Goal: Information Seeking & Learning: Learn about a topic

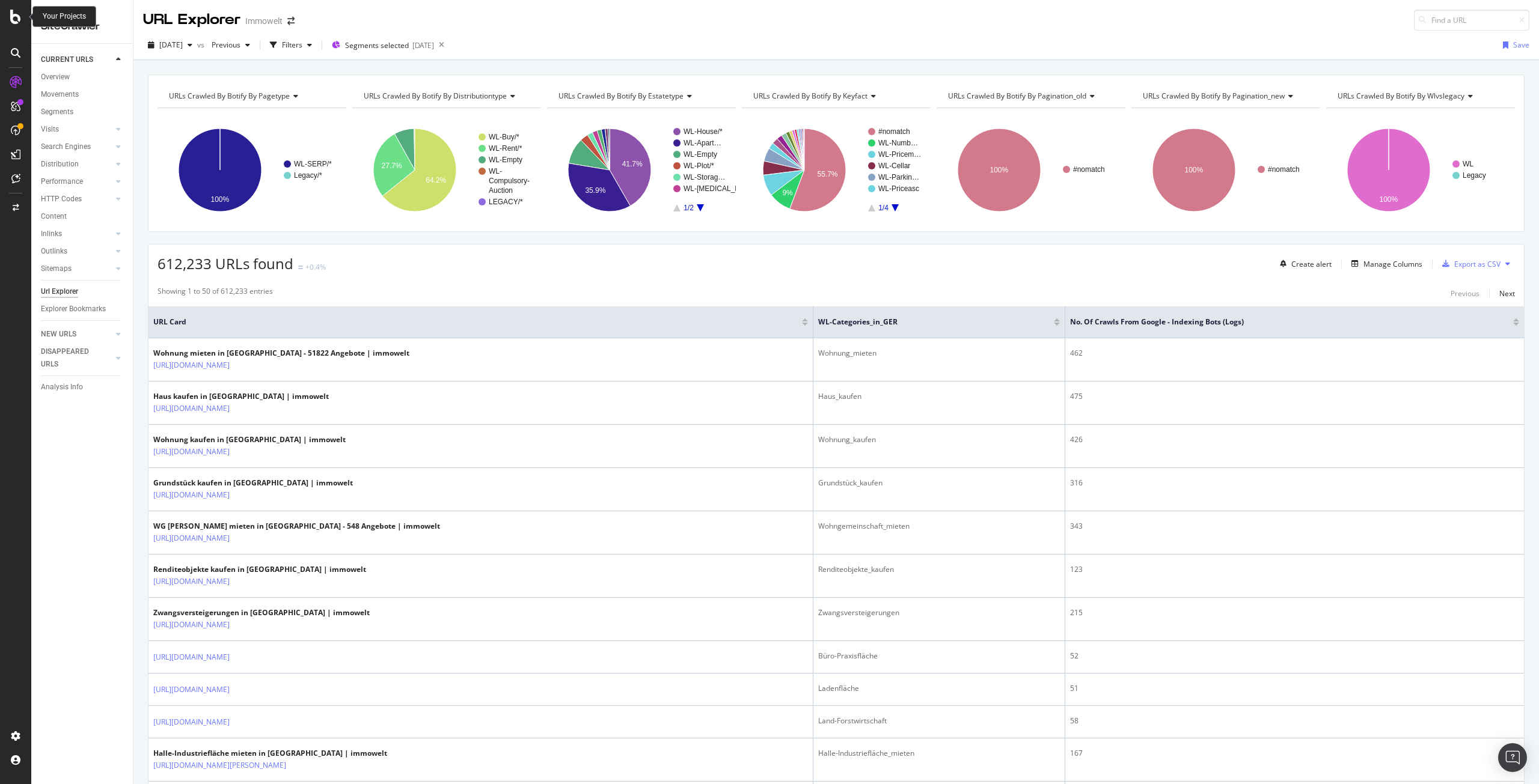
click at [16, 12] on icon at bounding box center [15, 16] width 11 height 15
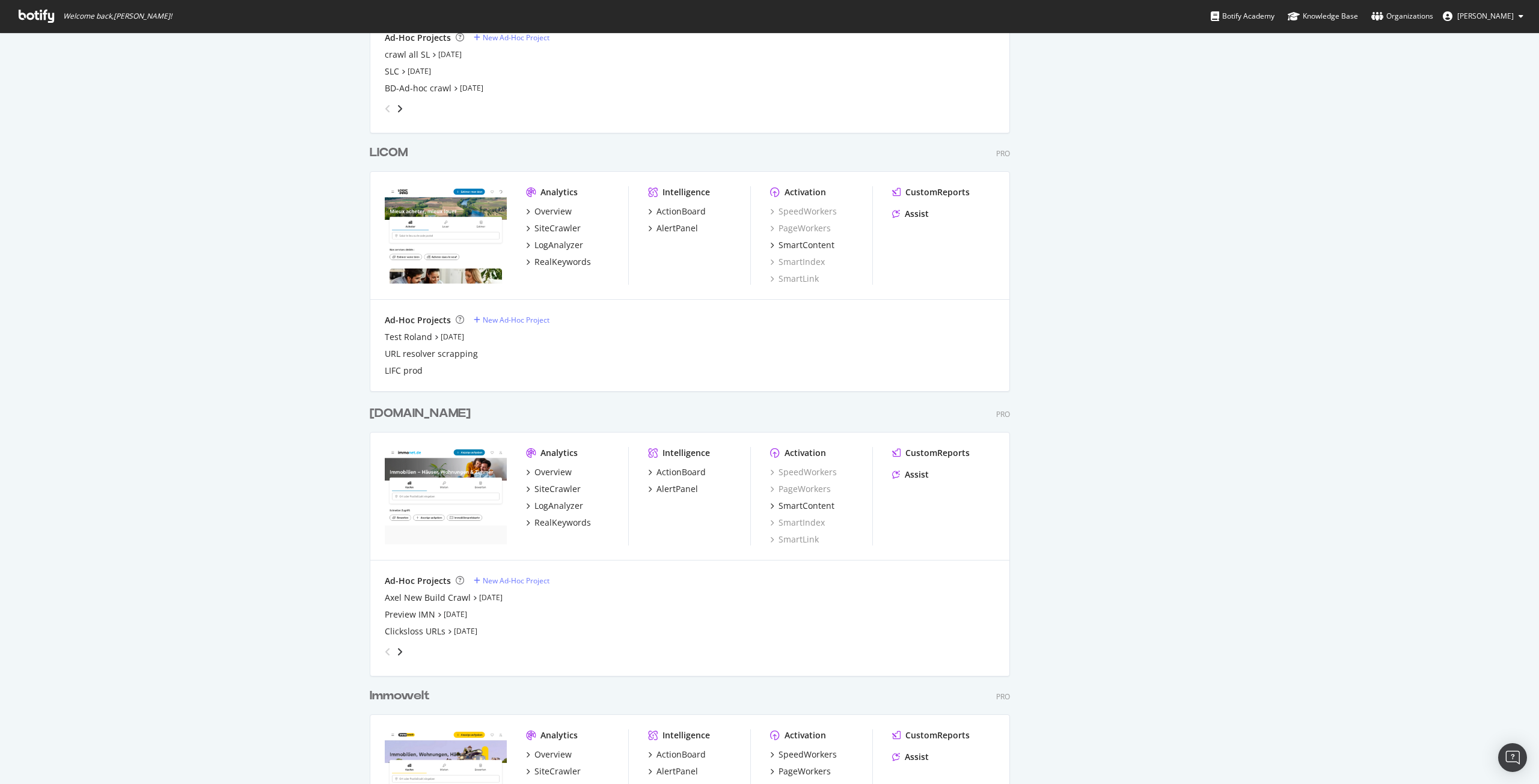
scroll to position [1983, 0]
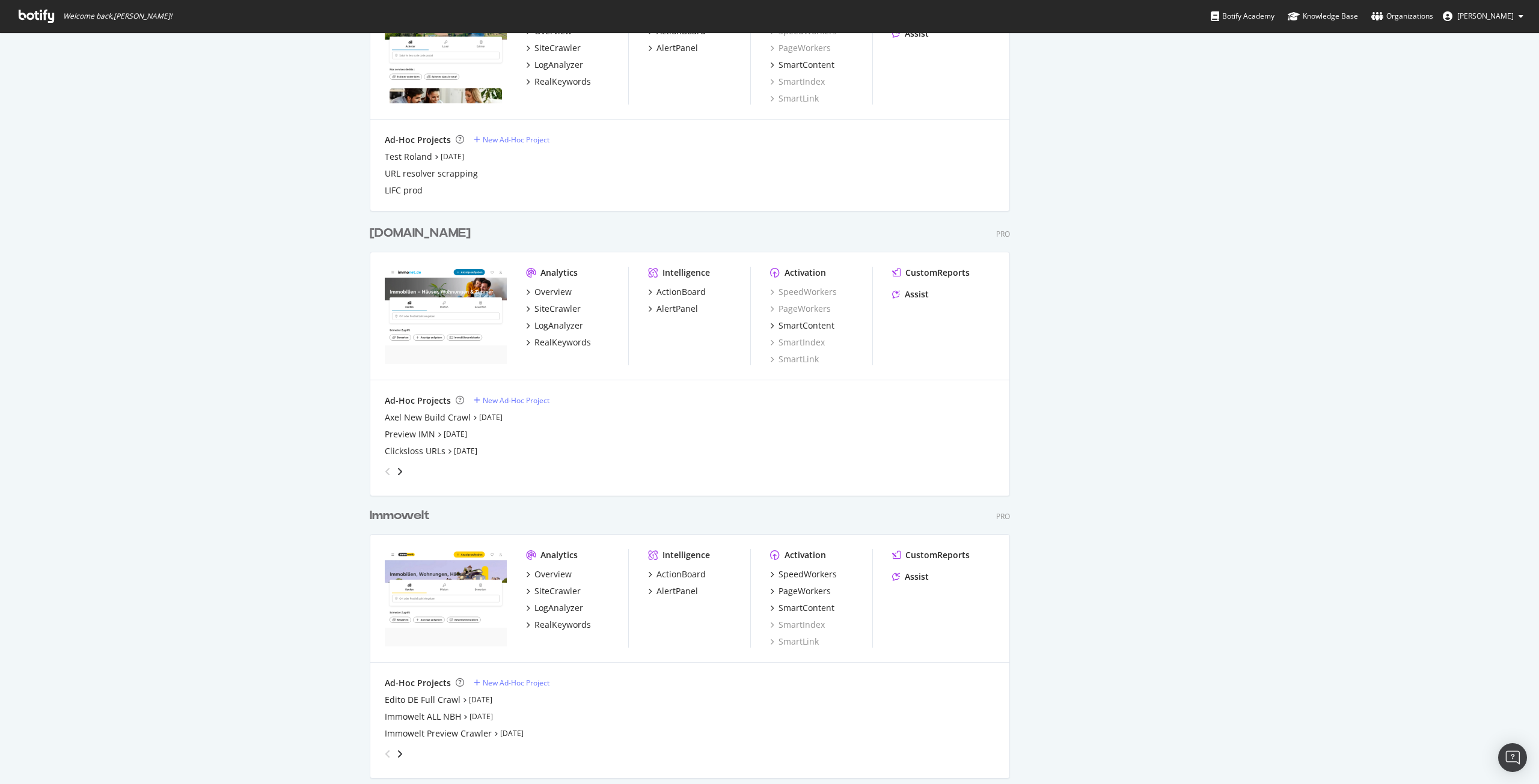
click at [384, 515] on div "Immowelt" at bounding box center [400, 516] width 60 height 17
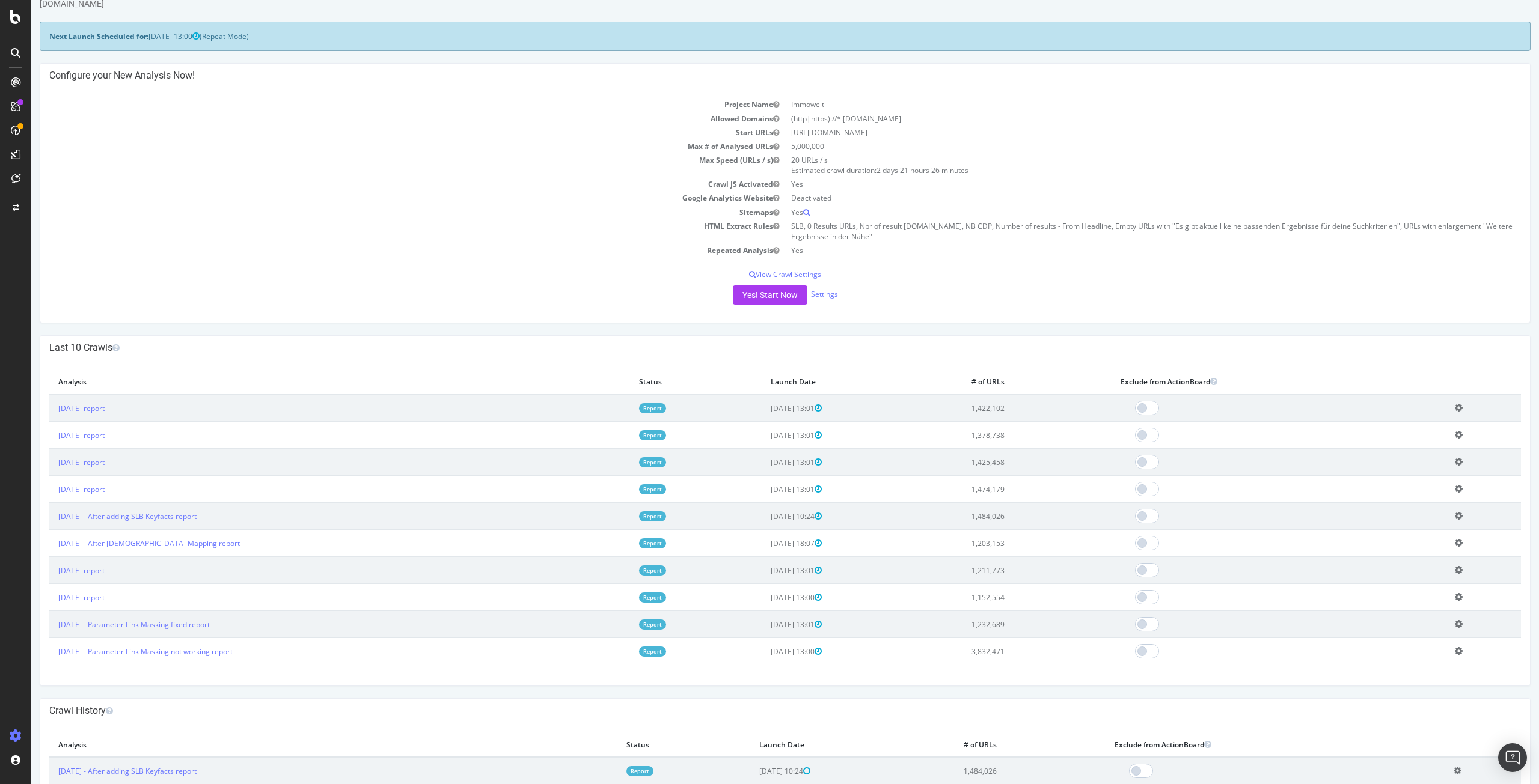
scroll to position [60, 0]
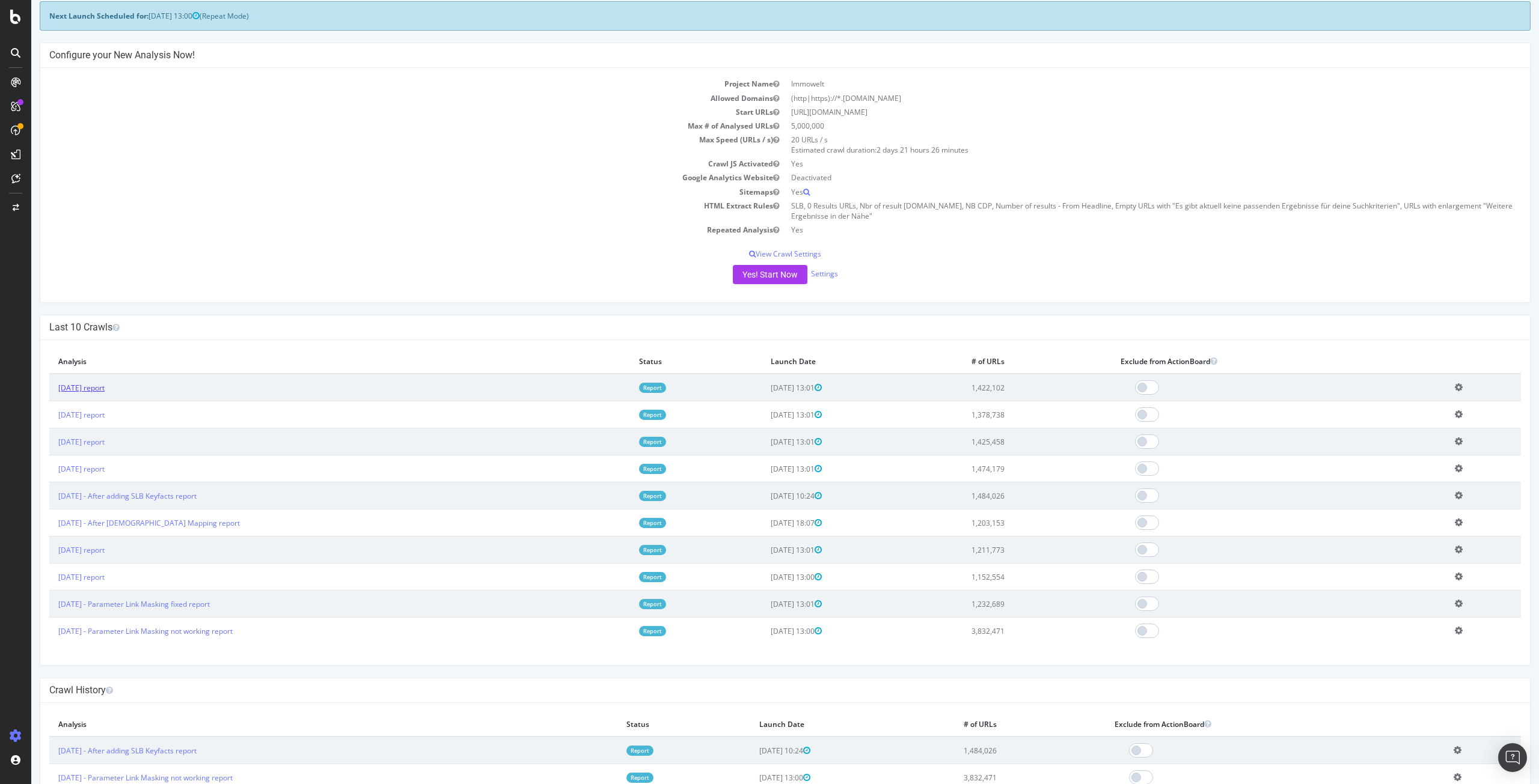
click at [96, 387] on link "2025 Aug. 29th report" at bounding box center [81, 388] width 46 height 11
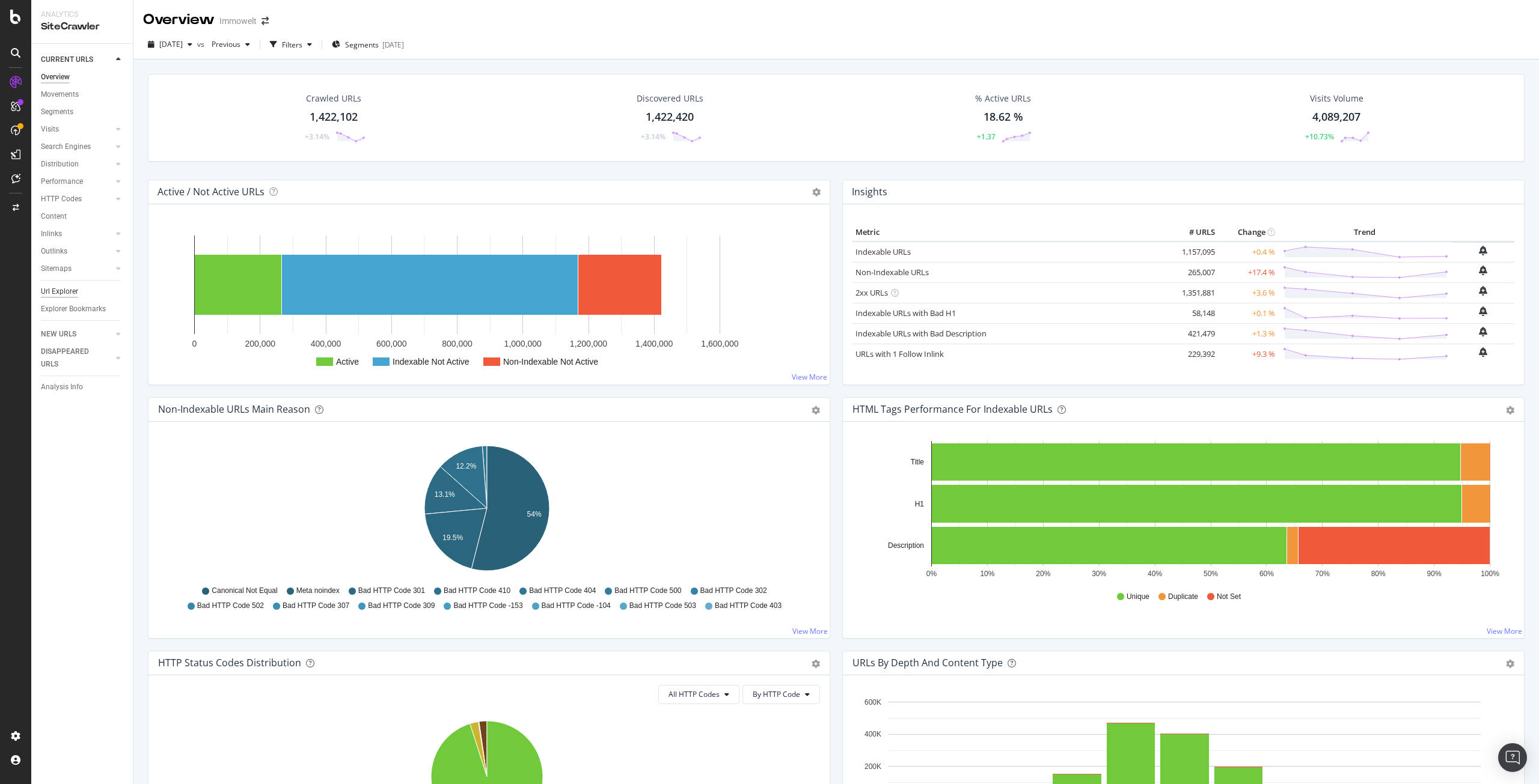
click at [53, 292] on div "Url Explorer" at bounding box center [59, 291] width 38 height 13
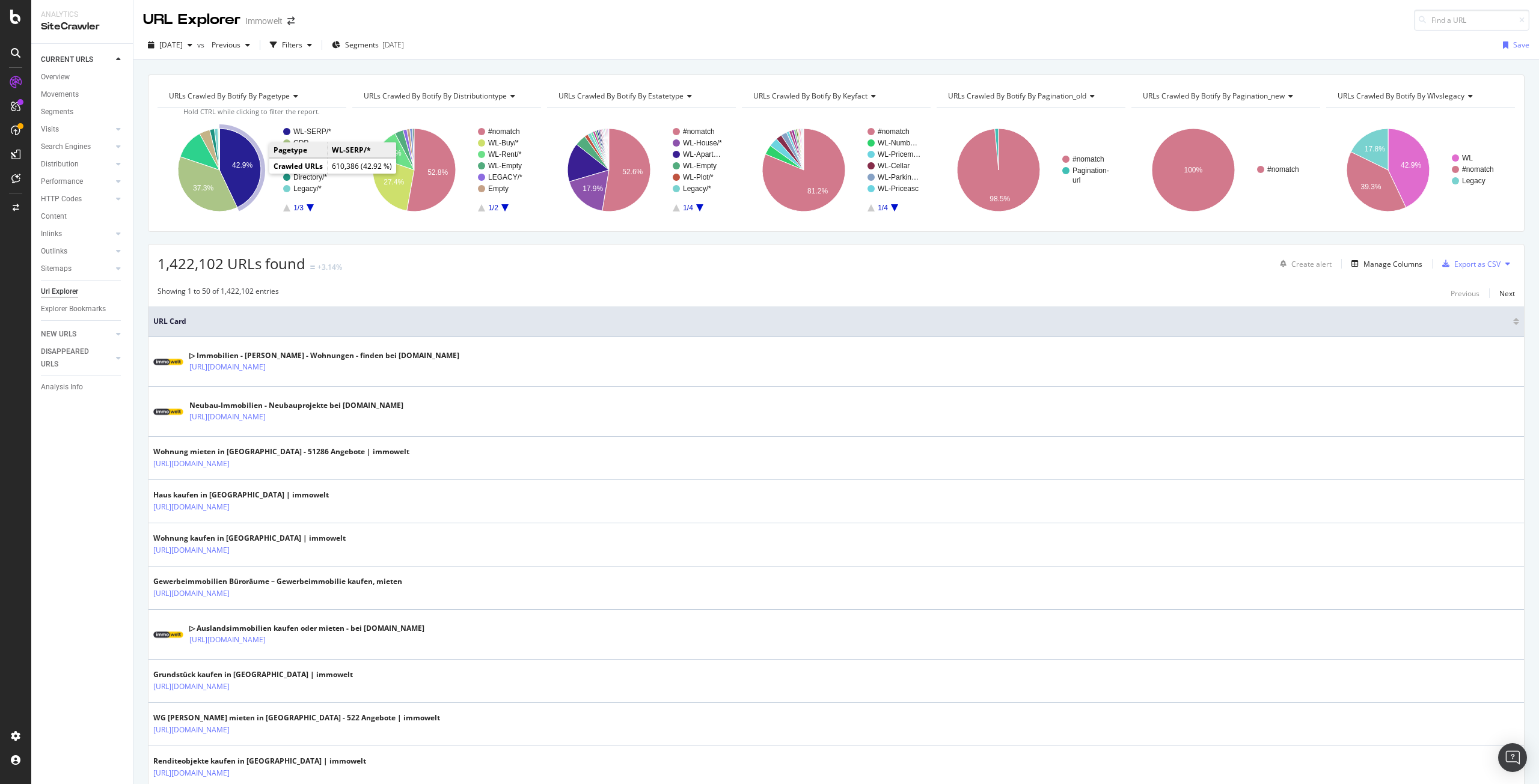
click at [247, 175] on icon "A chart." at bounding box center [240, 167] width 42 height 78
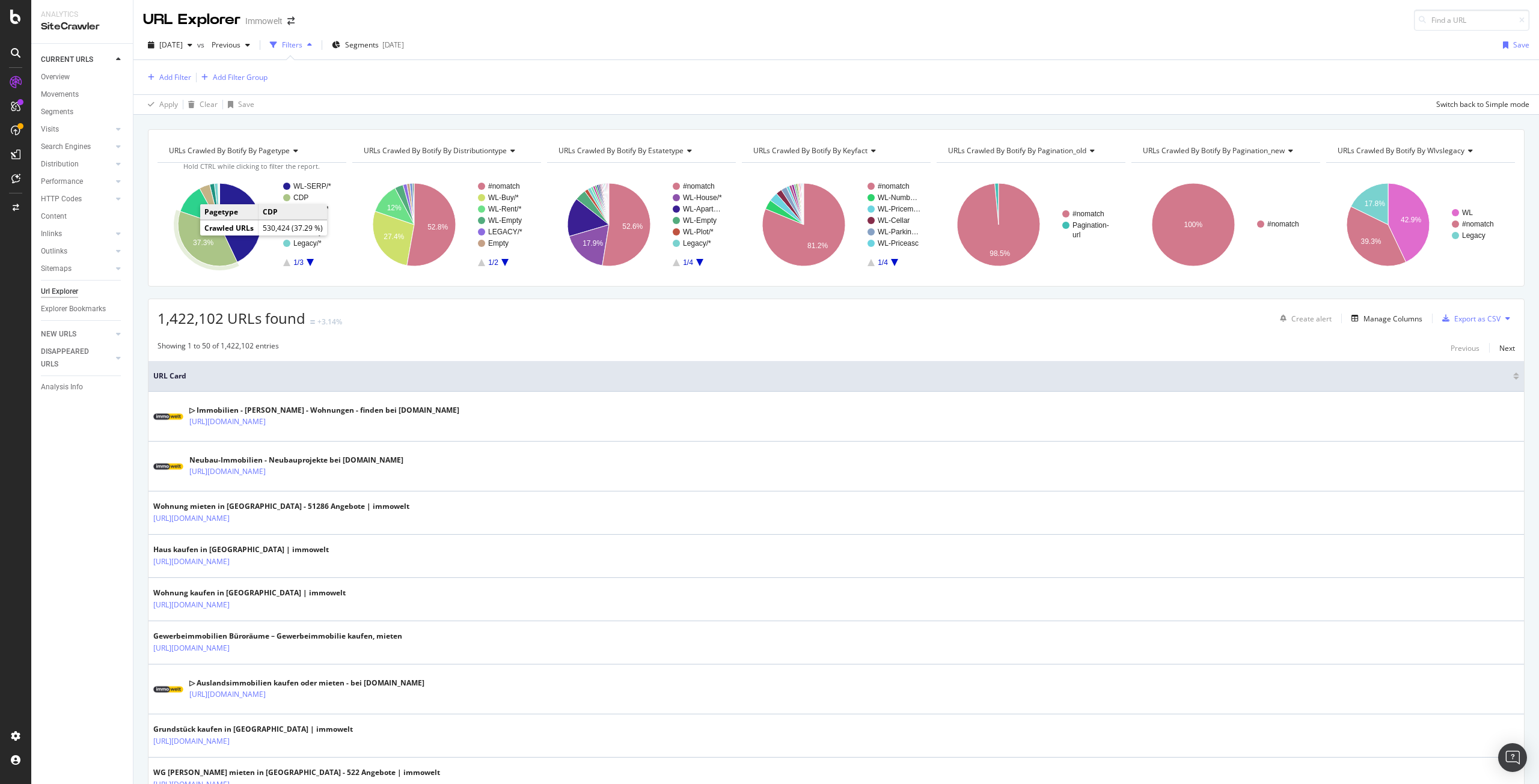
click at [204, 246] on text "37.3%" at bounding box center [203, 243] width 20 height 9
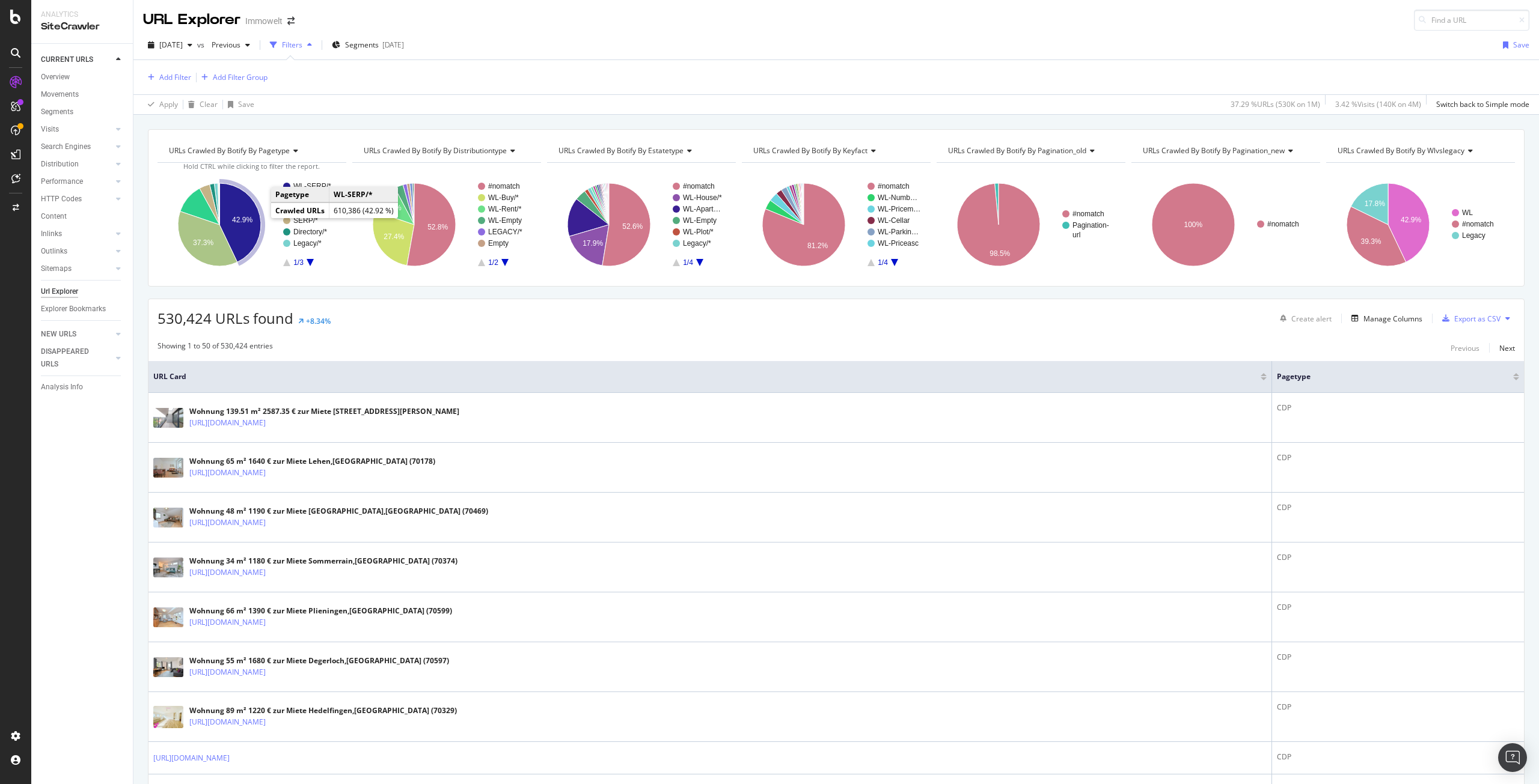
click at [248, 229] on icon "A chart." at bounding box center [240, 222] width 42 height 78
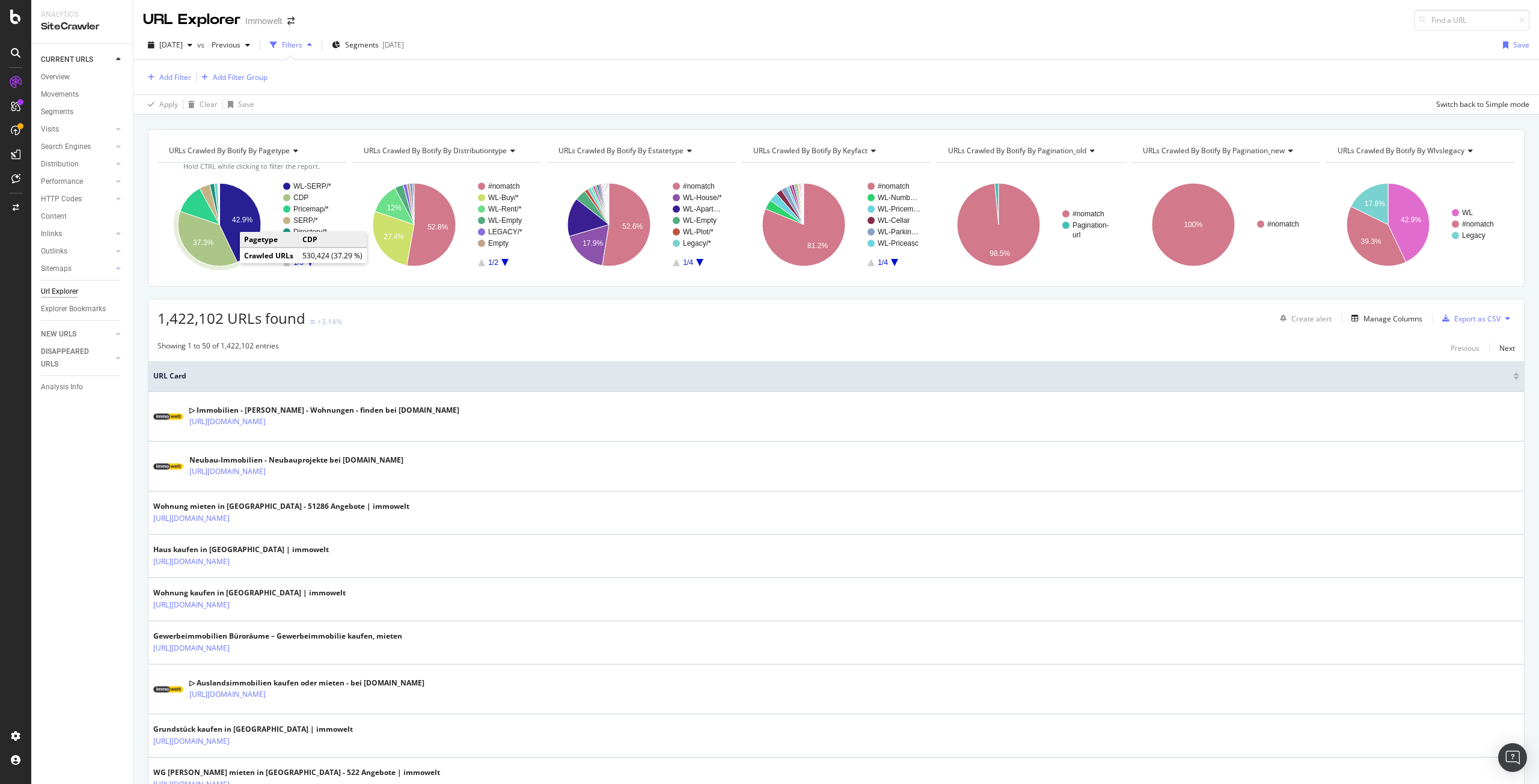
click at [209, 255] on icon "A chart." at bounding box center [208, 239] width 60 height 55
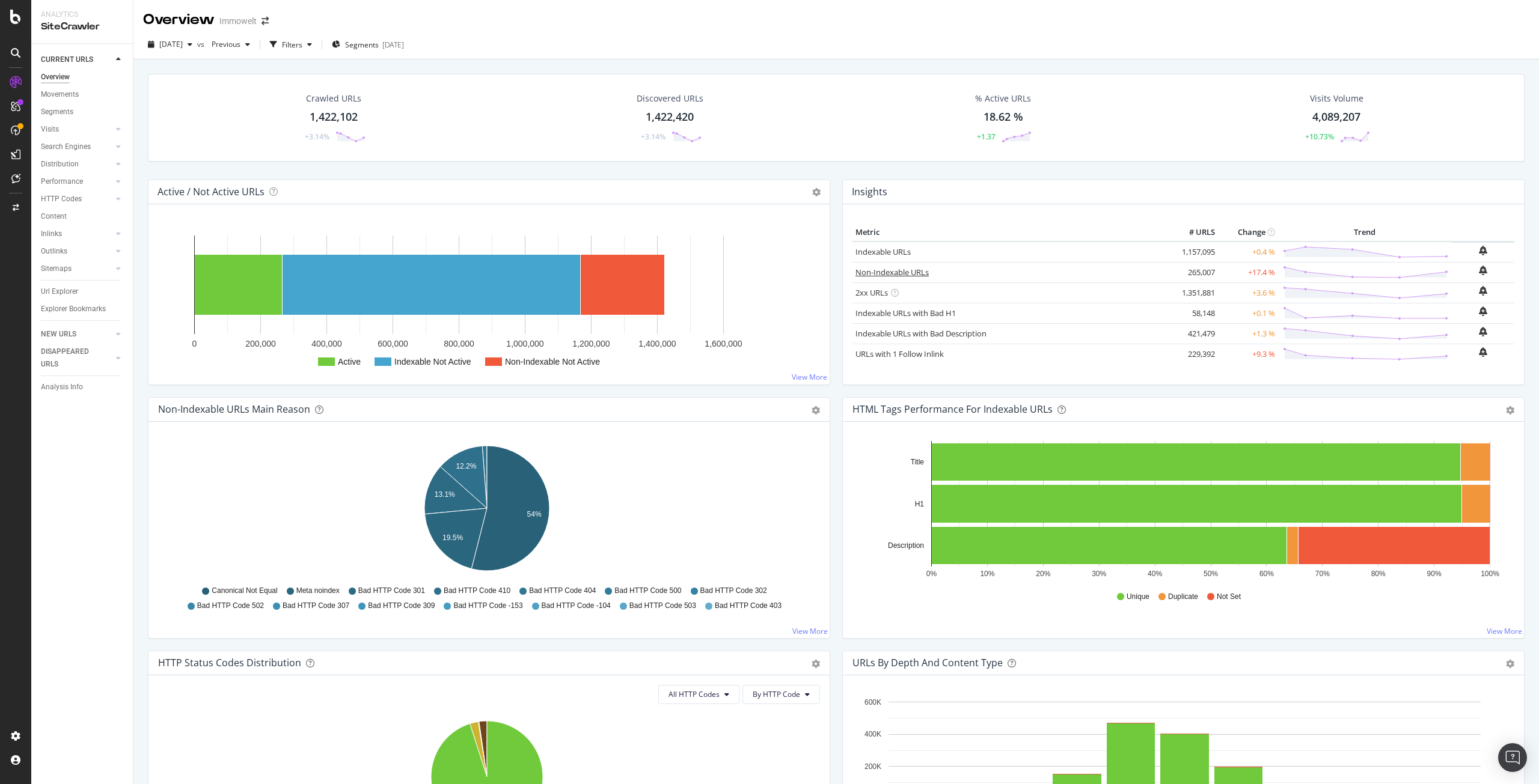
click at [890, 273] on link "Non-Indexable URLs" at bounding box center [893, 272] width 74 height 11
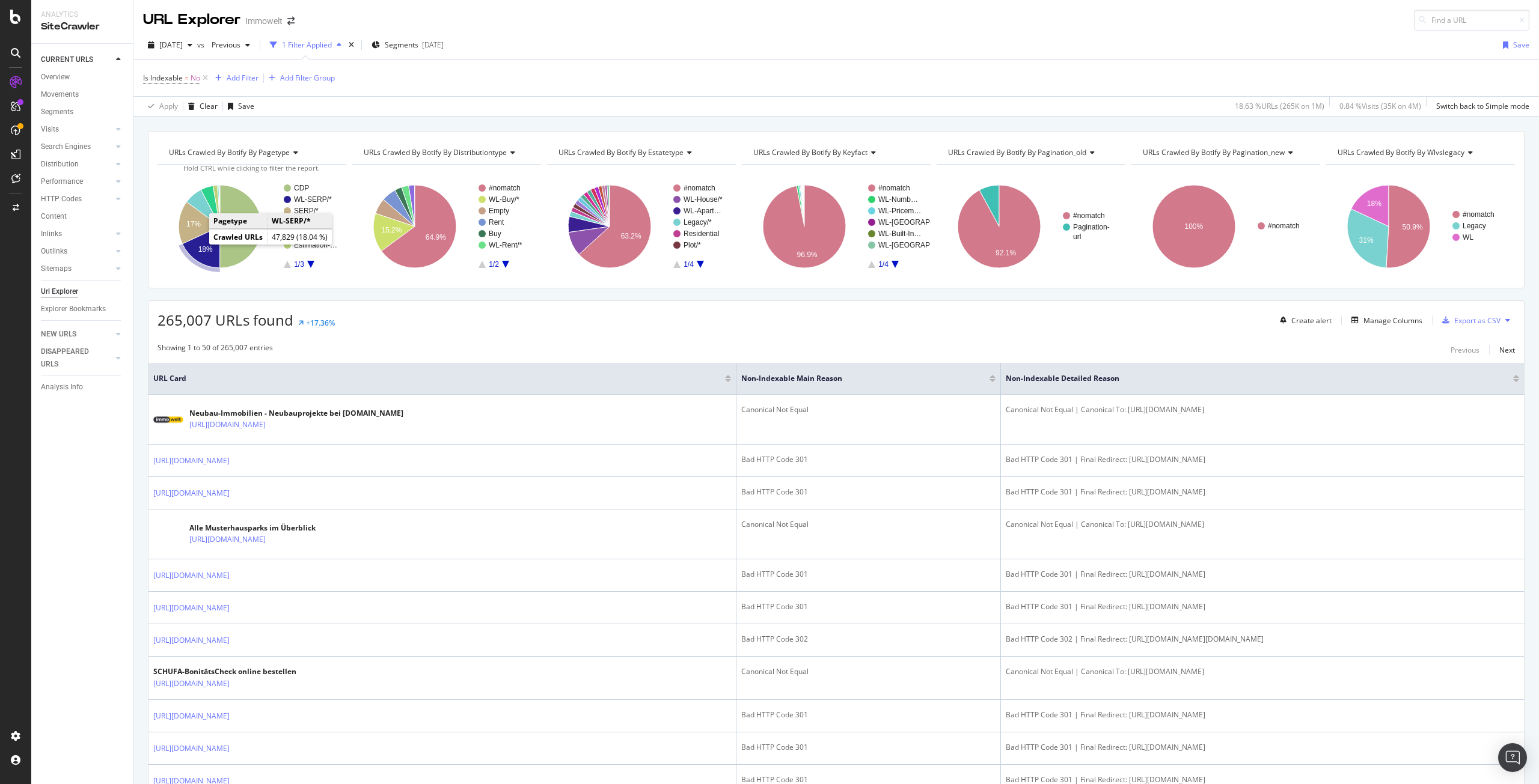
click at [200, 247] on text "18%" at bounding box center [205, 249] width 15 height 9
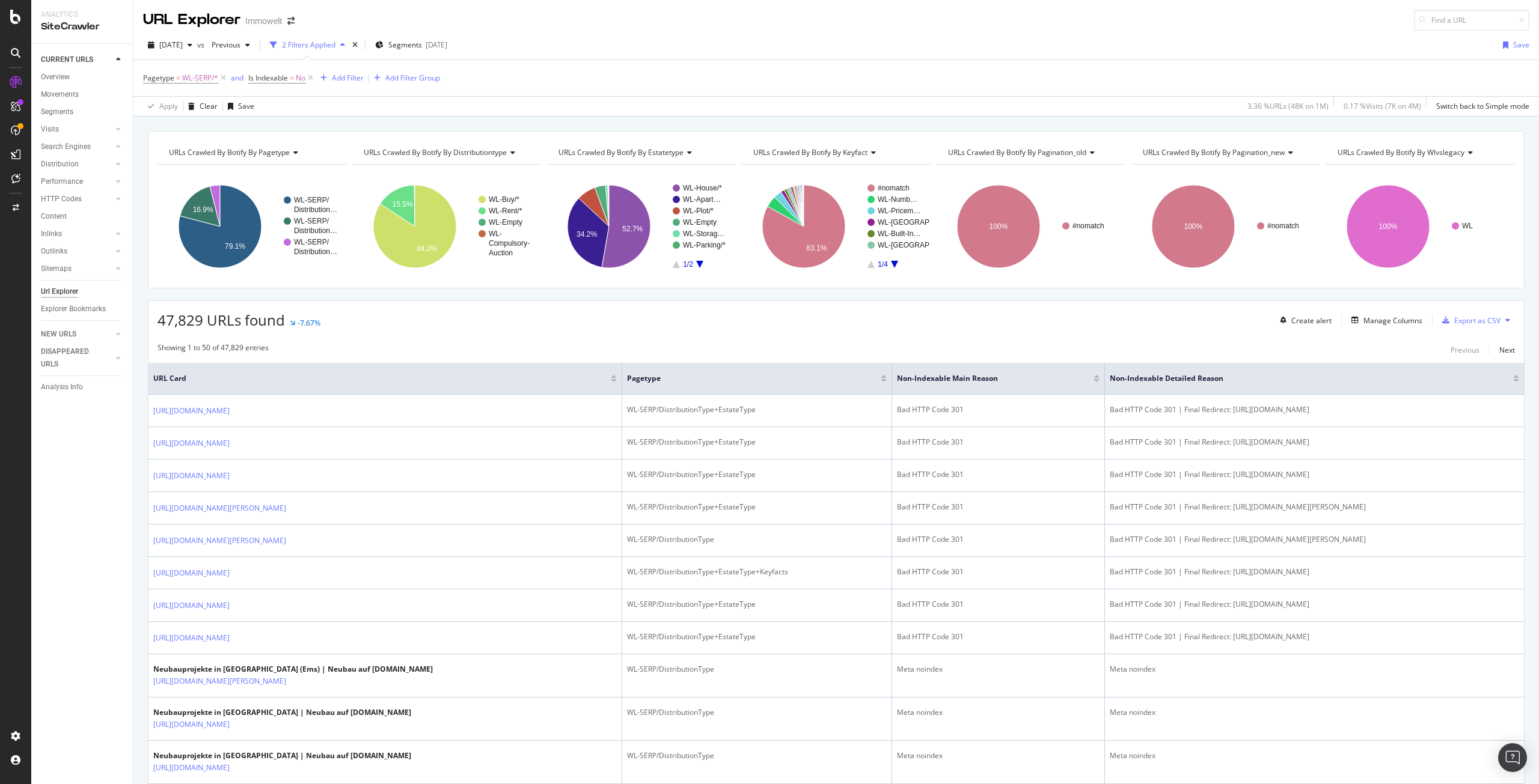
click at [1022, 152] on span "URLs Crawled By Botify By pagination_old" at bounding box center [1017, 152] width 138 height 11
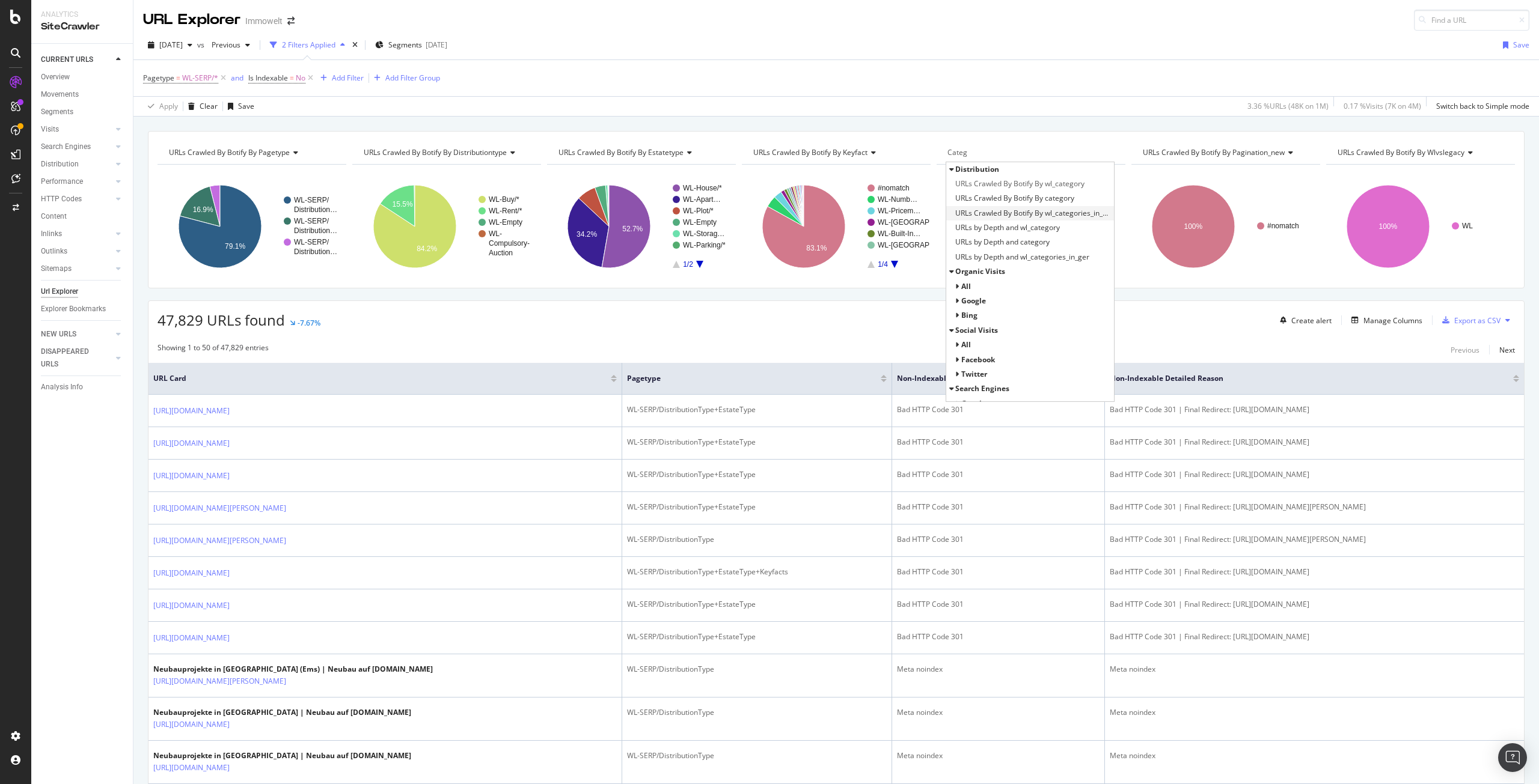
type input "Categ"
click at [1029, 214] on span "URLs Crawled By Botify By wl_categories_in_ger" at bounding box center [1033, 213] width 156 height 12
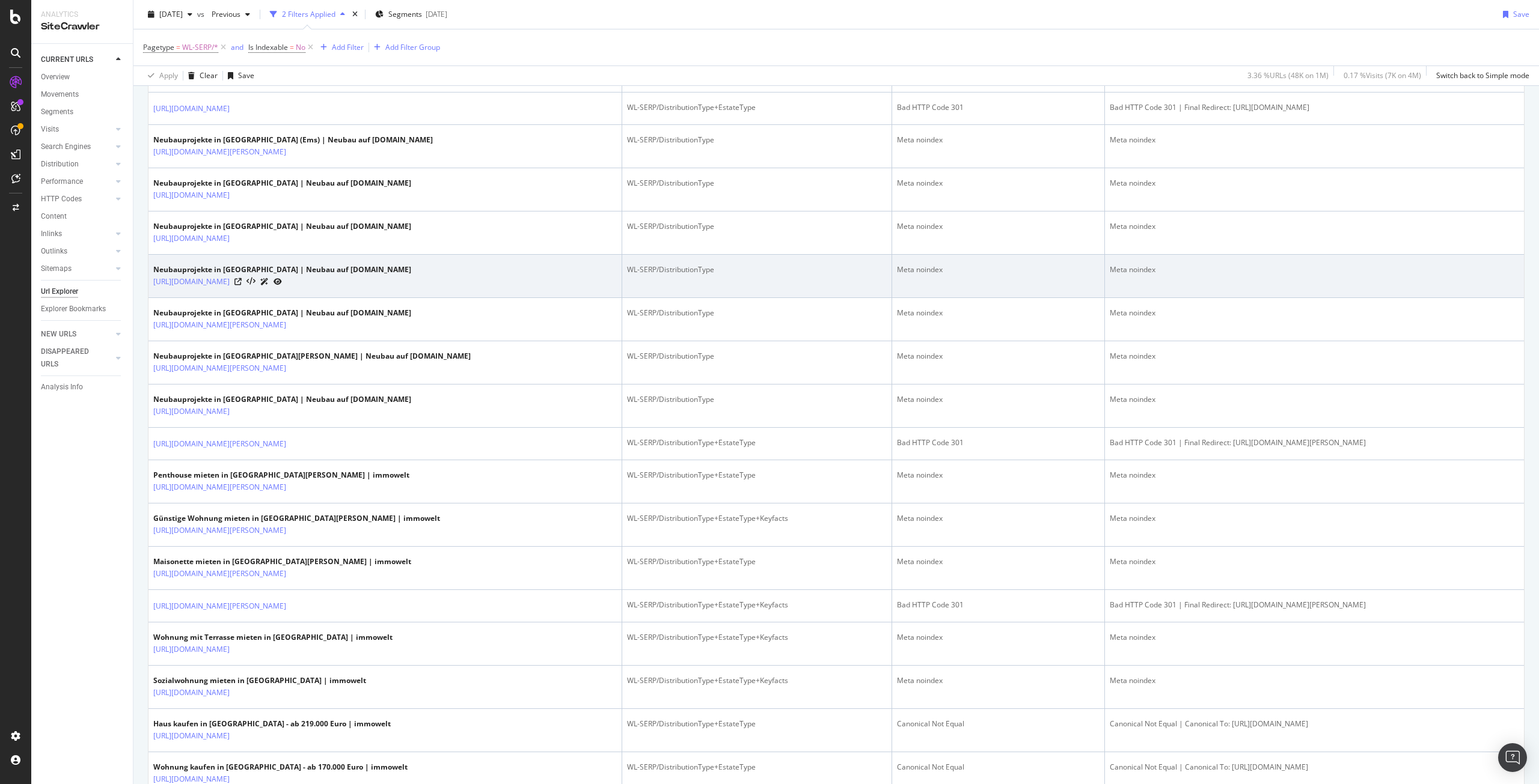
scroll to position [540, 0]
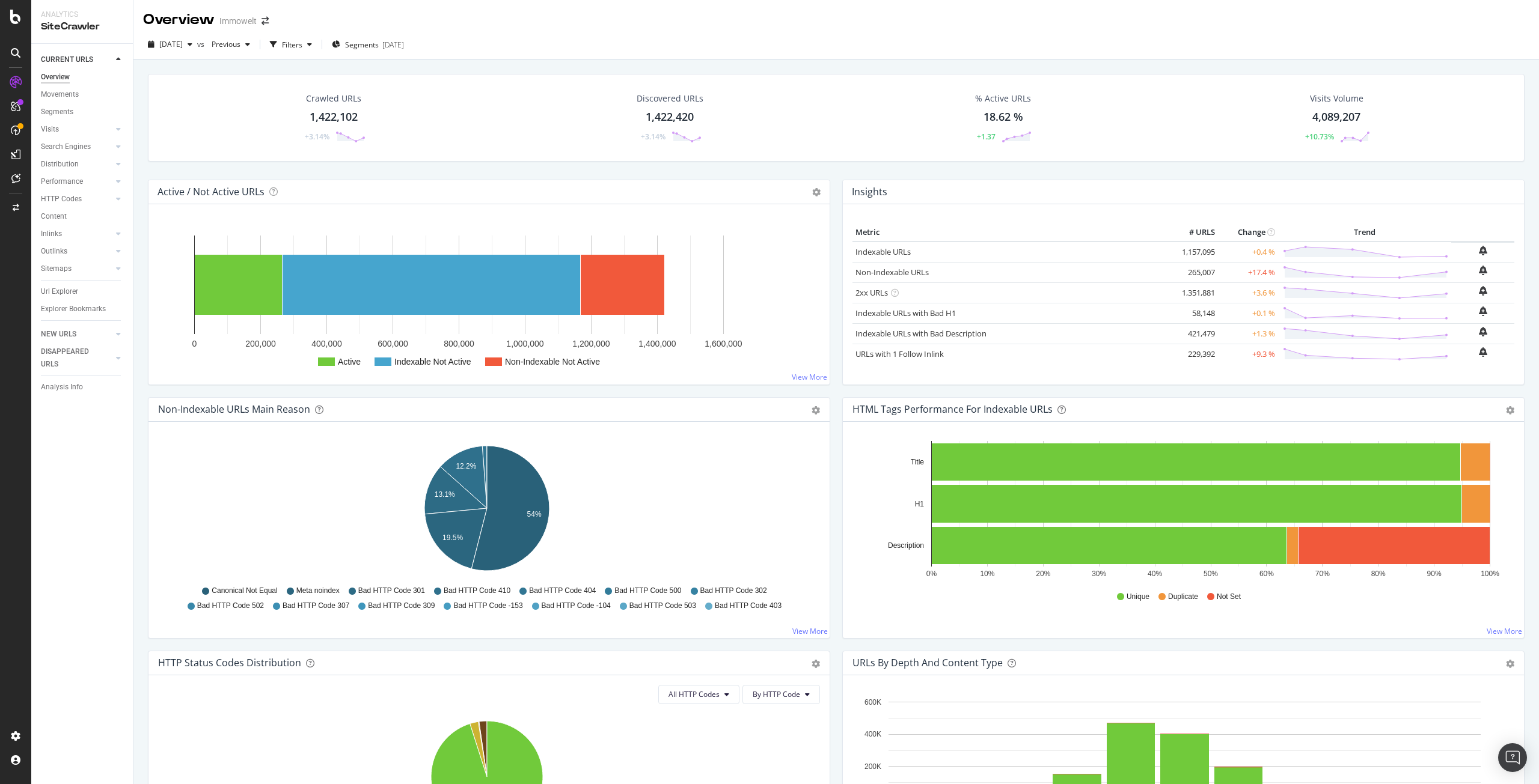
drag, startPoint x: 1181, startPoint y: 271, endPoint x: 1207, endPoint y: 271, distance: 26.0
click at [1207, 271] on td "265,007" at bounding box center [1195, 272] width 48 height 20
click at [889, 274] on link "Non-Indexable URLs" at bounding box center [893, 272] width 74 height 11
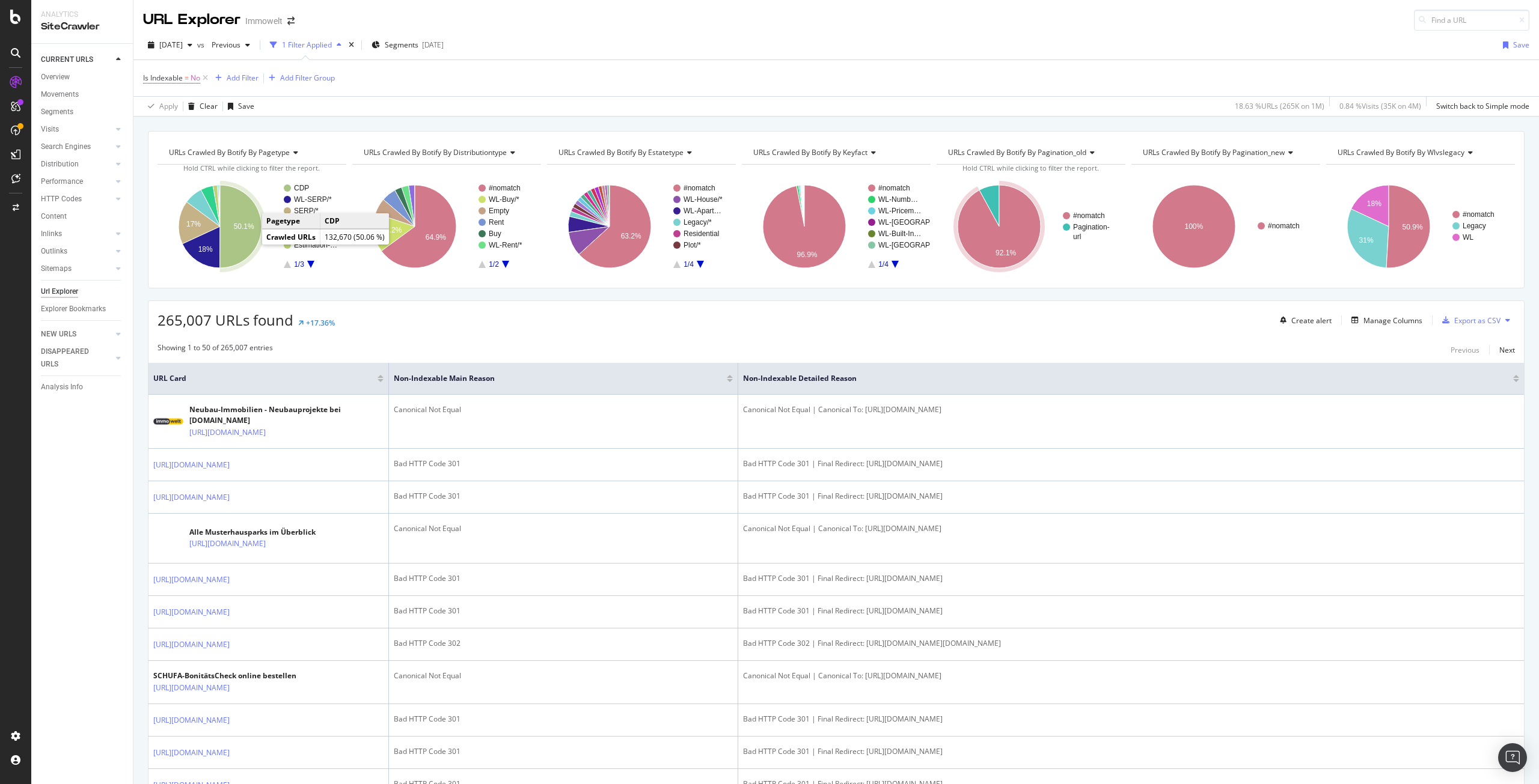
click at [244, 241] on icon "A chart." at bounding box center [240, 226] width 42 height 83
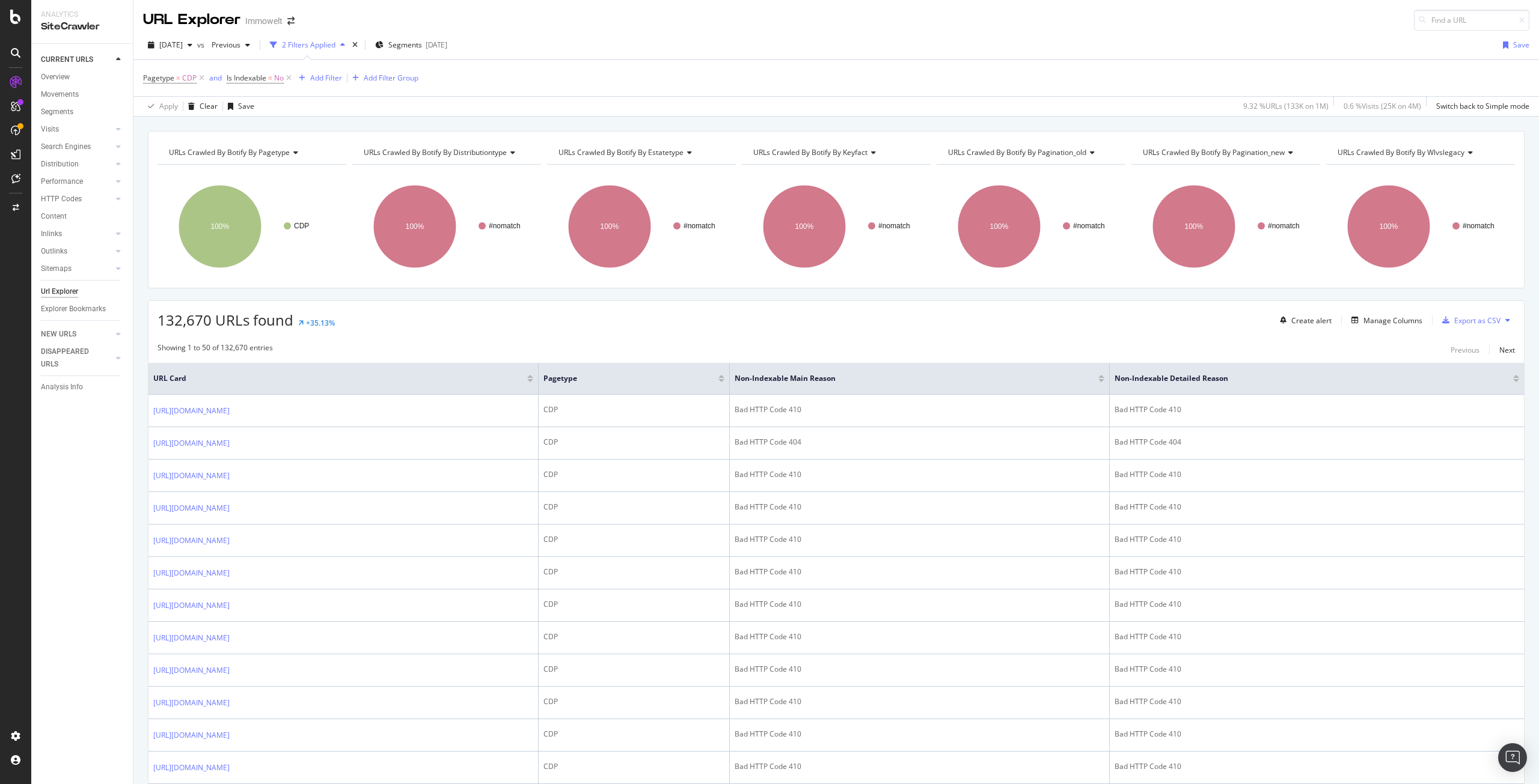
click at [598, 315] on div "132,670 URLs found +35.13% Create alert Manage Columns Export as CSV" at bounding box center [837, 315] width 1376 height 29
click at [493, 152] on span "URLs Crawled By Botify By distributiontype" at bounding box center [435, 152] width 143 height 11
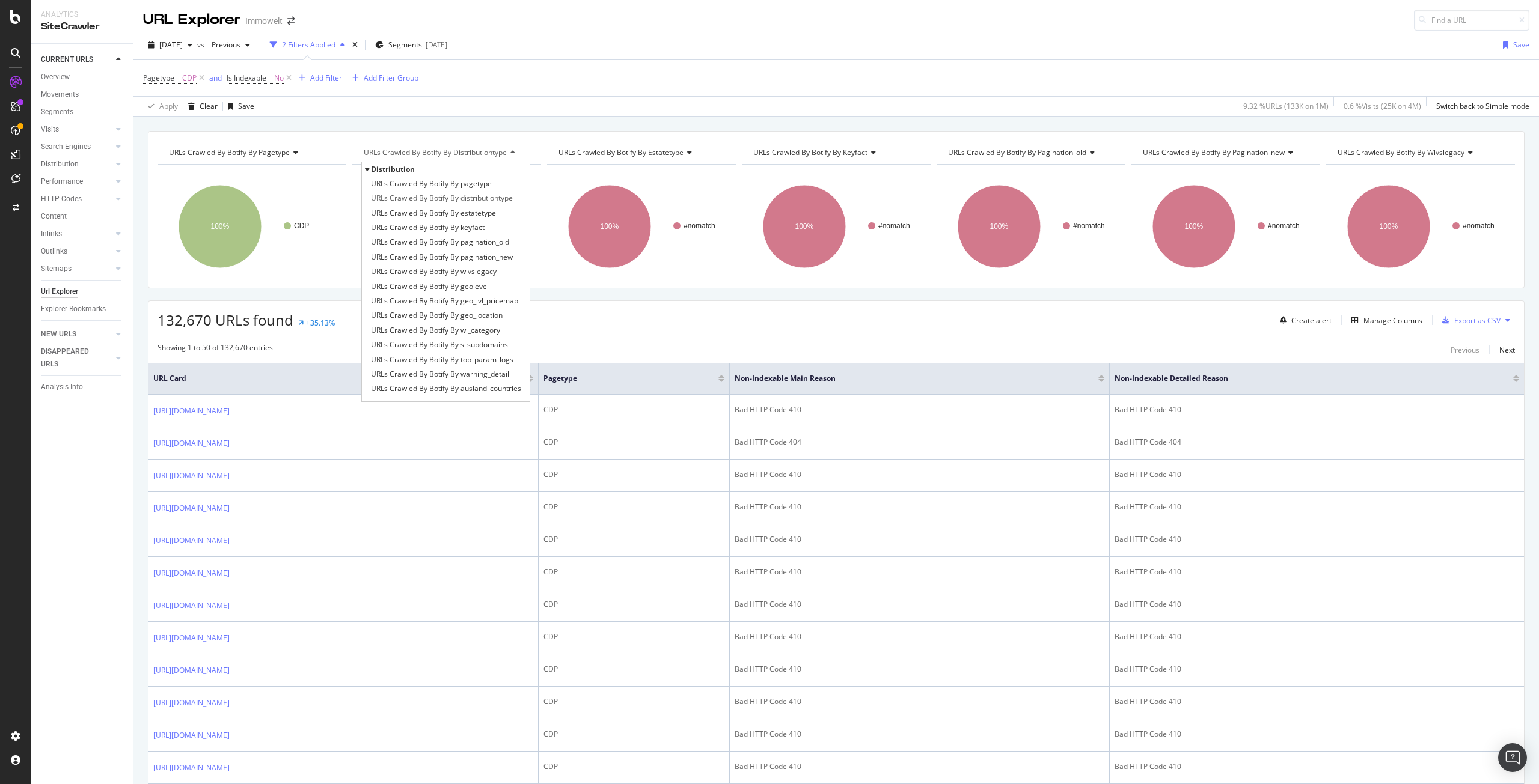
click at [475, 149] on span "URLs Crawled By Botify By distributiontype" at bounding box center [435, 152] width 143 height 11
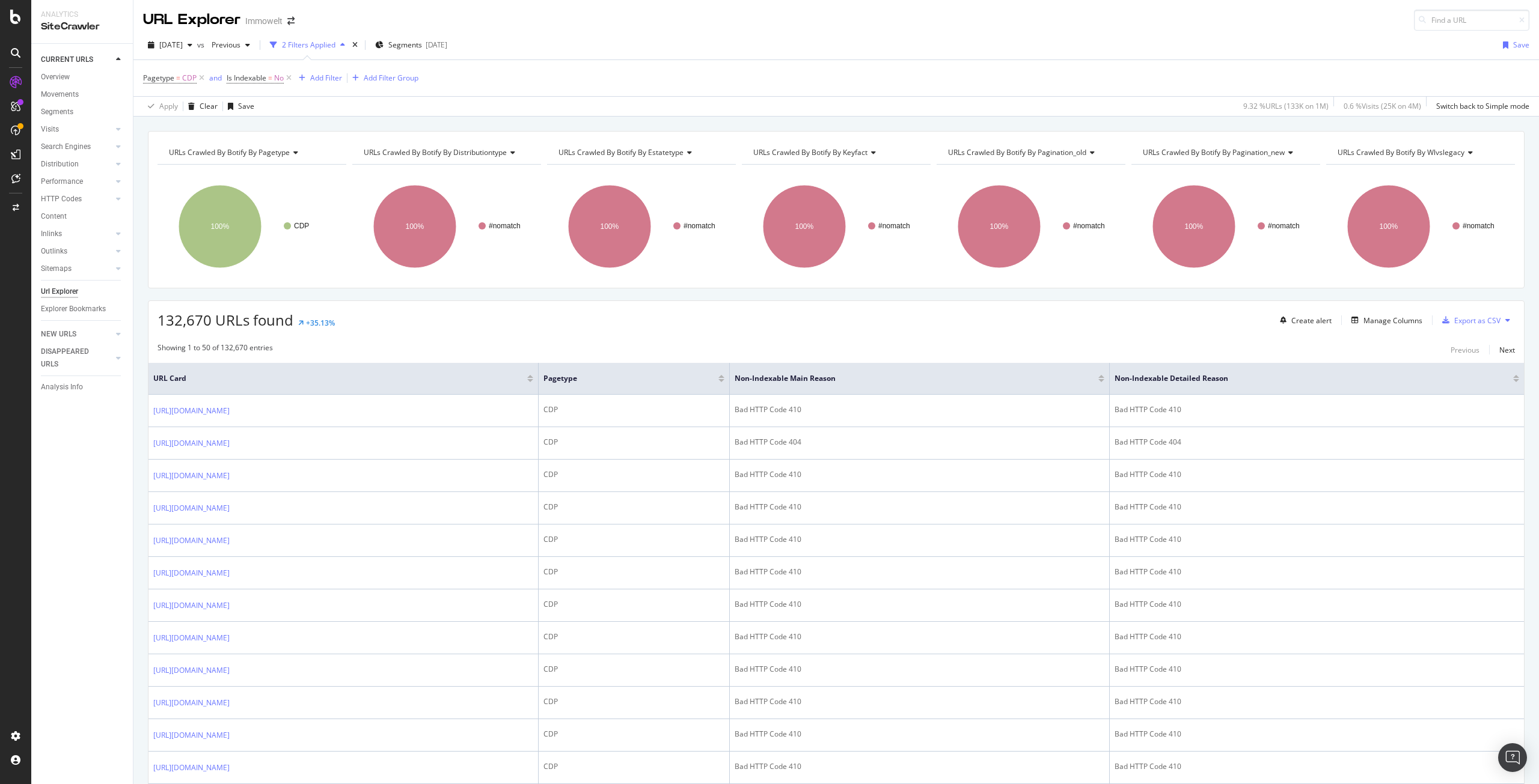
click at [474, 155] on span "URLs Crawled By Botify By distributiontype" at bounding box center [435, 152] width 143 height 11
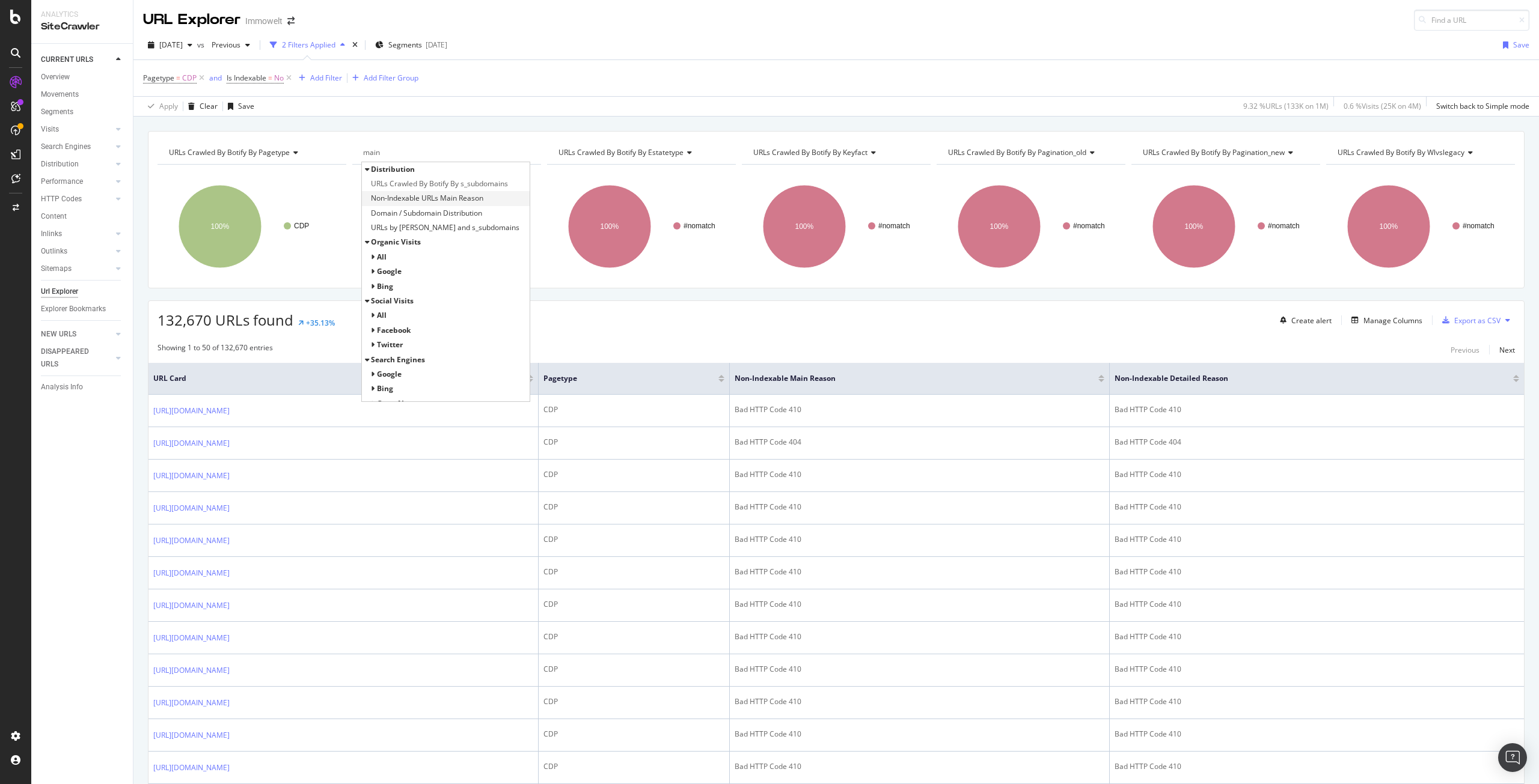
type input "main"
click at [470, 196] on span "Non-Indexable URLs Main Reason" at bounding box center [428, 198] width 112 height 12
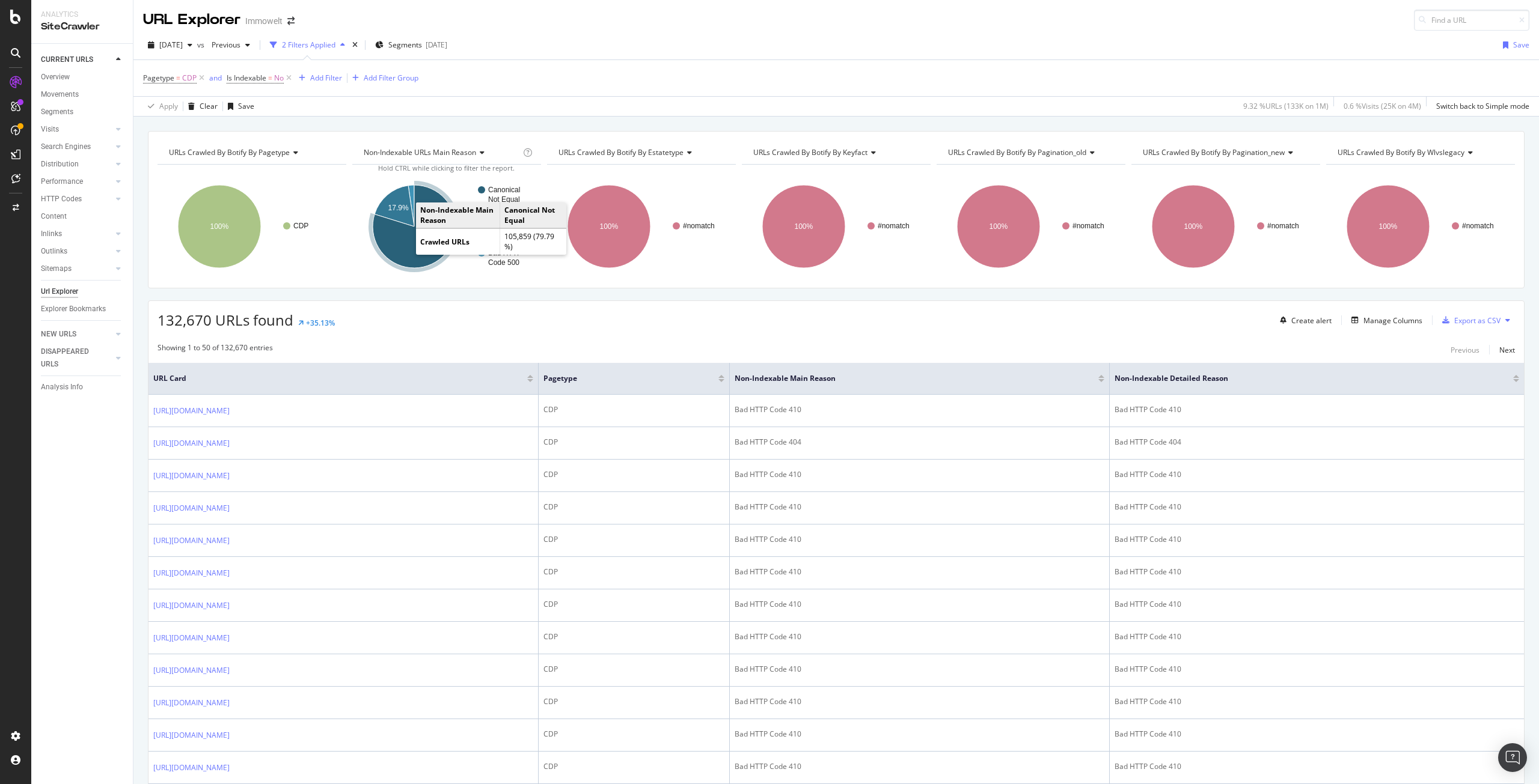
click at [408, 251] on icon "A chart." at bounding box center [414, 226] width 83 height 83
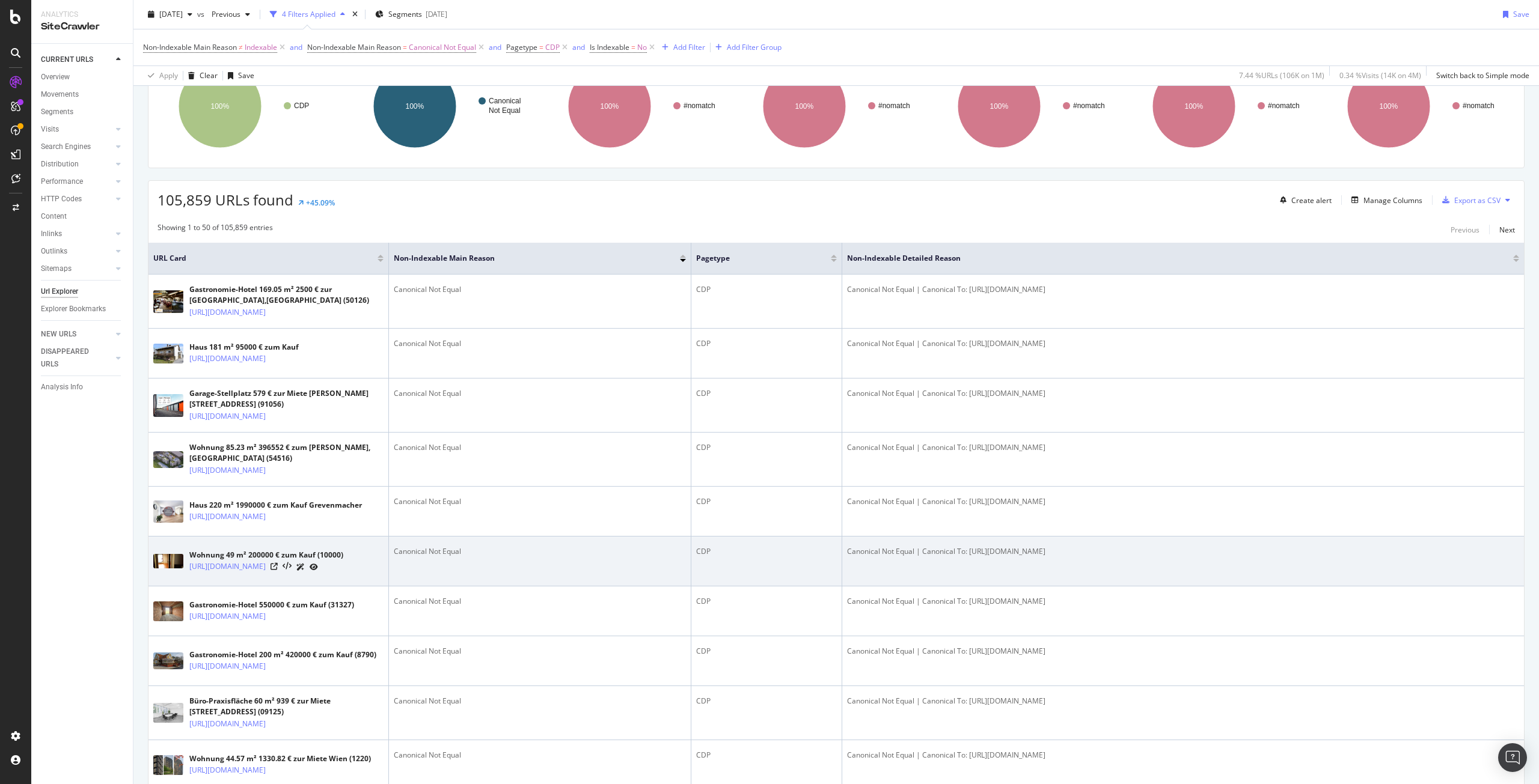
scroll to position [180, 0]
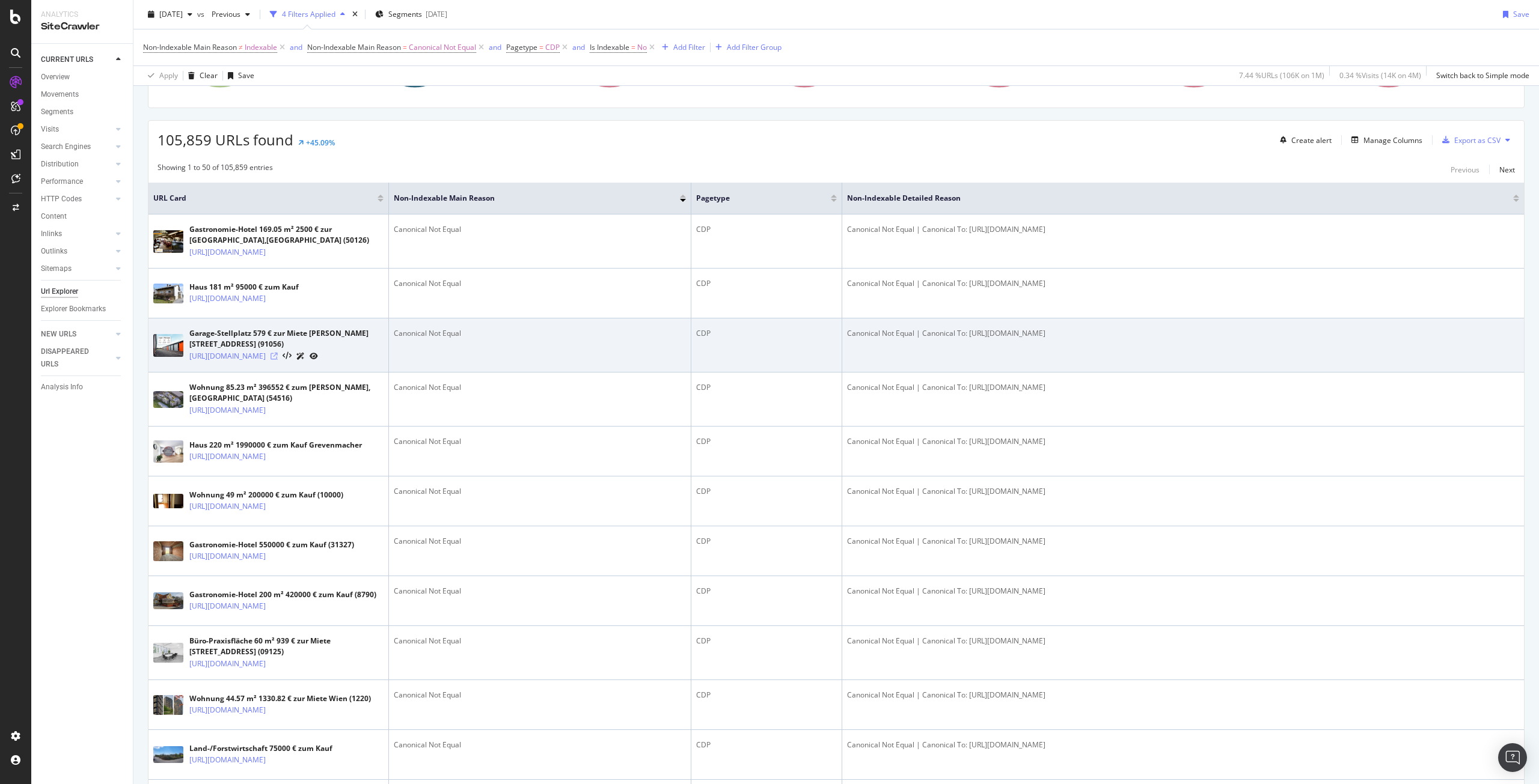
click at [278, 360] on icon at bounding box center [274, 356] width 7 height 7
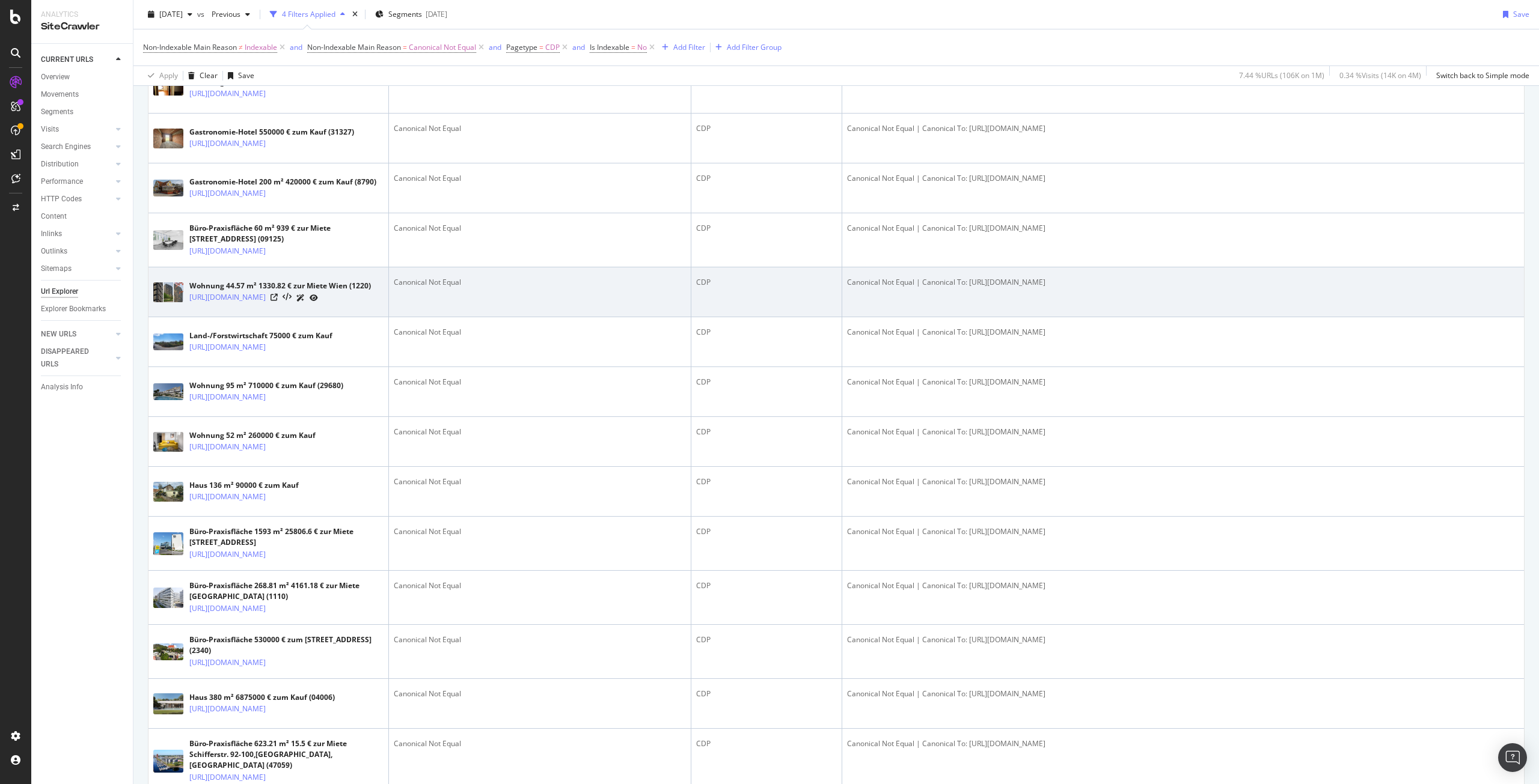
scroll to position [721, 0]
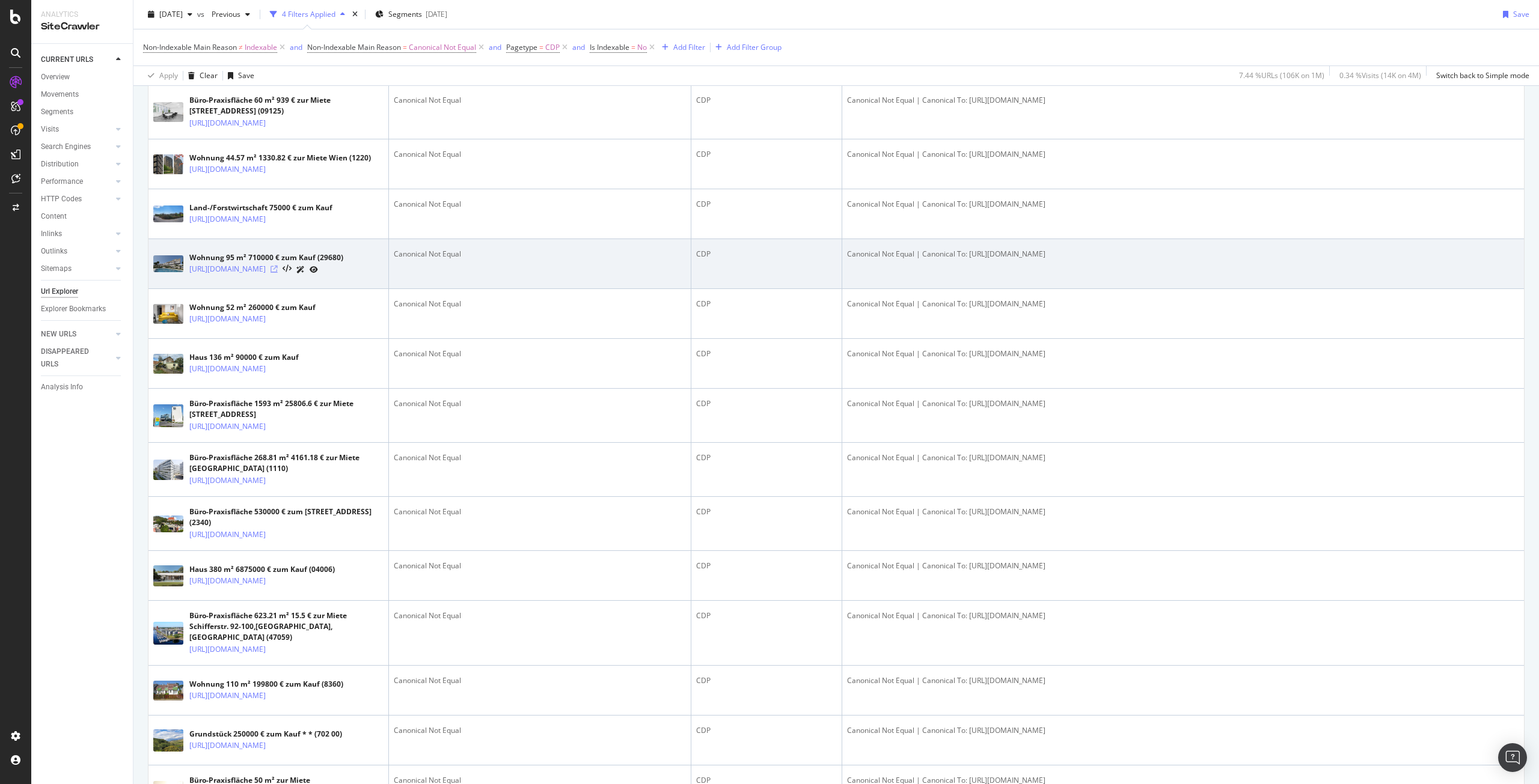
click at [278, 273] on icon at bounding box center [274, 269] width 7 height 7
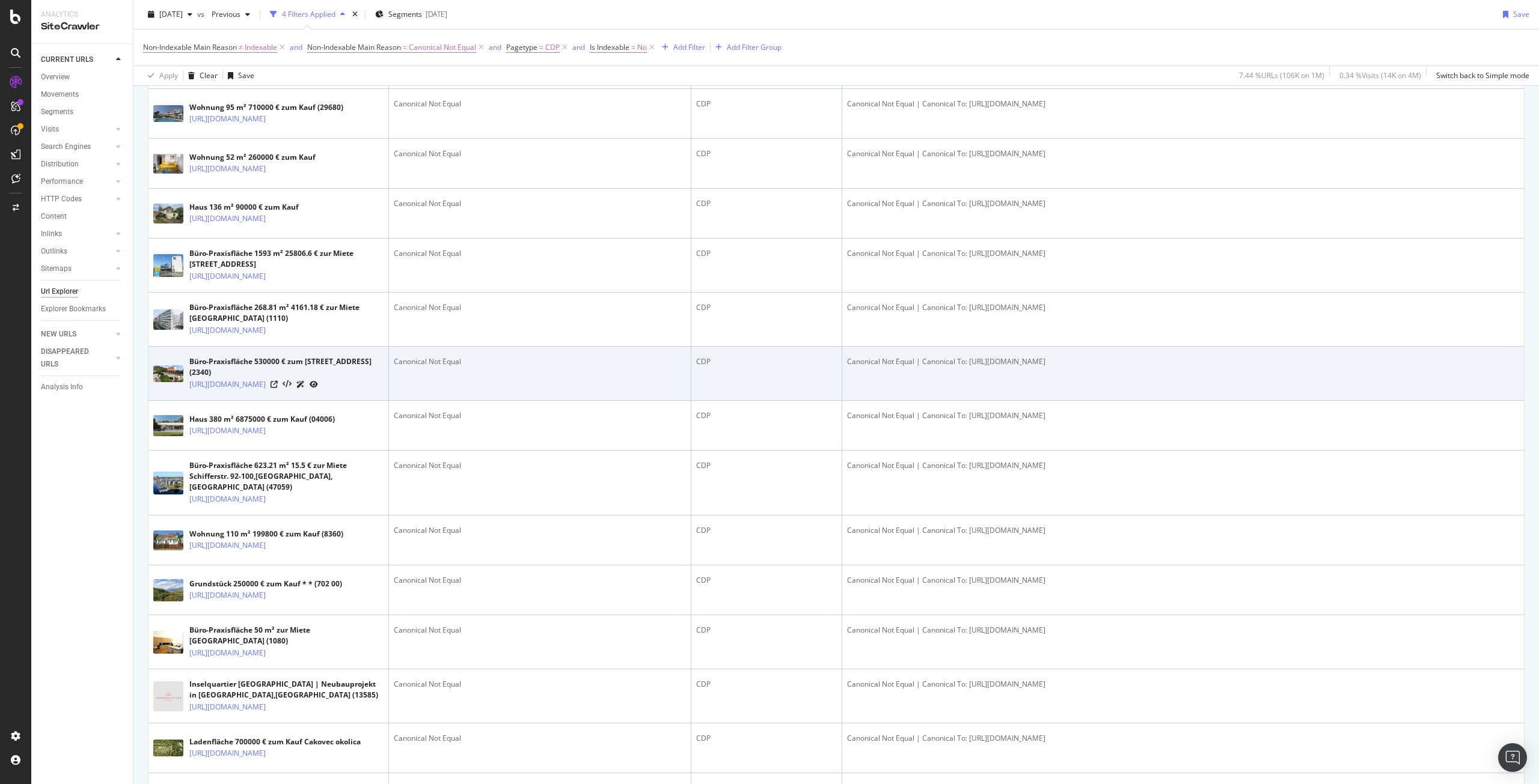
scroll to position [1022, 0]
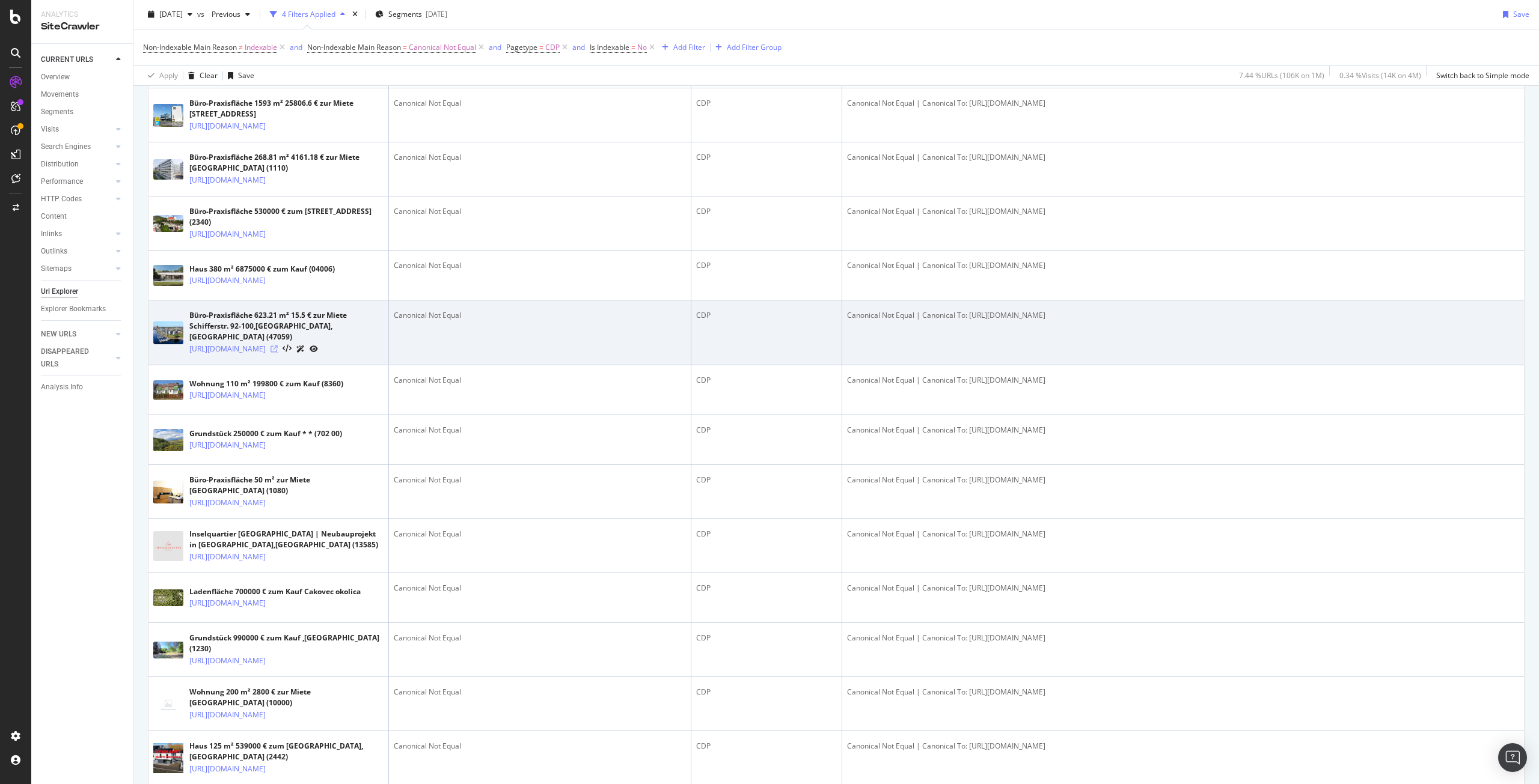
click at [278, 353] on icon at bounding box center [274, 348] width 7 height 7
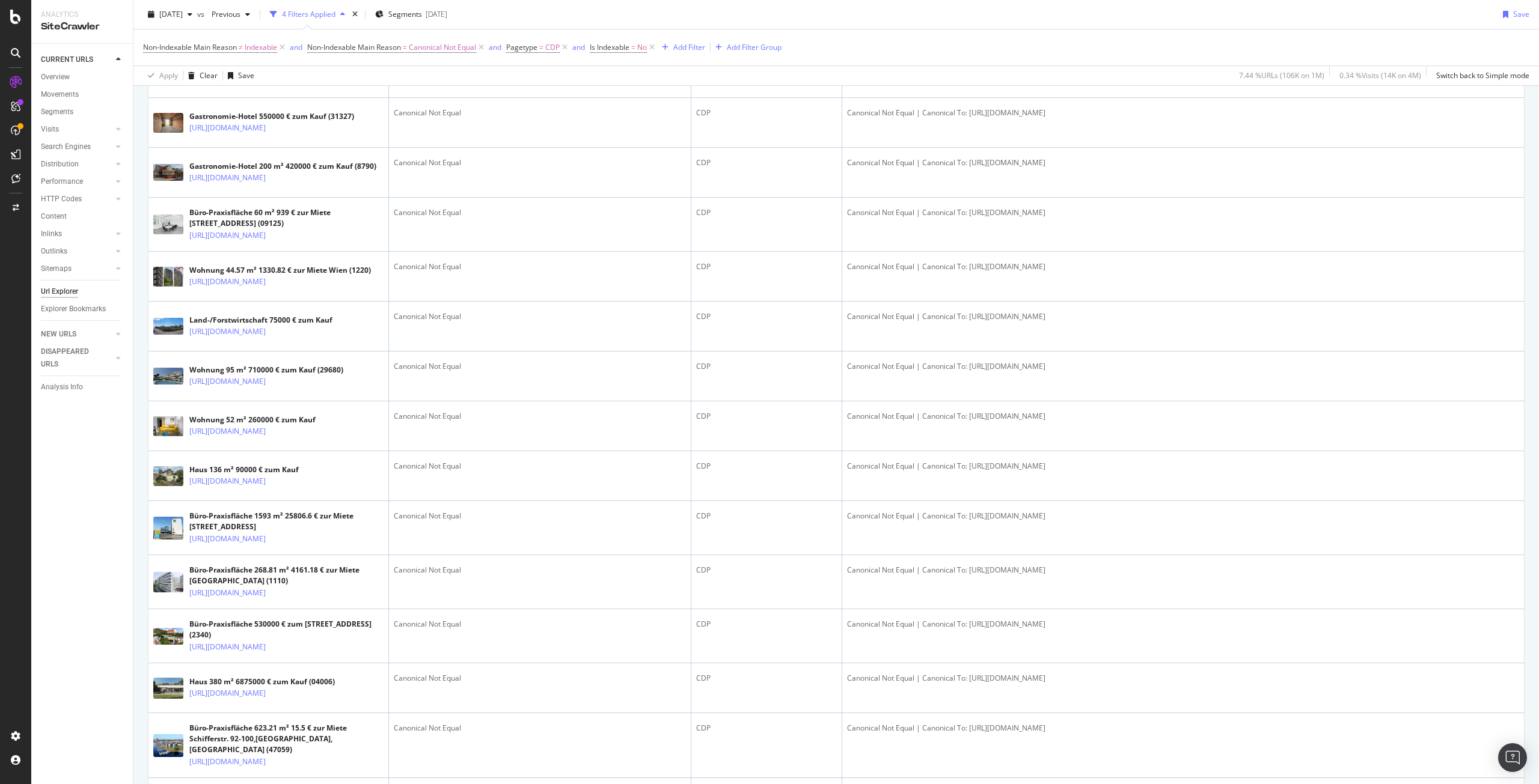
scroll to position [480, 0]
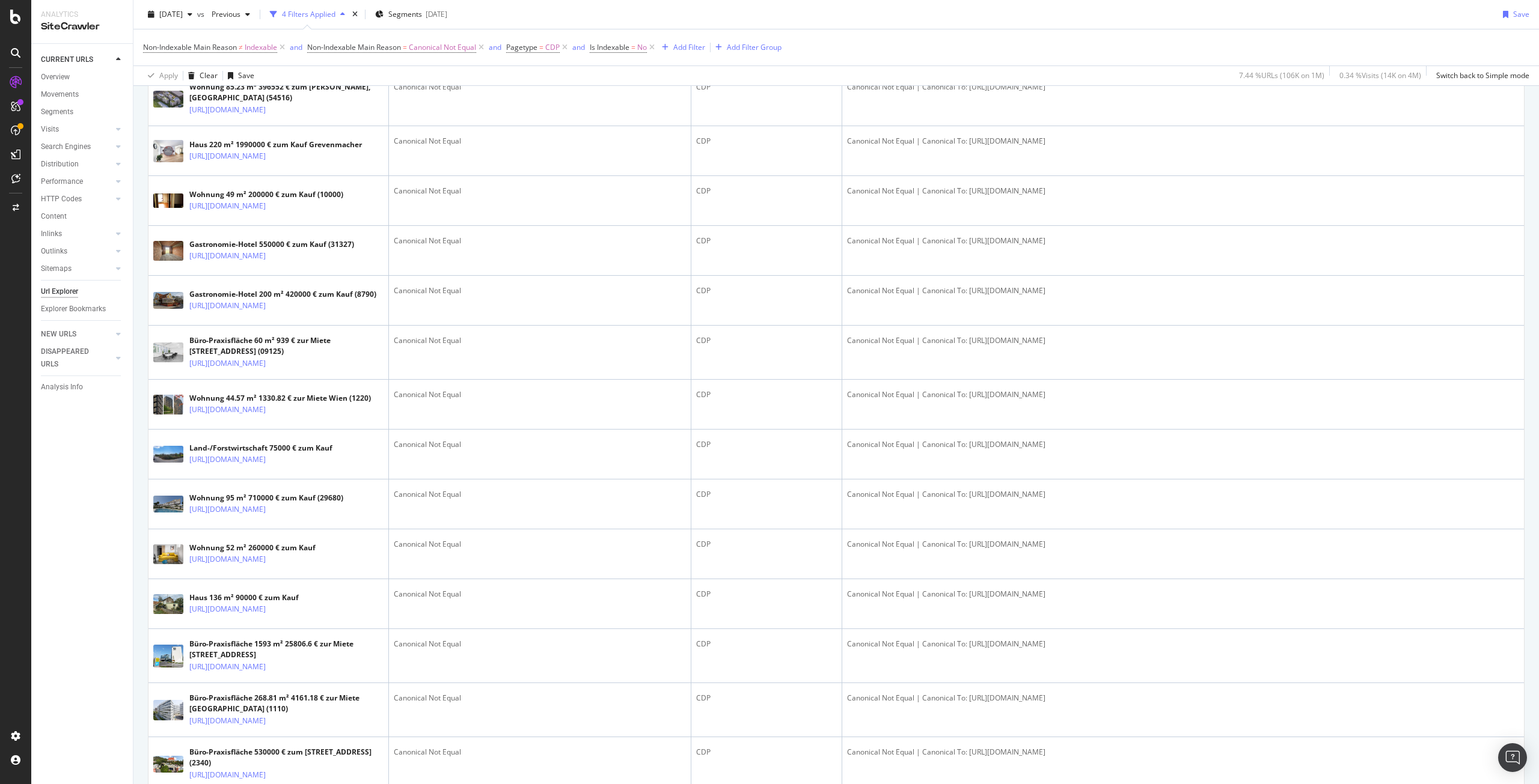
drag, startPoint x: 484, startPoint y: 45, endPoint x: 476, endPoint y: 68, distance: 24.4
click at [483, 45] on icon at bounding box center [481, 47] width 11 height 12
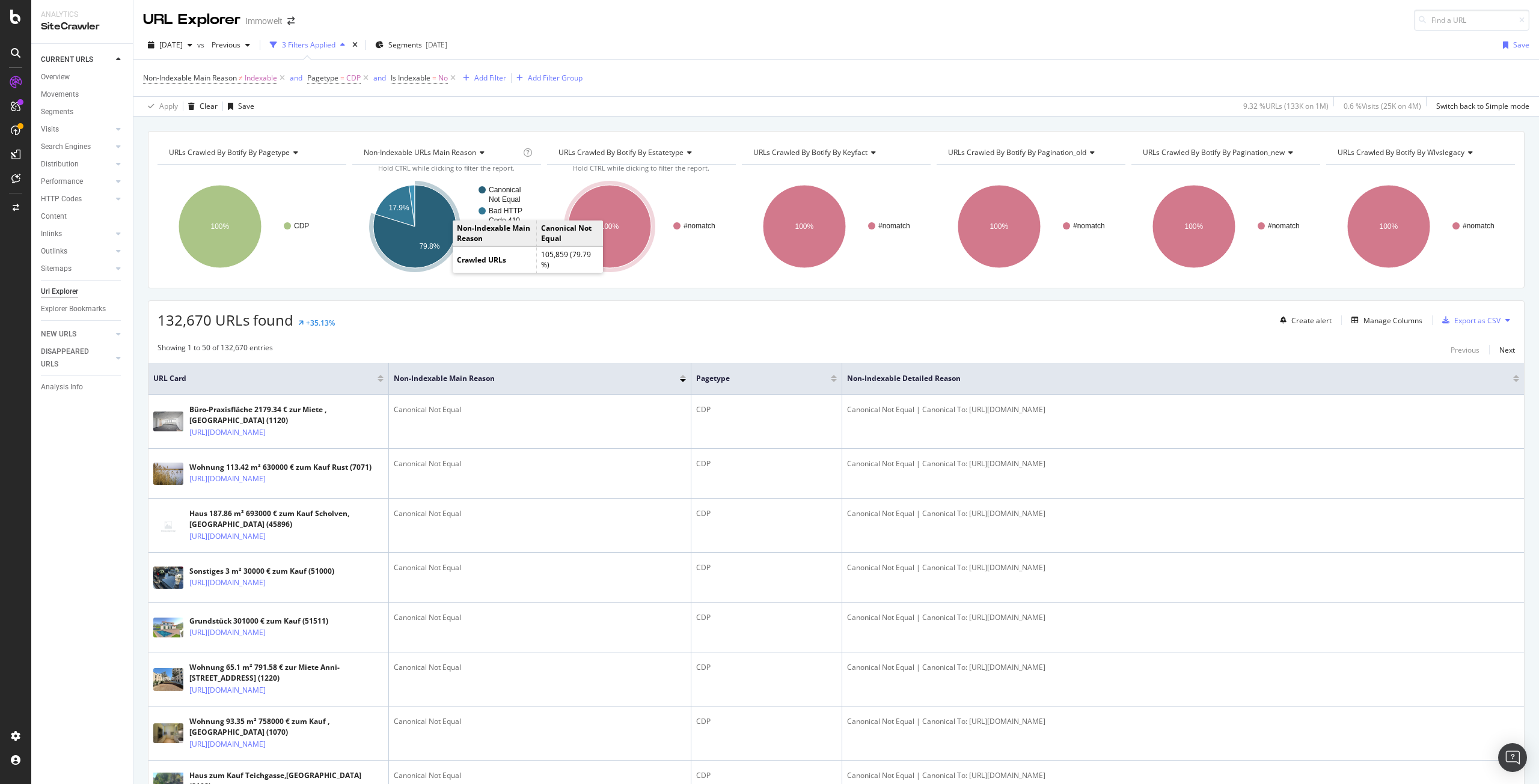
click at [415, 234] on icon "A chart." at bounding box center [415, 226] width 83 height 83
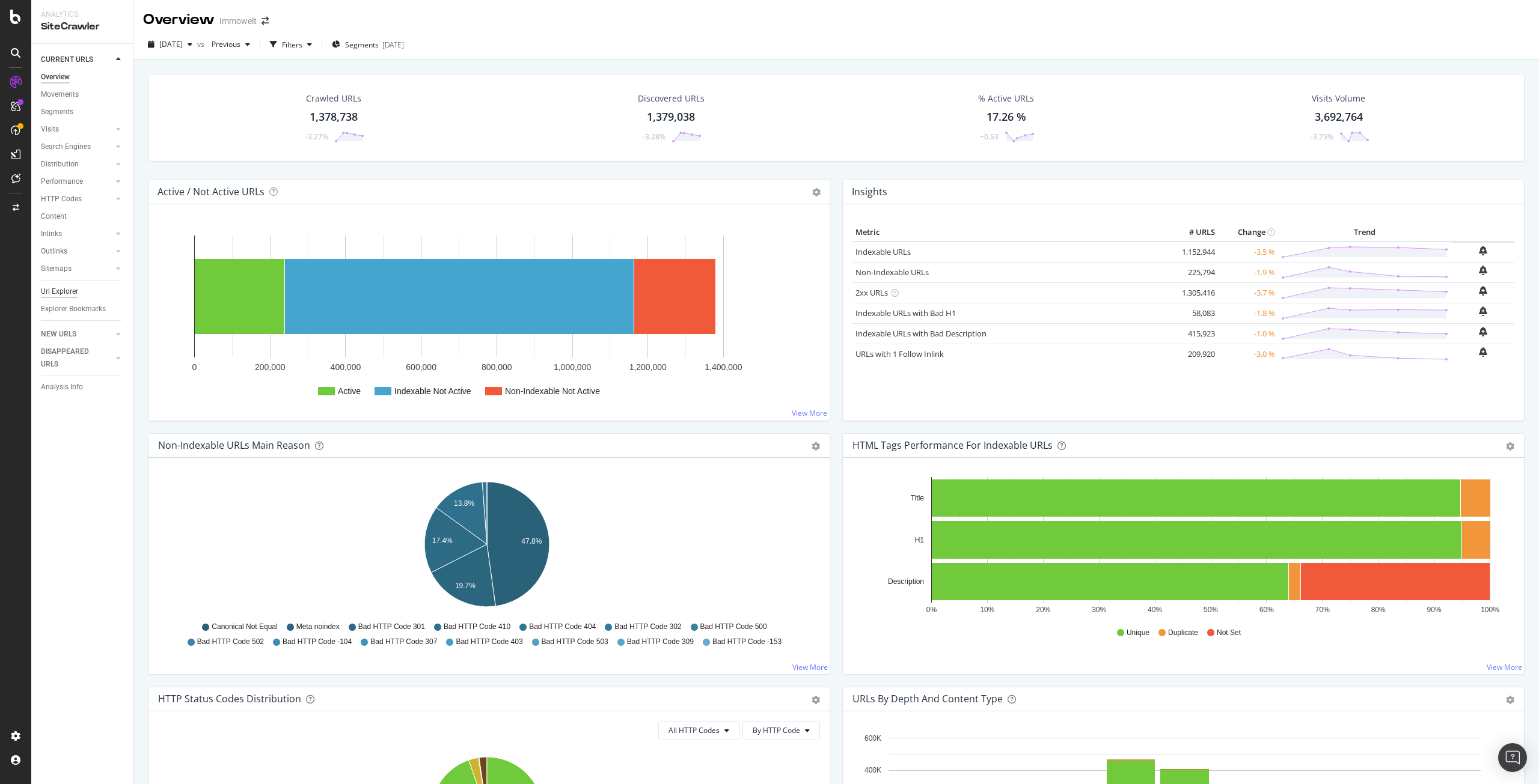
click at [64, 295] on div "Url Explorer" at bounding box center [59, 291] width 38 height 13
drag, startPoint x: 1179, startPoint y: 274, endPoint x: 1205, endPoint y: 273, distance: 26.0
click at [1205, 273] on td "225,794" at bounding box center [1195, 272] width 48 height 20
click at [881, 271] on link "Non-Indexable URLs" at bounding box center [893, 272] width 74 height 11
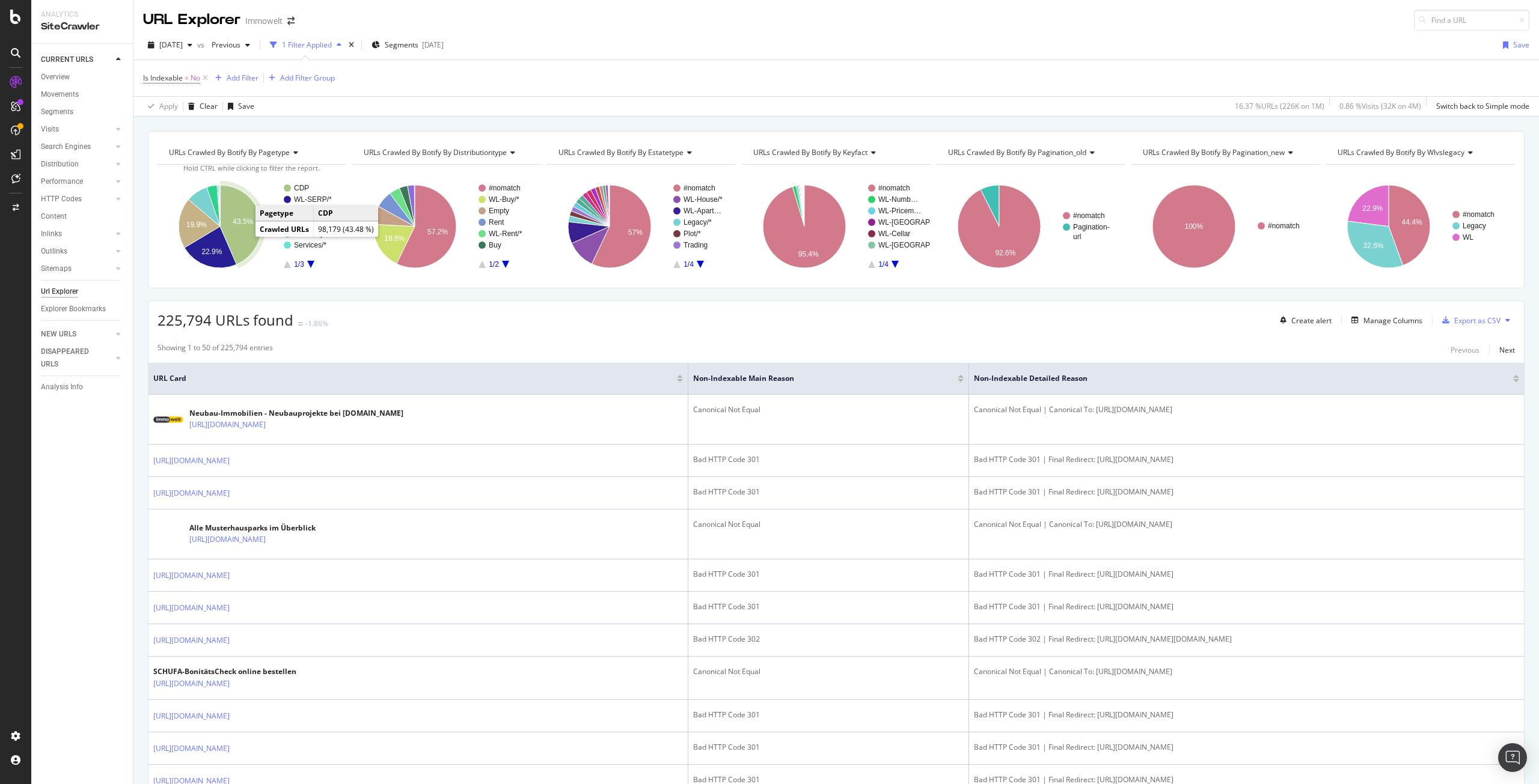
click at [239, 225] on text "43.5%" at bounding box center [243, 221] width 20 height 9
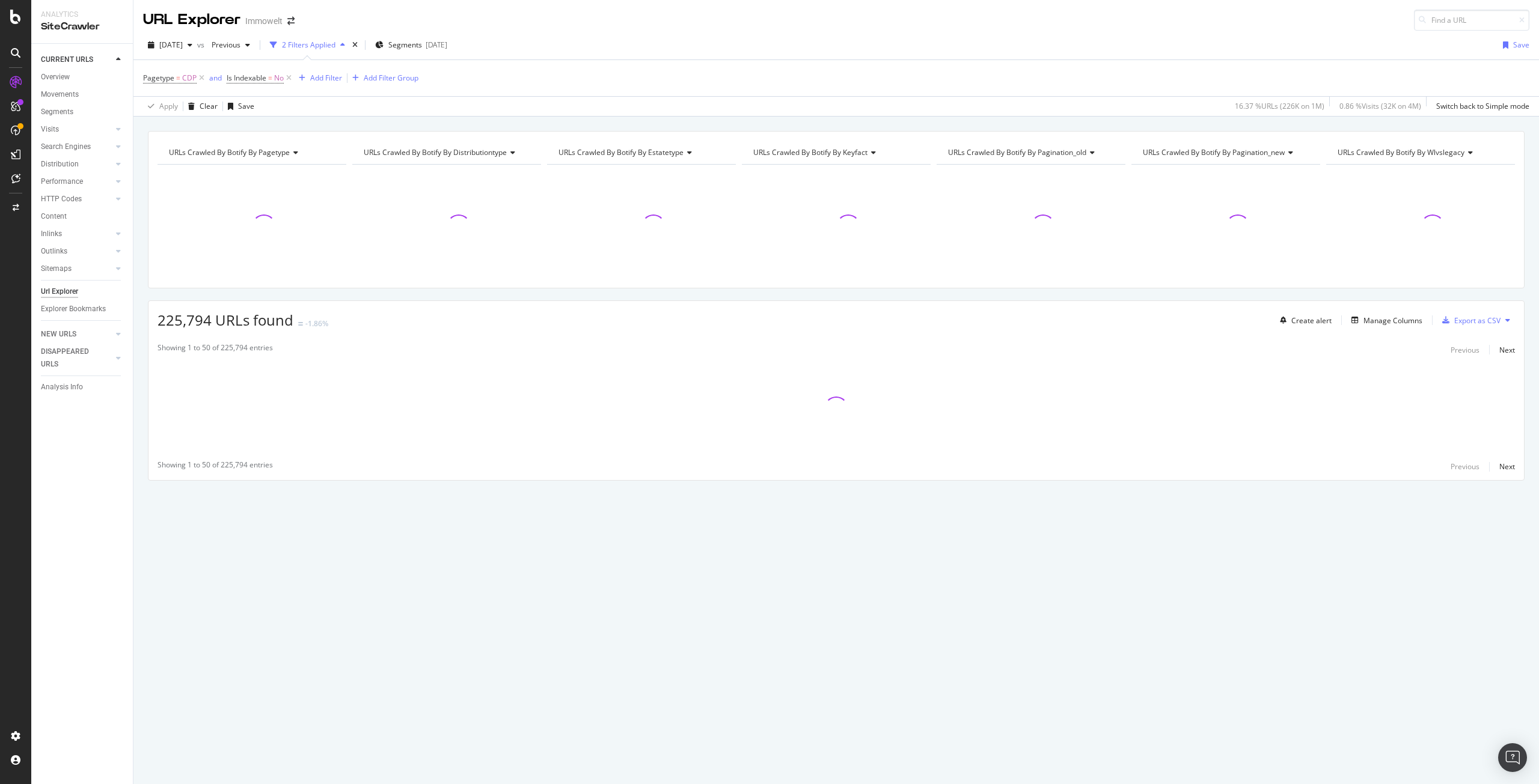
click at [449, 155] on span "URLs Crawled By Botify By distributiontype" at bounding box center [435, 152] width 143 height 11
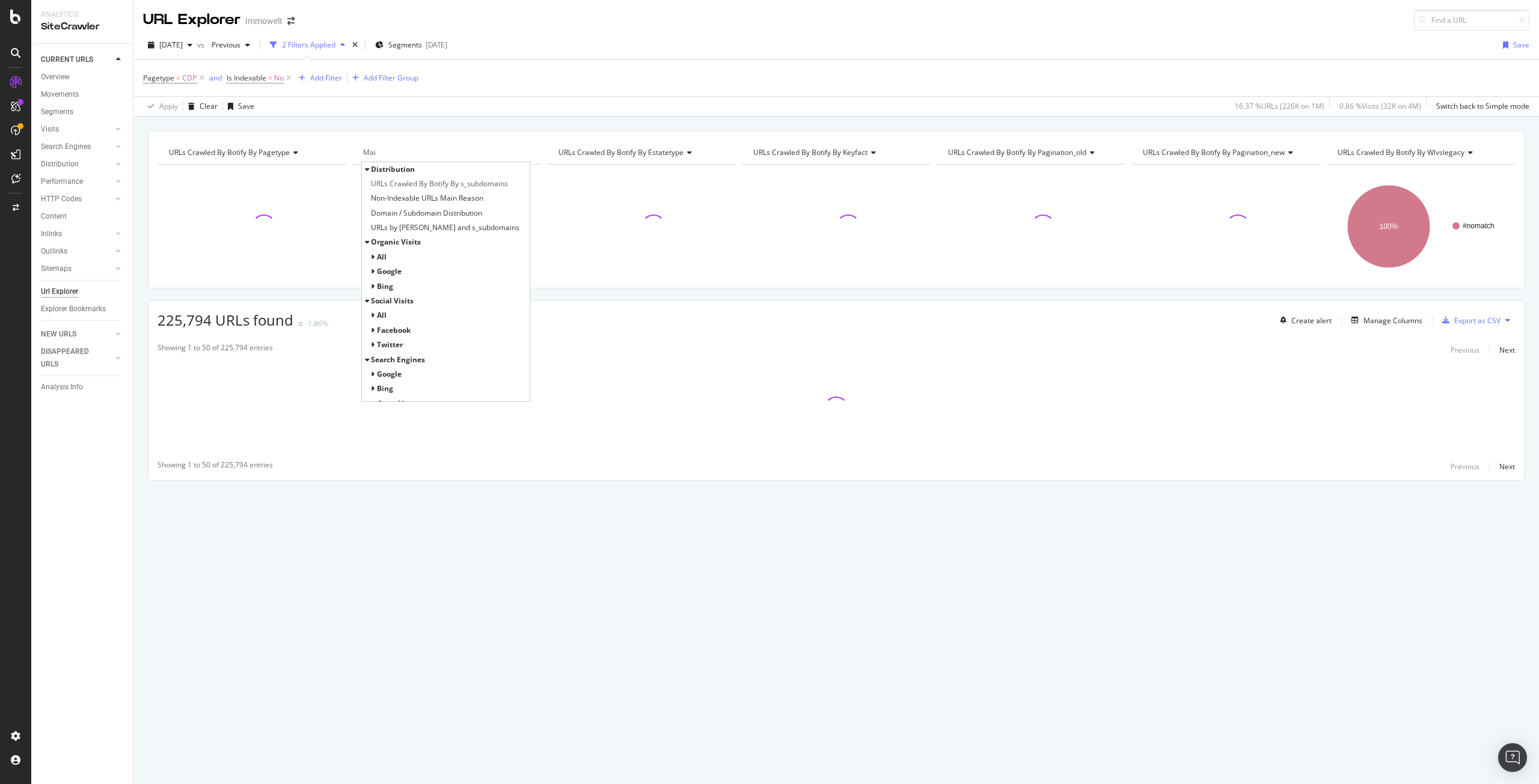
type input "Main"
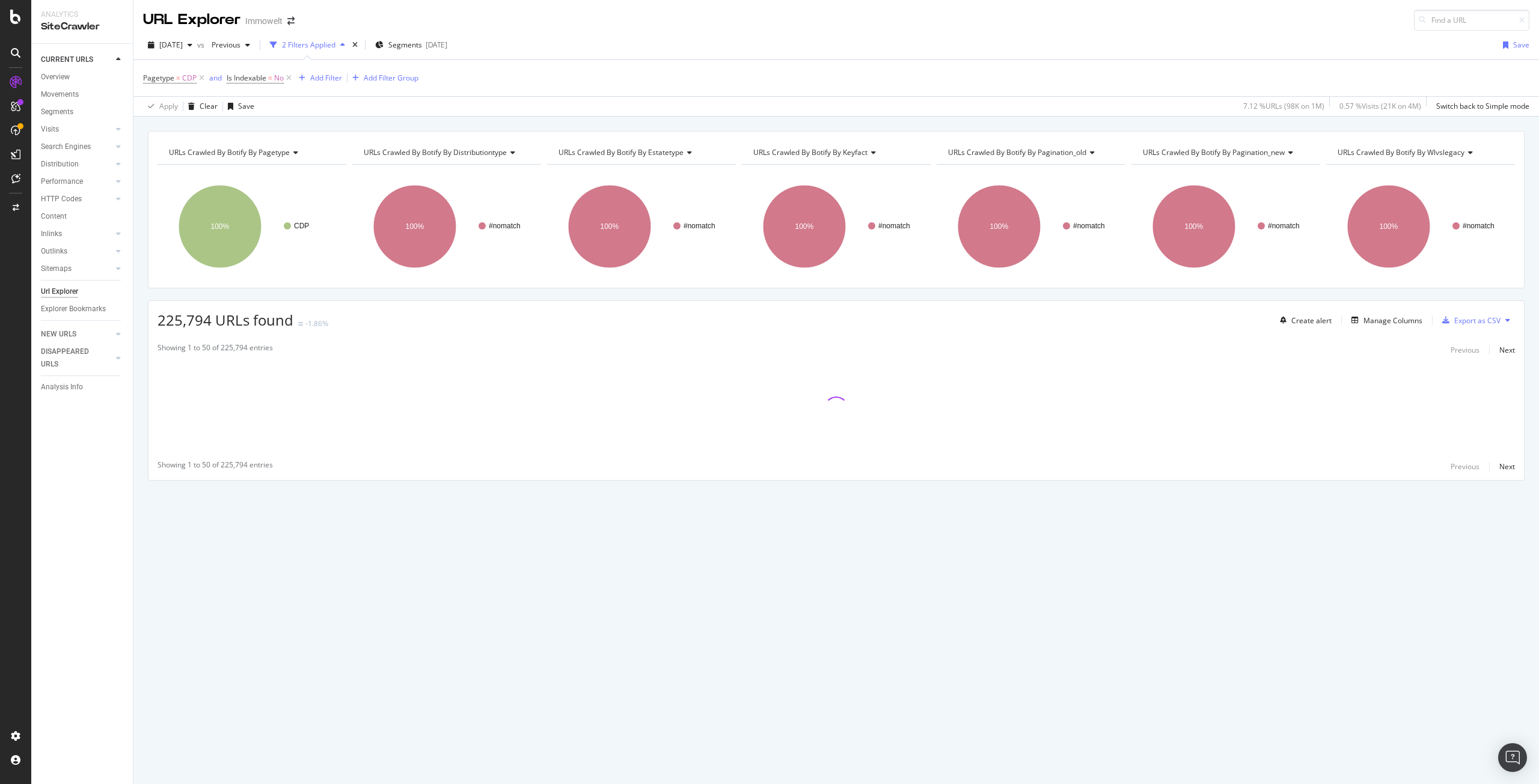
click at [426, 150] on span "URLs Crawled By Botify By distributiontype" at bounding box center [435, 152] width 143 height 11
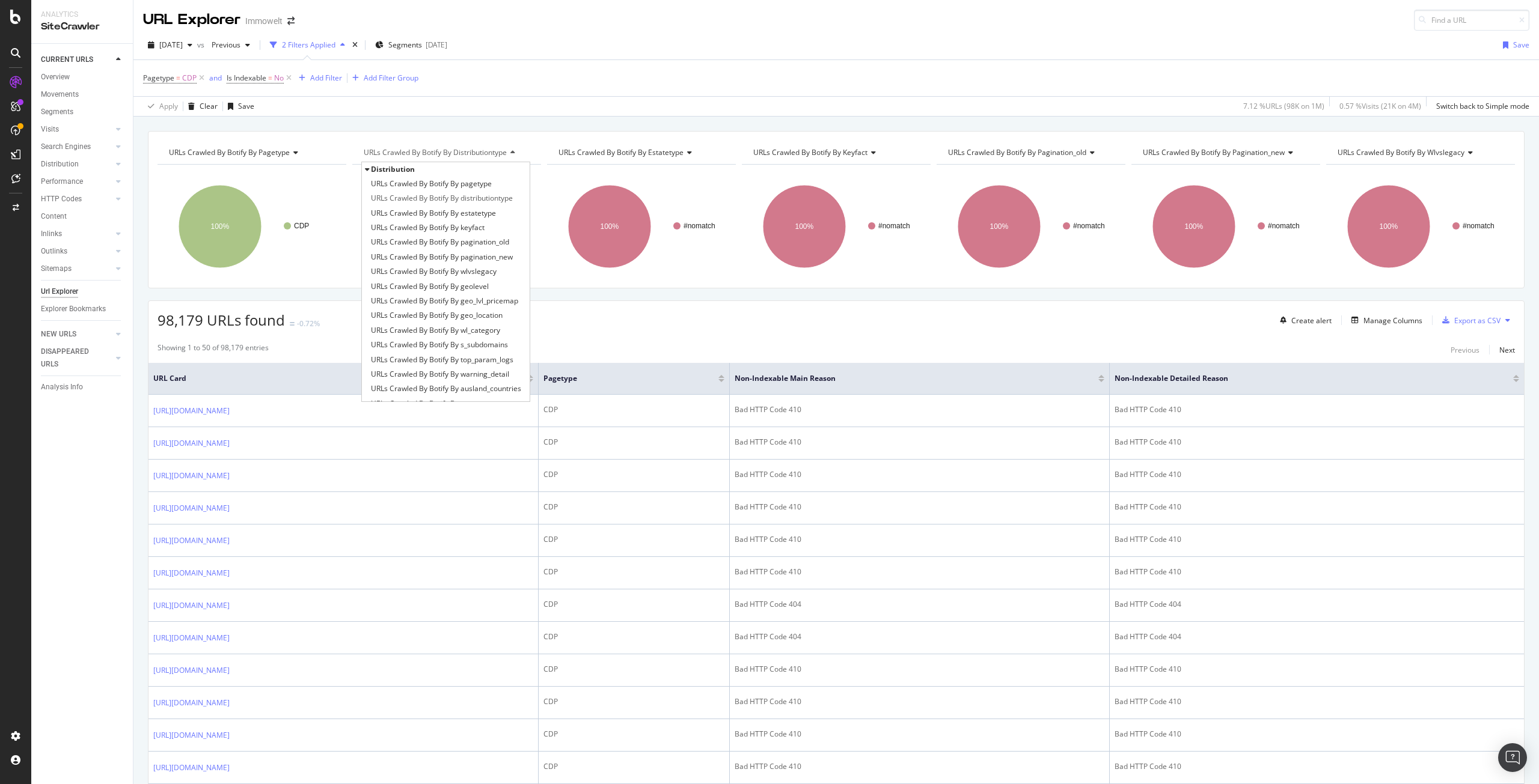
click at [426, 150] on span "URLs Crawled By Botify By distributiontype" at bounding box center [435, 152] width 143 height 11
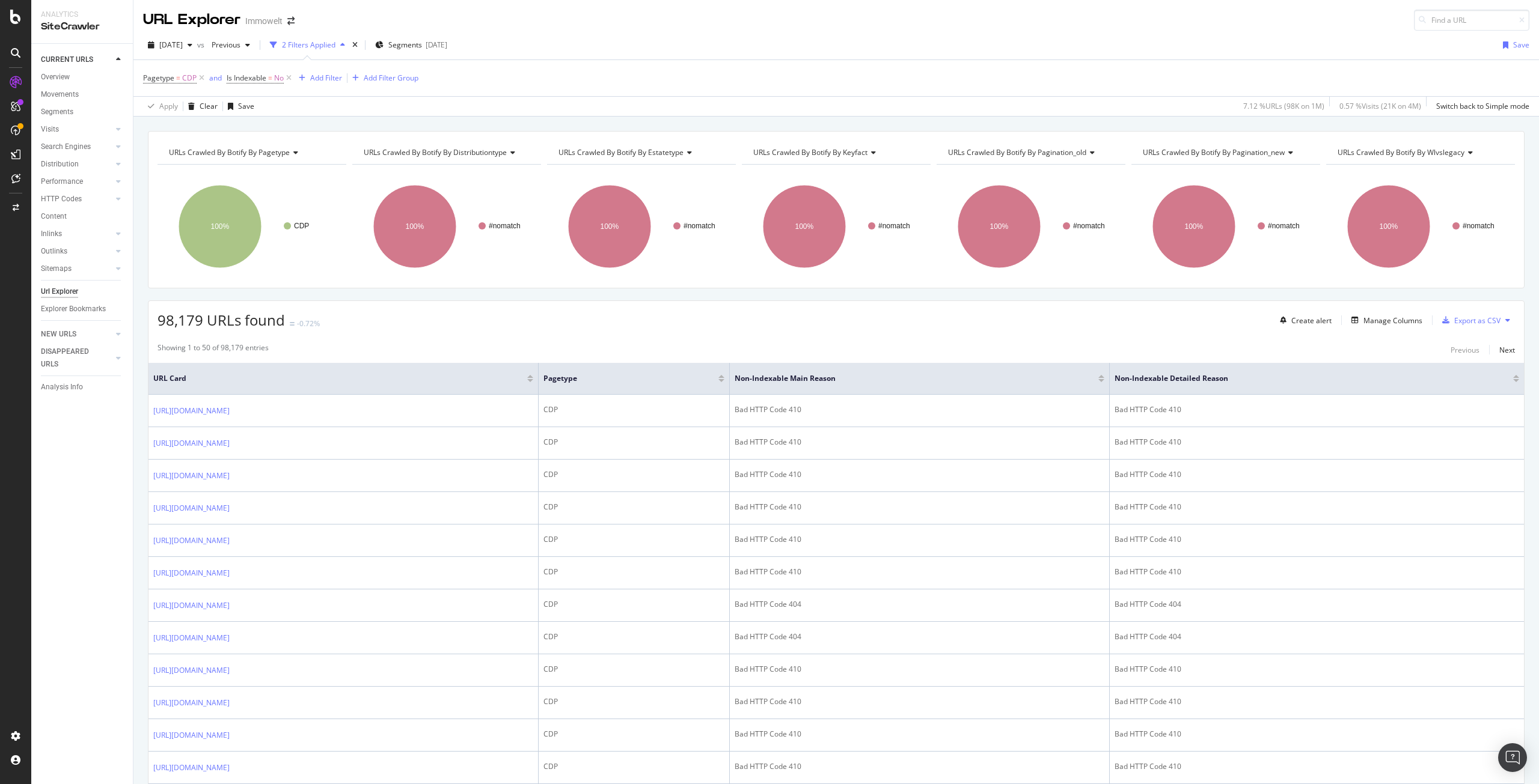
click at [426, 150] on span "URLs Crawled By Botify By distributiontype" at bounding box center [435, 152] width 143 height 11
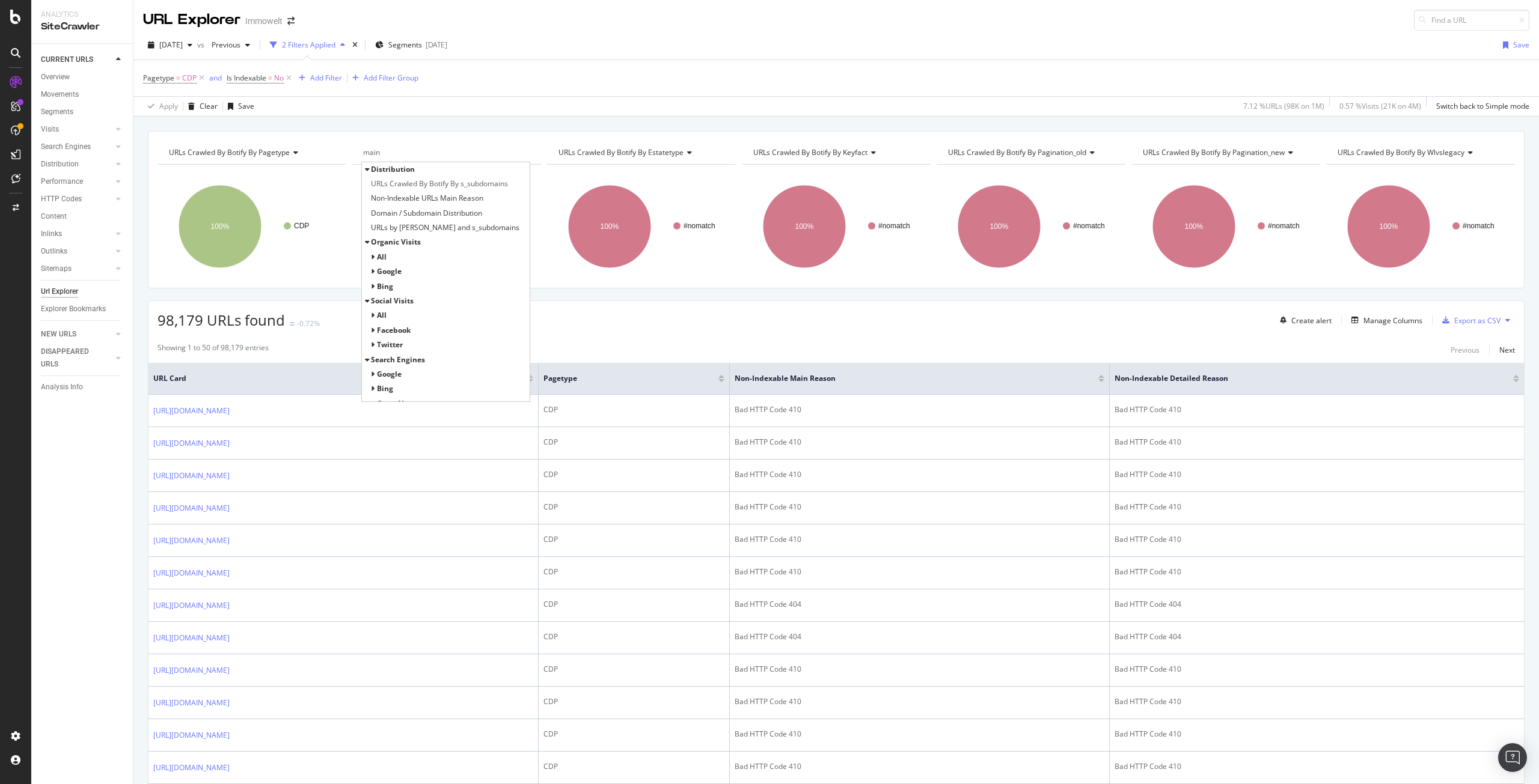
type input "main"
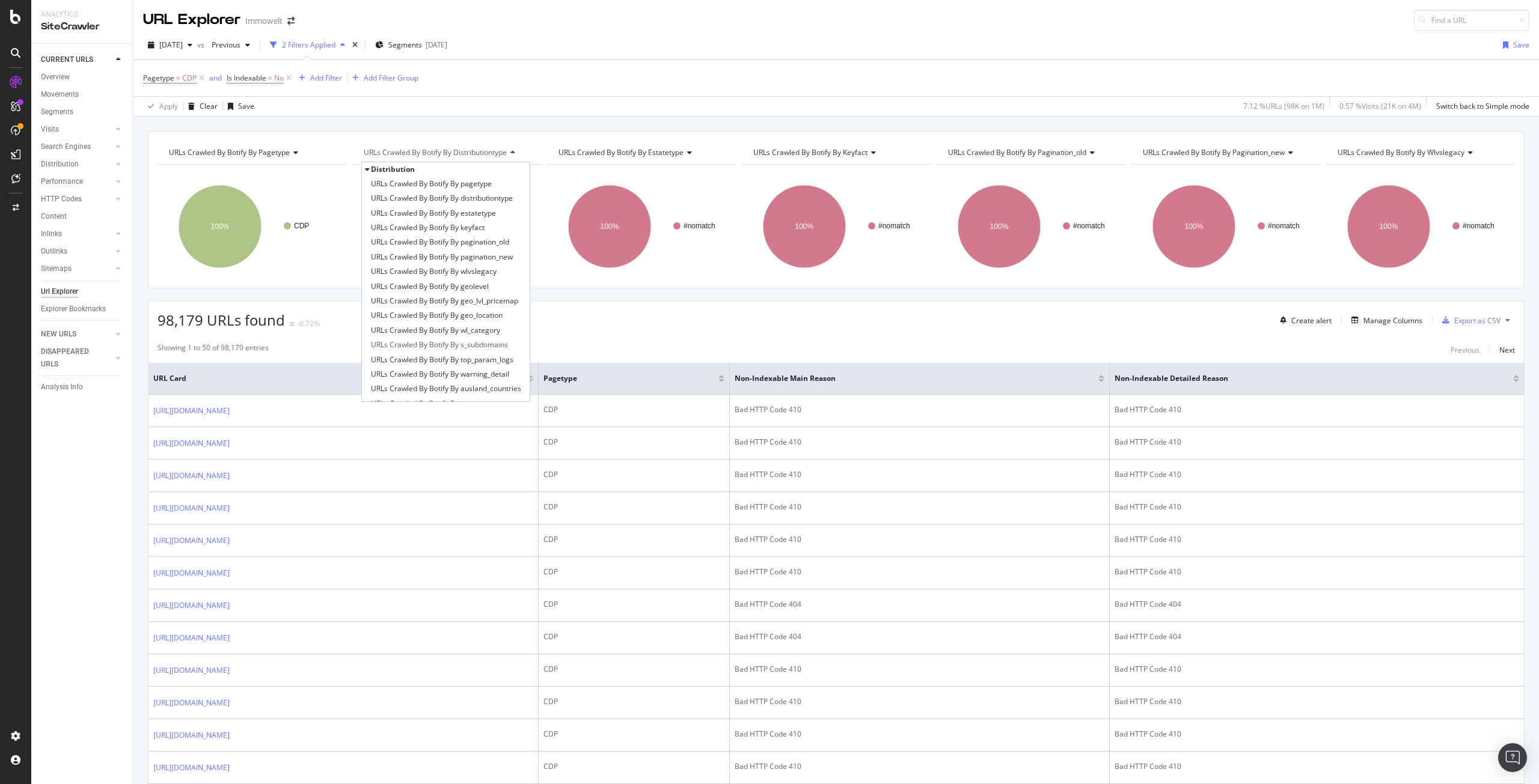
click at [450, 155] on span "URLs Crawled By Botify By distributiontype" at bounding box center [435, 152] width 143 height 11
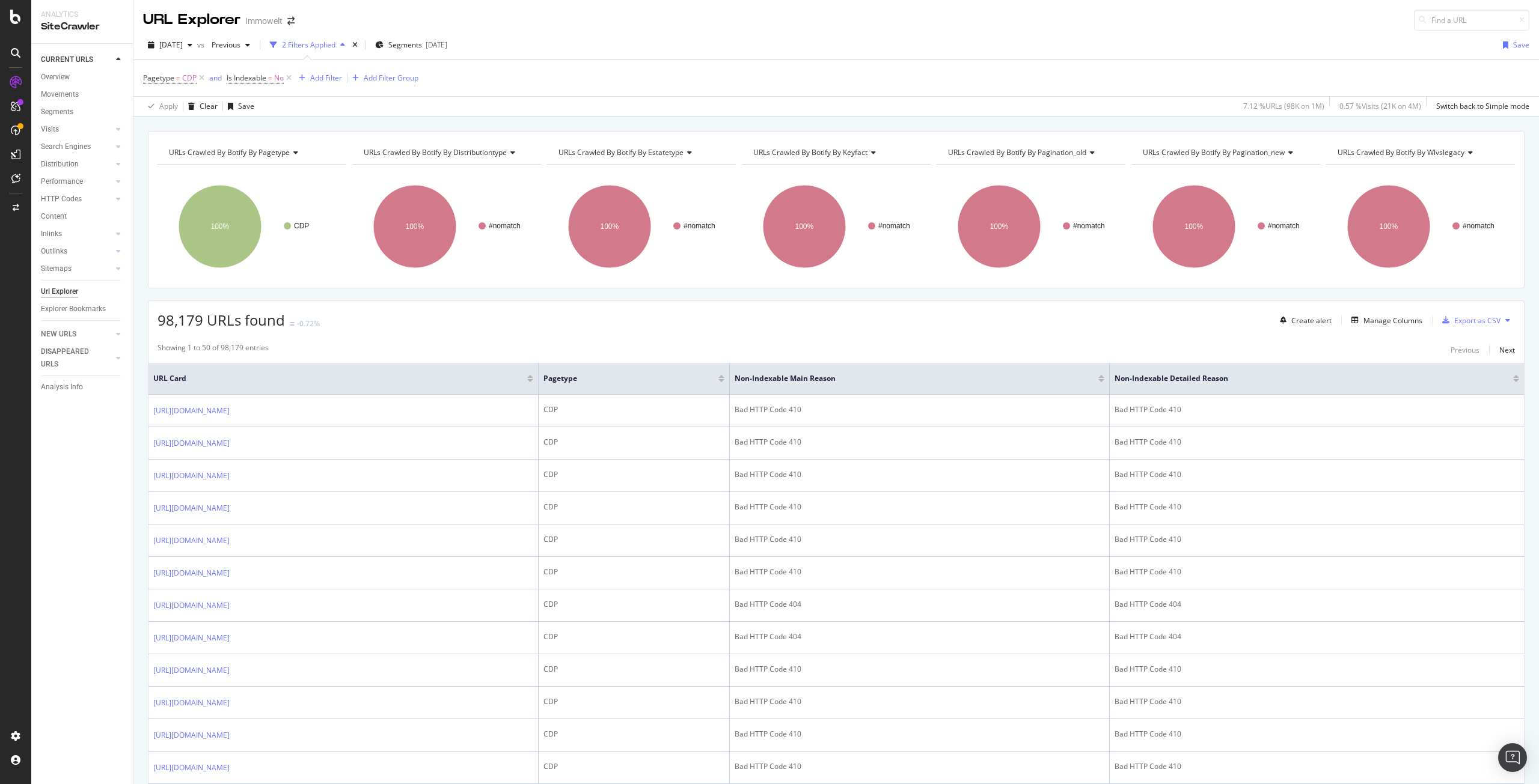
click at [450, 155] on span "URLs Crawled By Botify By distributiontype" at bounding box center [435, 152] width 143 height 11
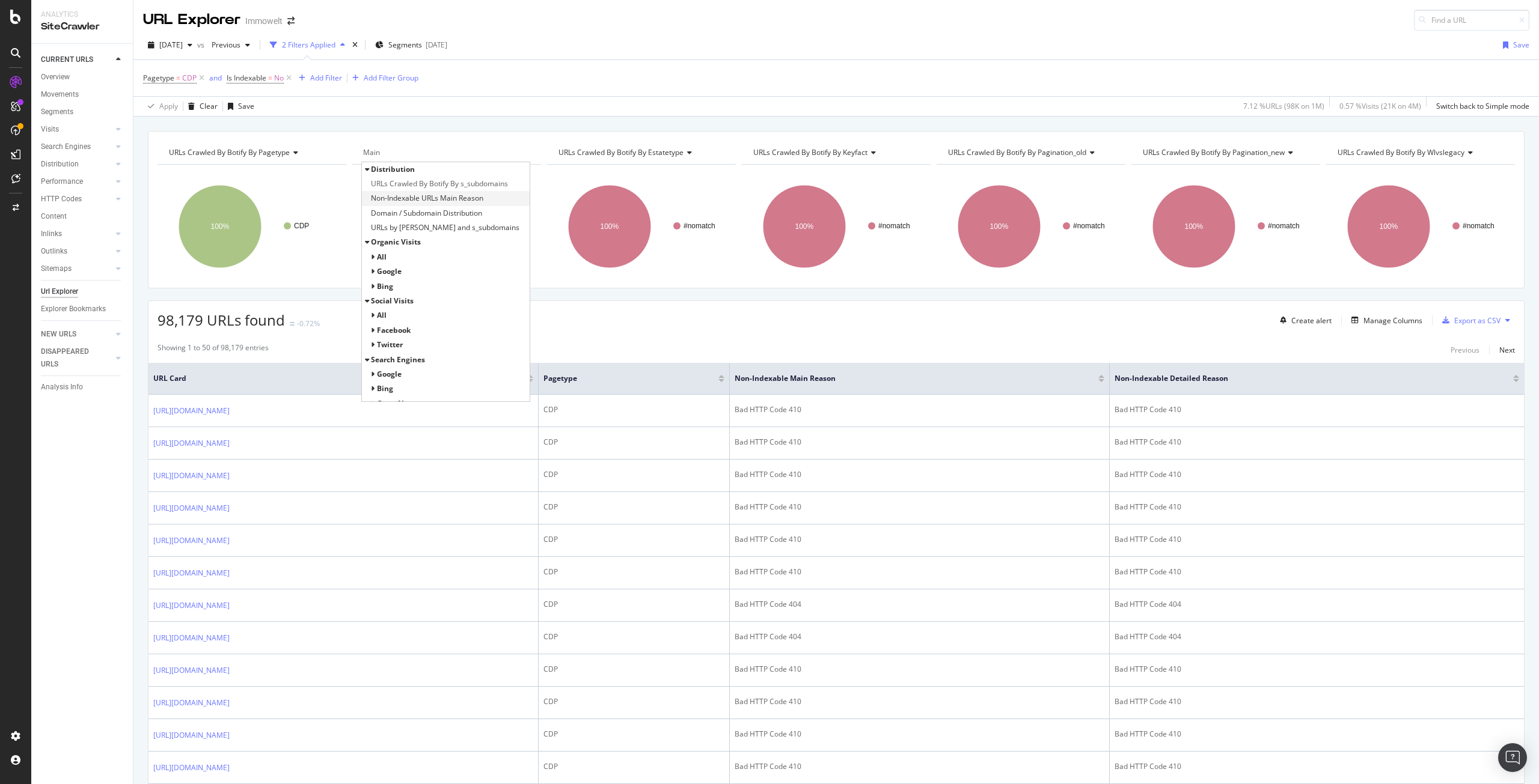
type input "Main"
click at [457, 193] on span "Non-Indexable URLs Main Reason" at bounding box center [428, 198] width 112 height 12
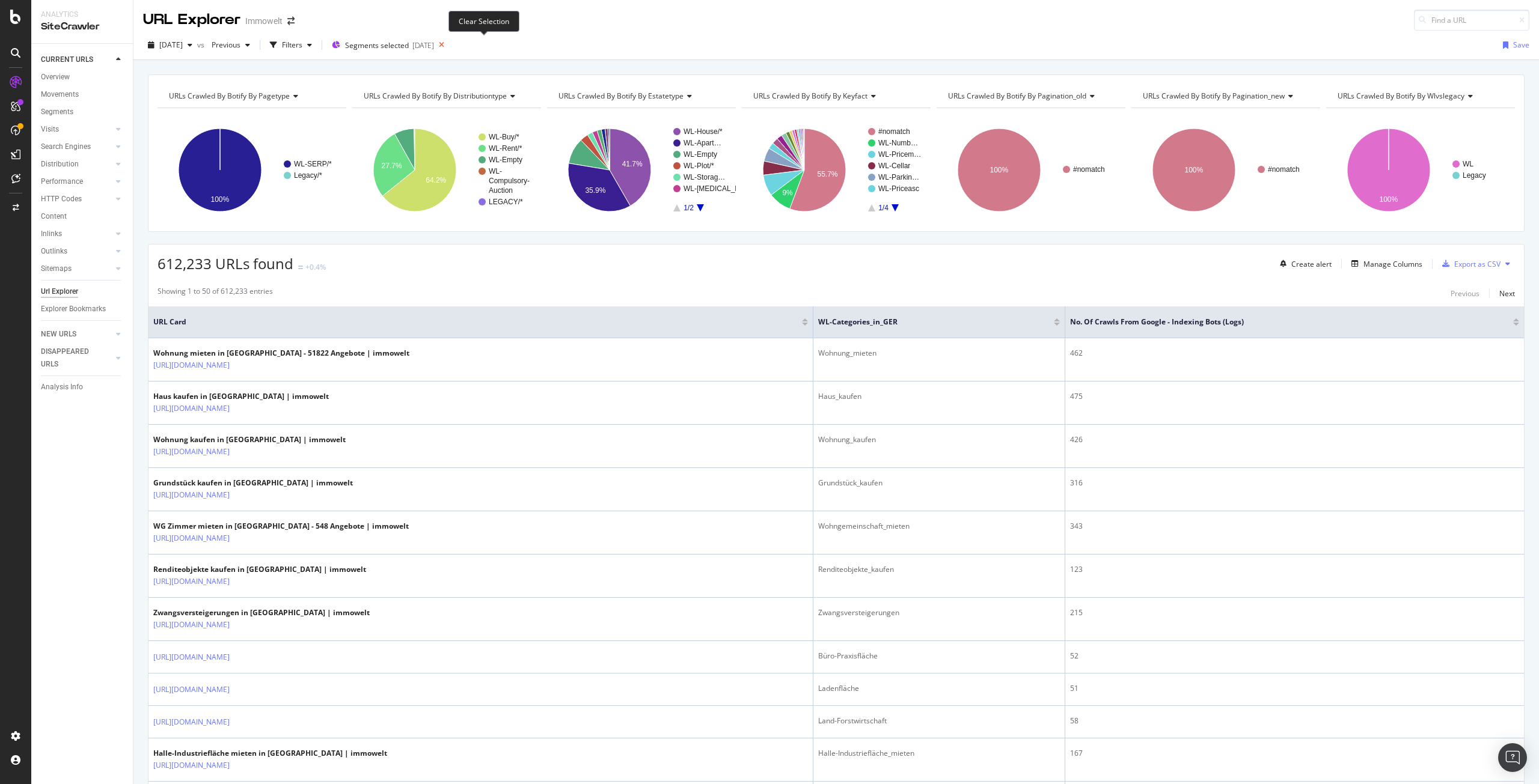
click at [449, 44] on icon at bounding box center [442, 44] width 15 height 16
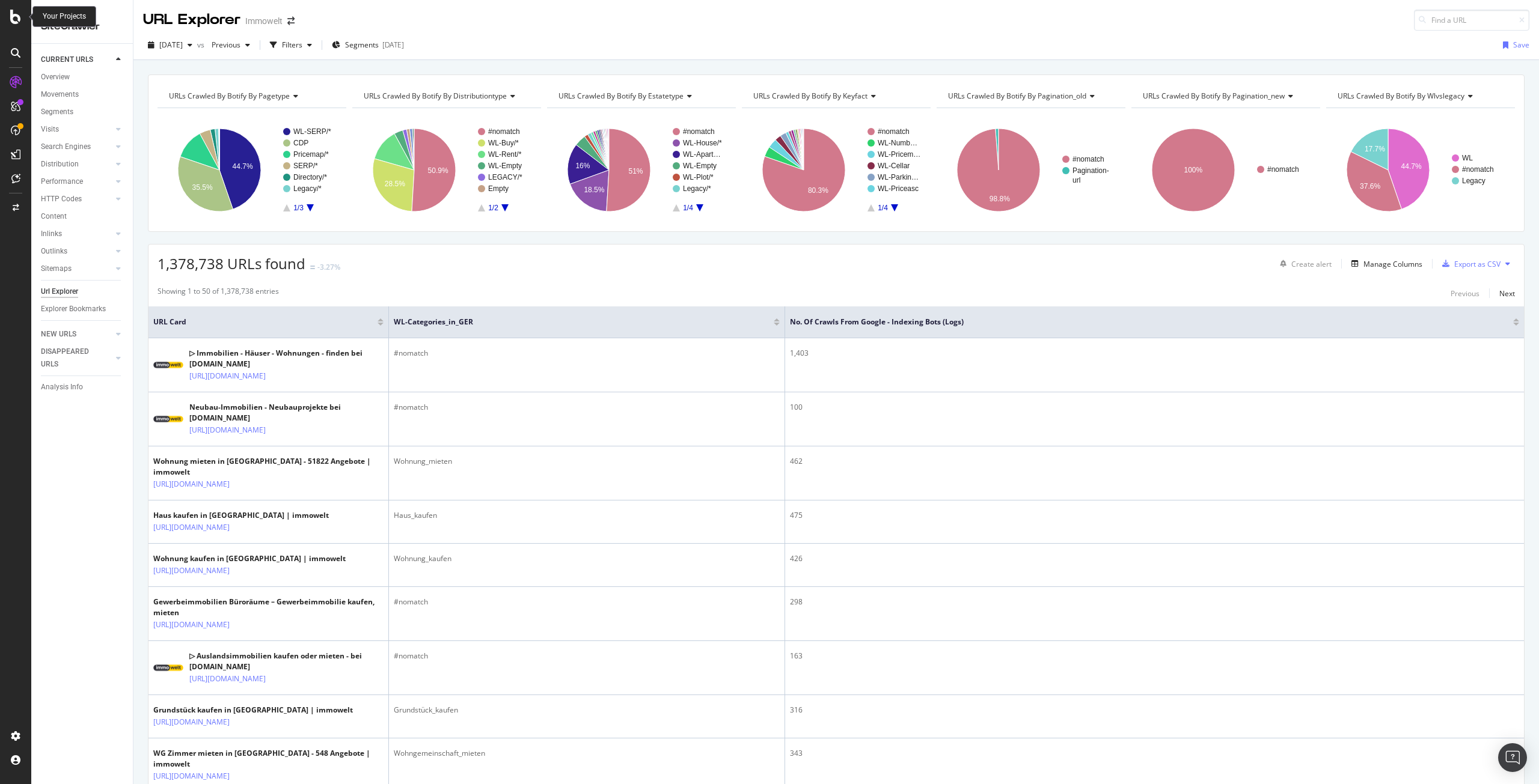
click at [12, 20] on icon at bounding box center [15, 16] width 11 height 15
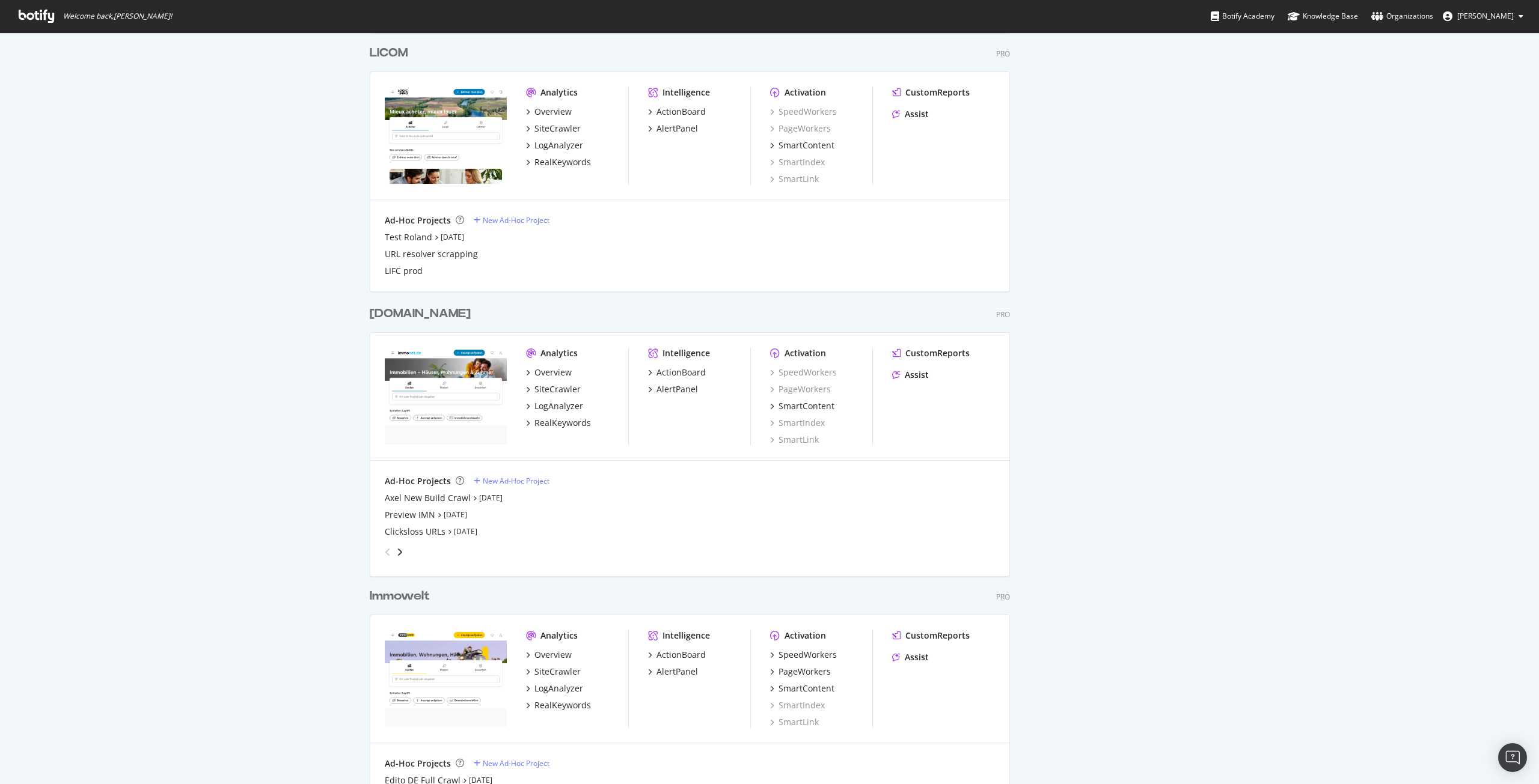
scroll to position [1983, 0]
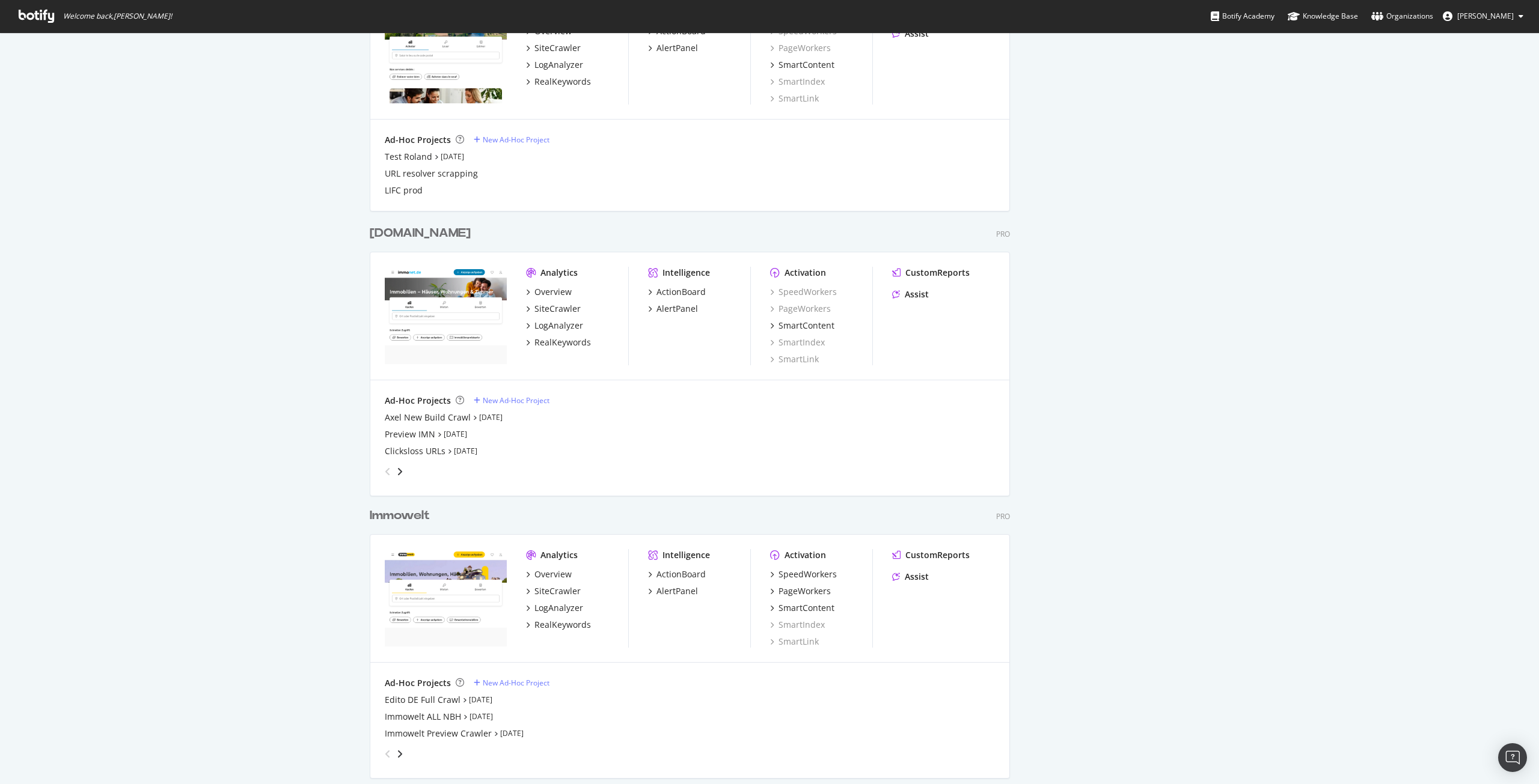
click at [412, 516] on div "Immowelt" at bounding box center [400, 516] width 60 height 17
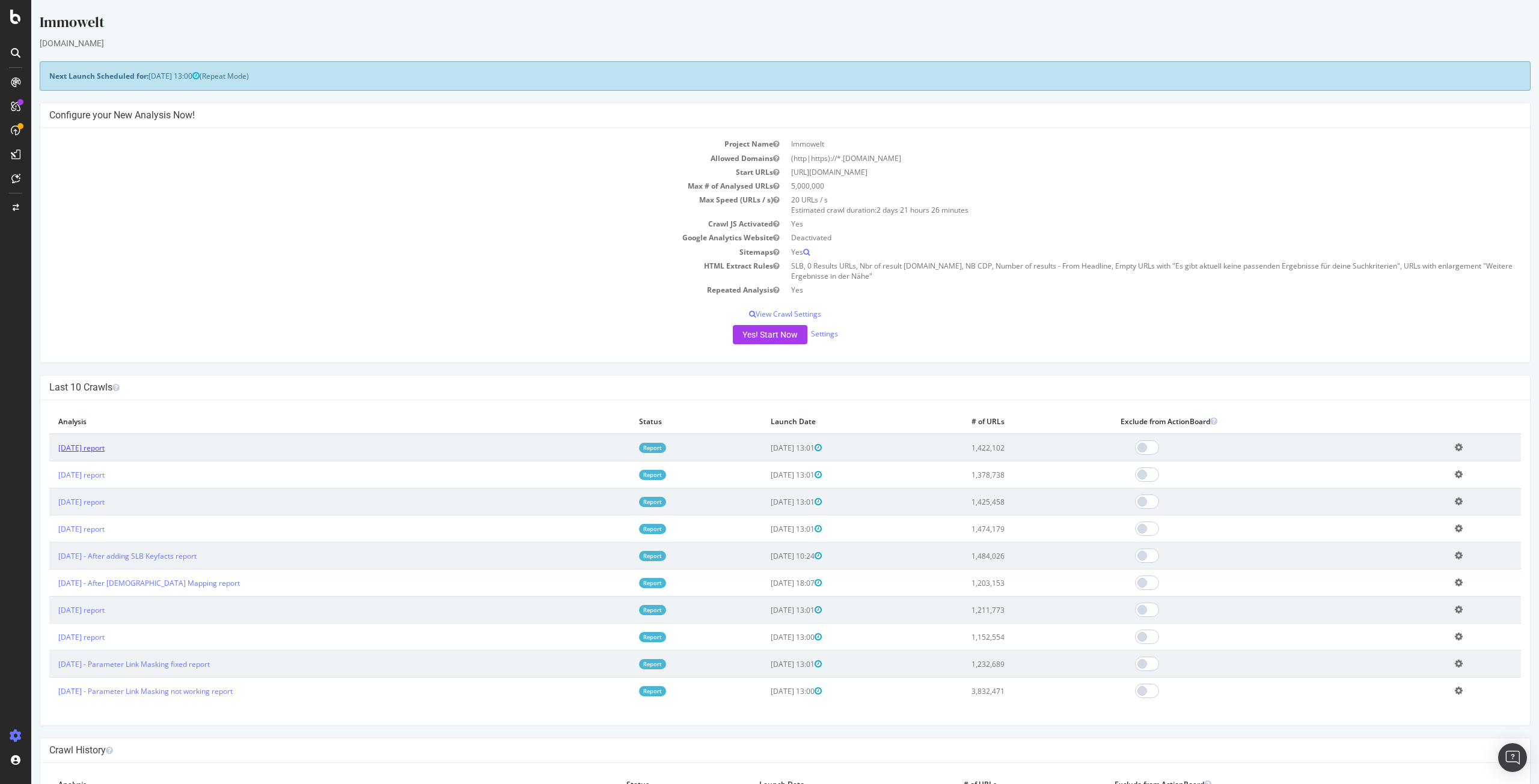
click at [100, 444] on link "2025 Aug. 29th report" at bounding box center [81, 448] width 46 height 11
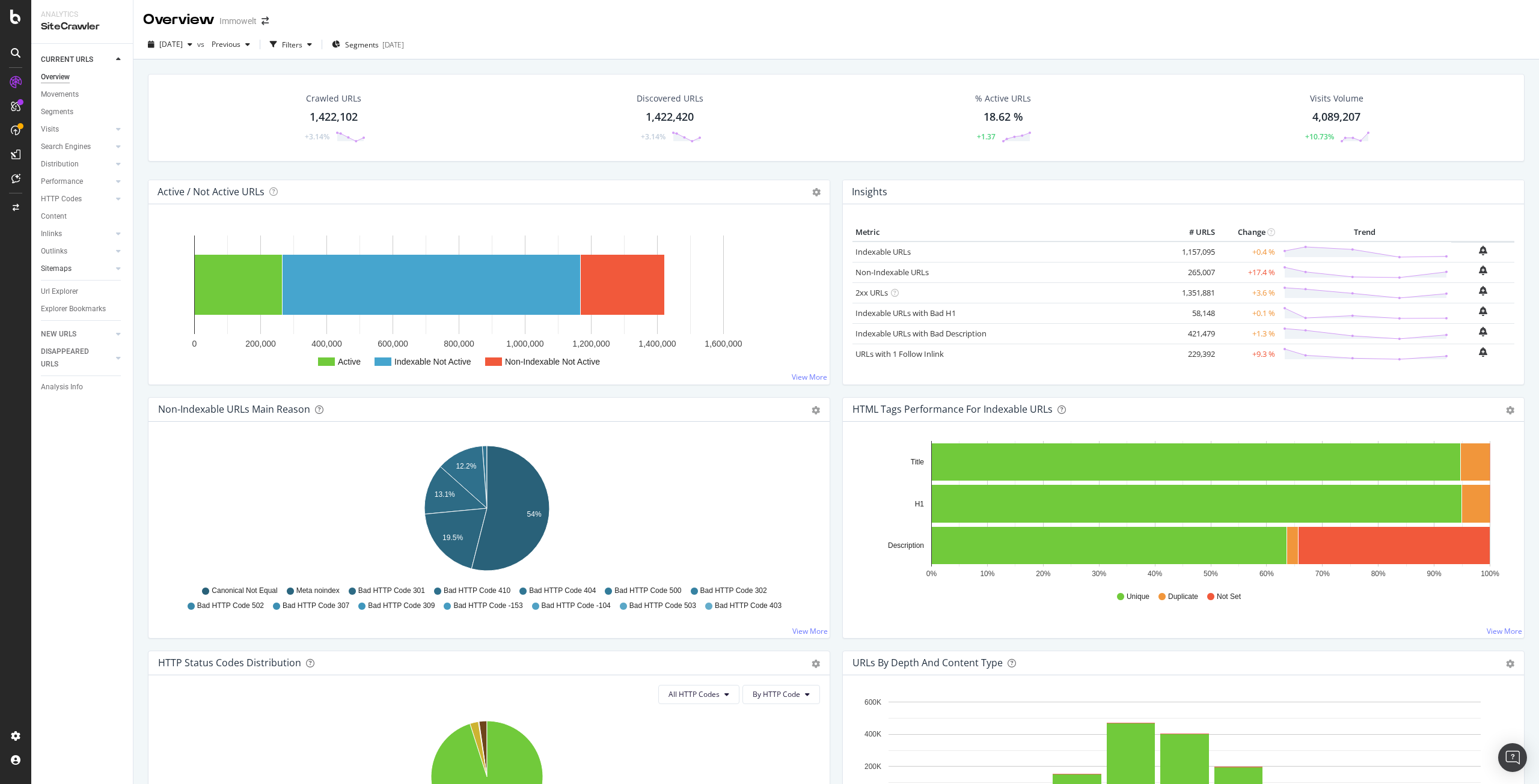
click at [50, 290] on div "Url Explorer" at bounding box center [59, 291] width 38 height 13
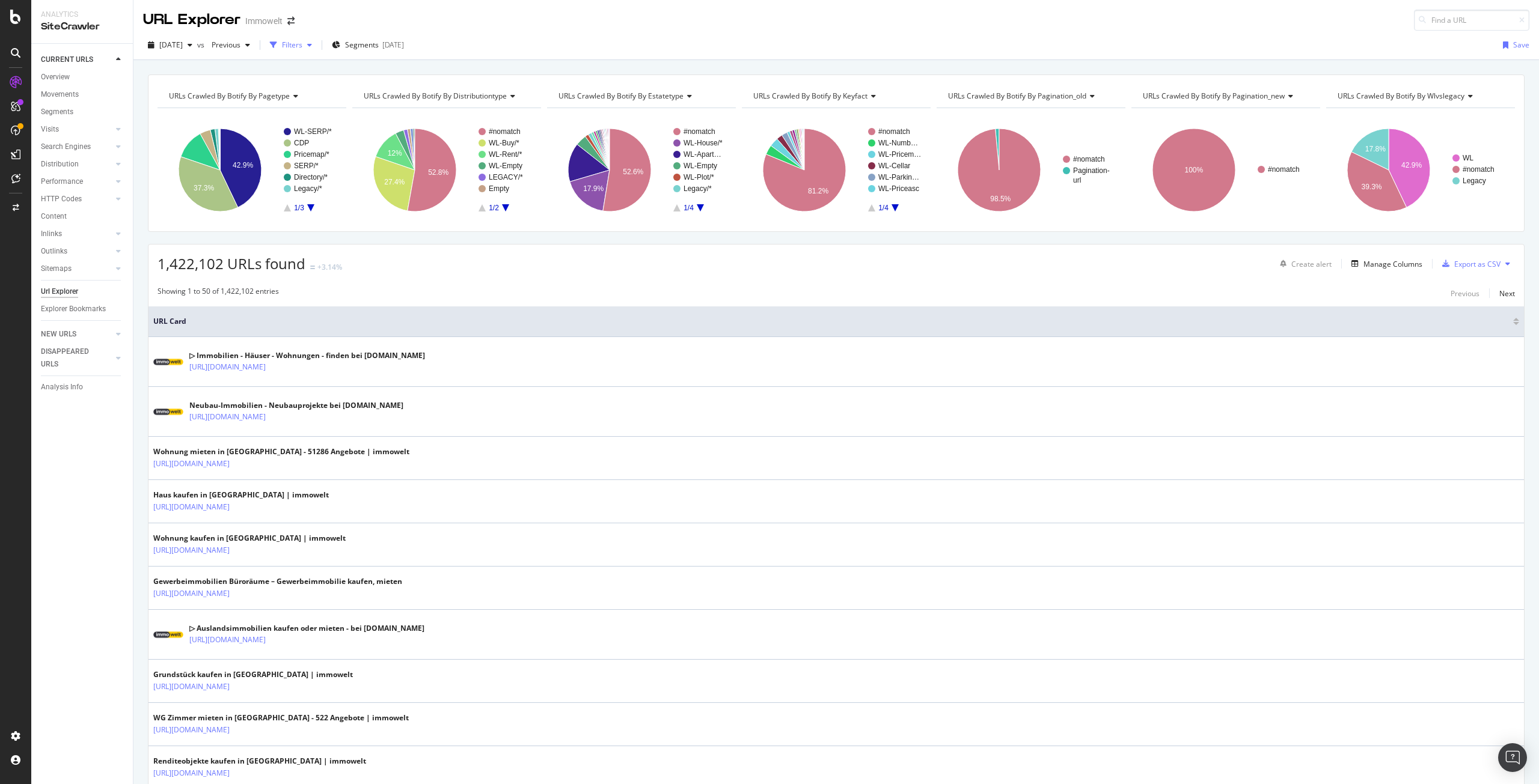
click at [303, 44] on div "Filters" at bounding box center [292, 44] width 20 height 11
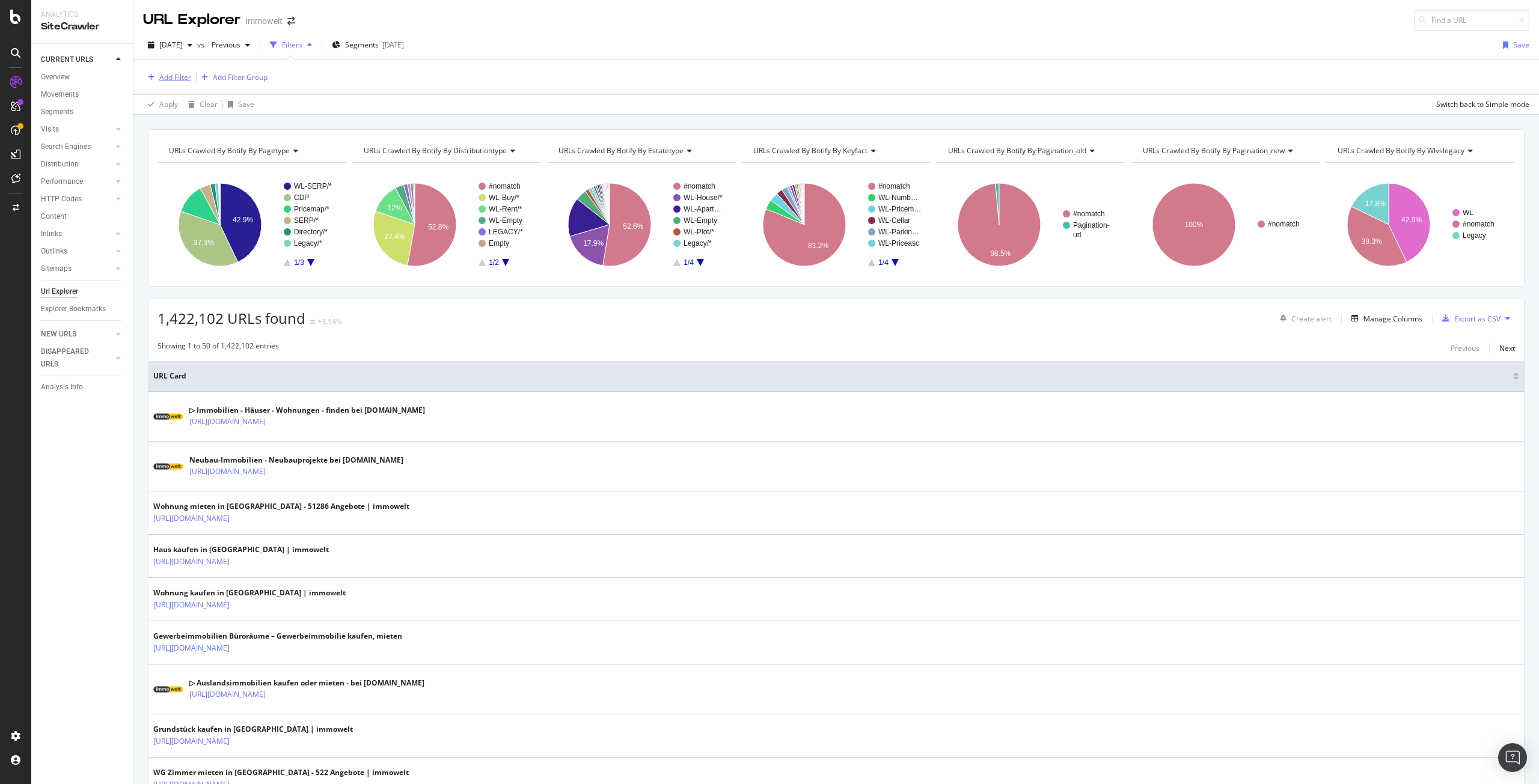
click at [177, 79] on div "Add Filter" at bounding box center [175, 77] width 32 height 11
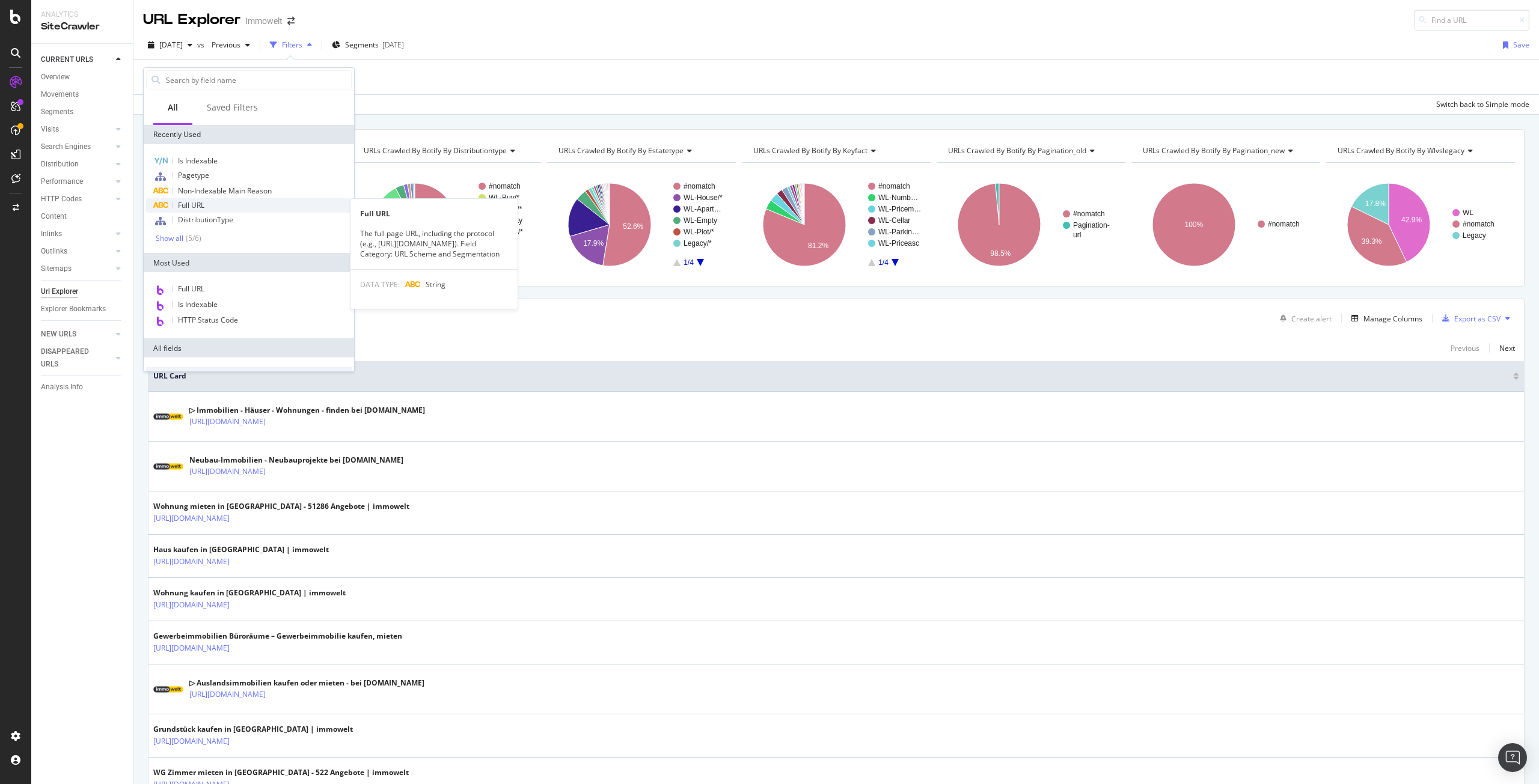
click at [274, 211] on div "Full URL" at bounding box center [249, 205] width 206 height 15
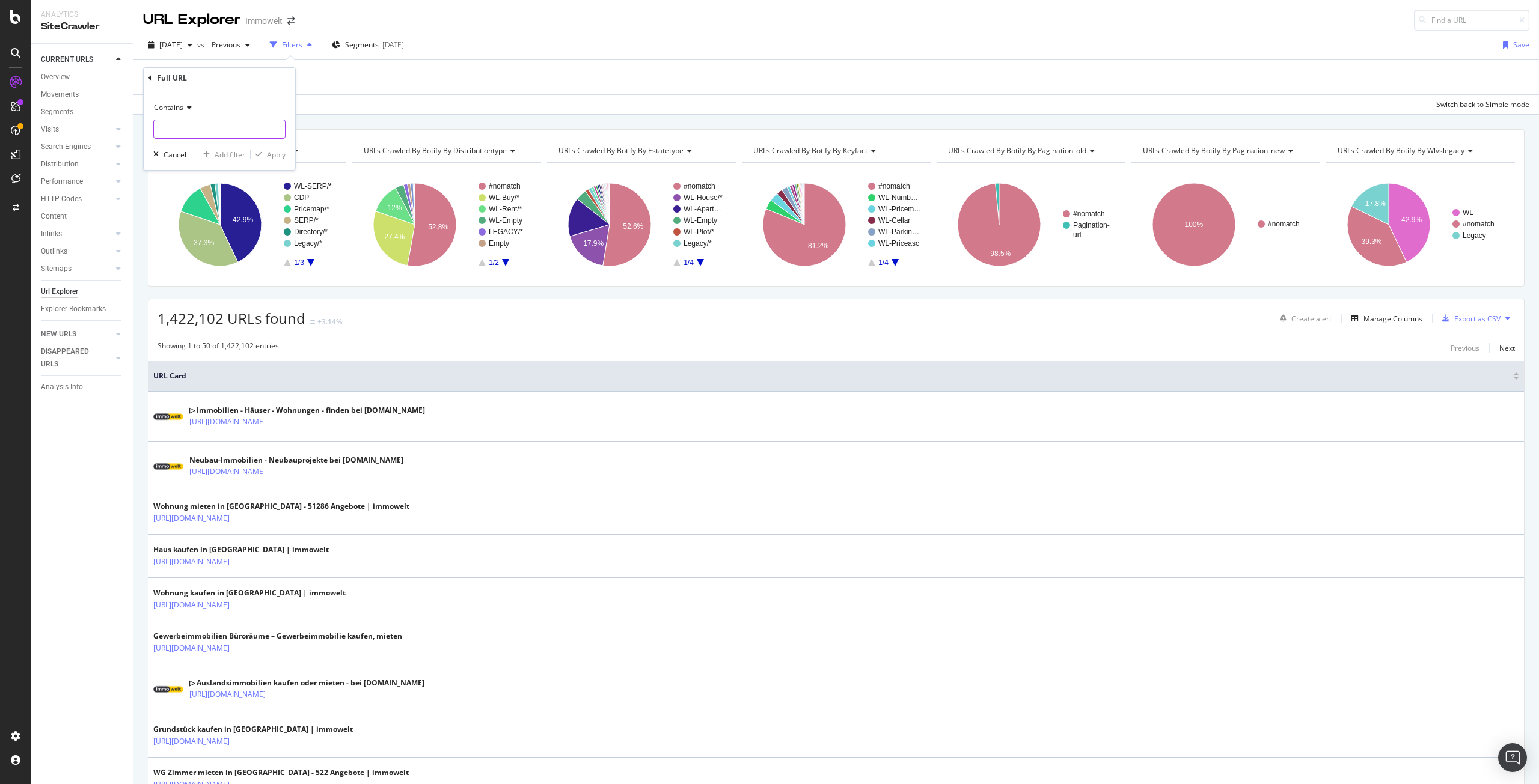
click at [230, 134] on input "text" at bounding box center [220, 130] width 132 height 19
paste input "https://www.immowelt.de/expose/b133fa24-eebc-44e5-ba48-95e17d44d8de"
type input "https://www.immowelt.de/expose/b133fa24-eebc-44e5-ba48-95e17d44d8de"
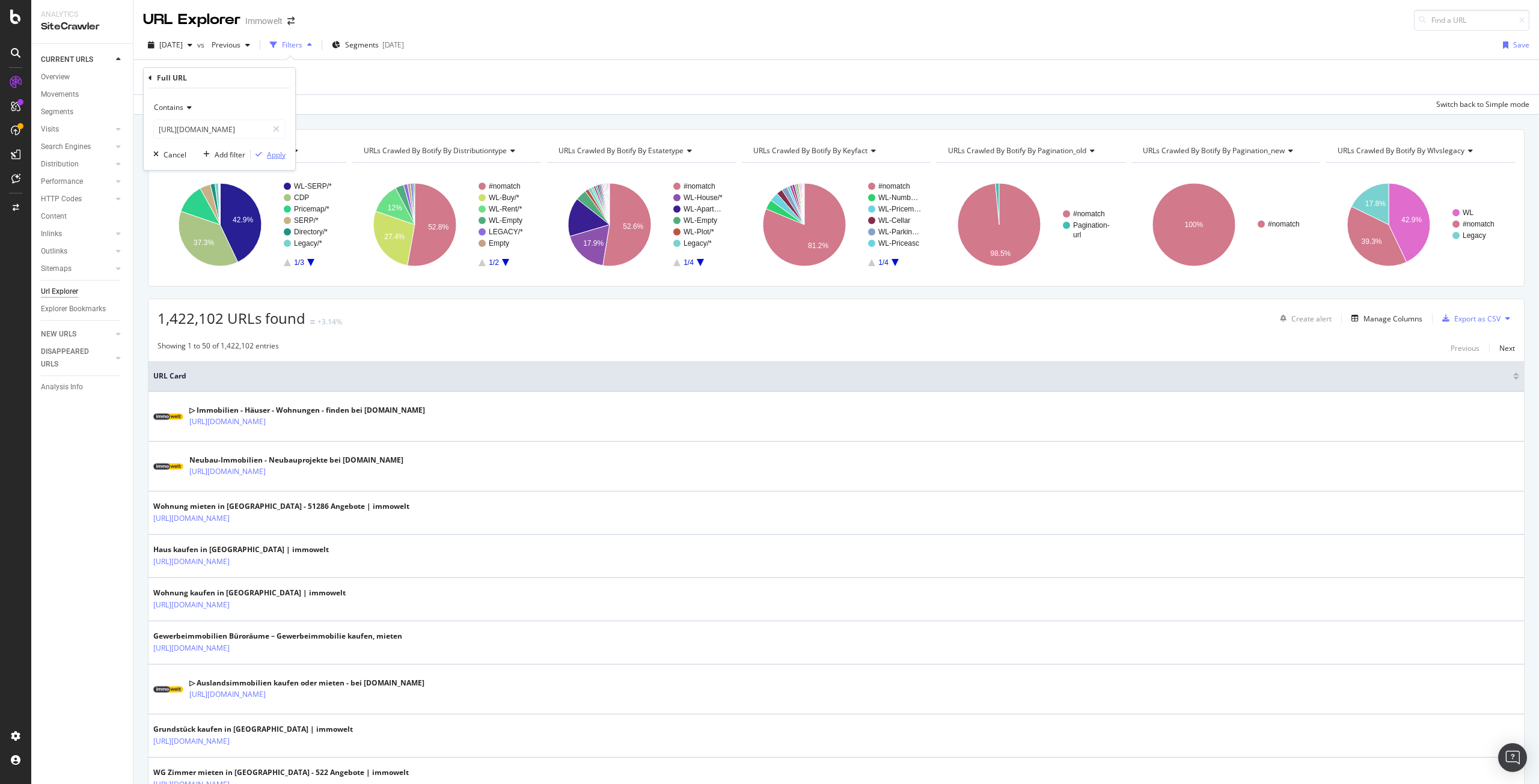
click at [276, 154] on div "Apply" at bounding box center [276, 155] width 18 height 11
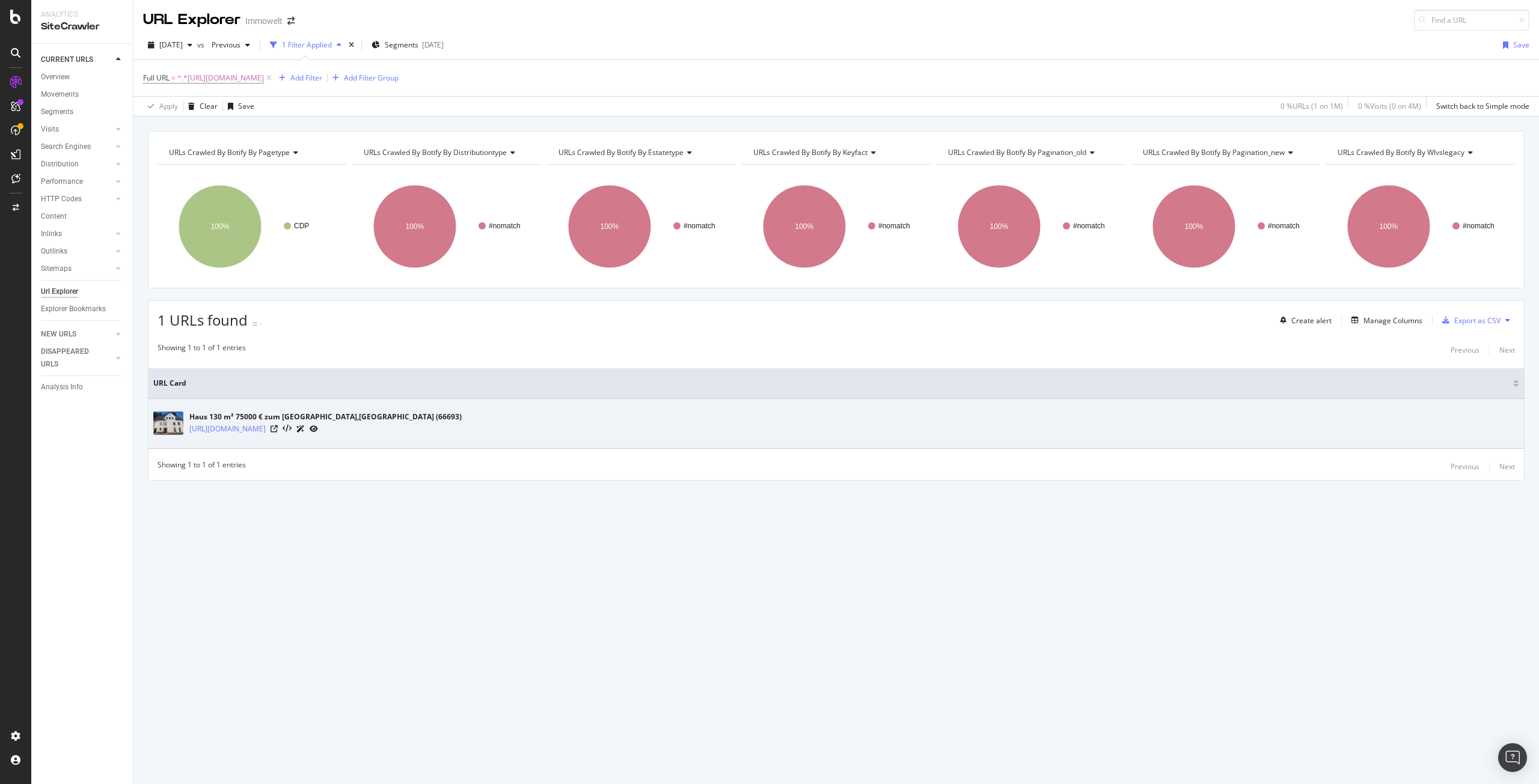
click at [318, 428] on icon at bounding box center [313, 428] width 9 height 7
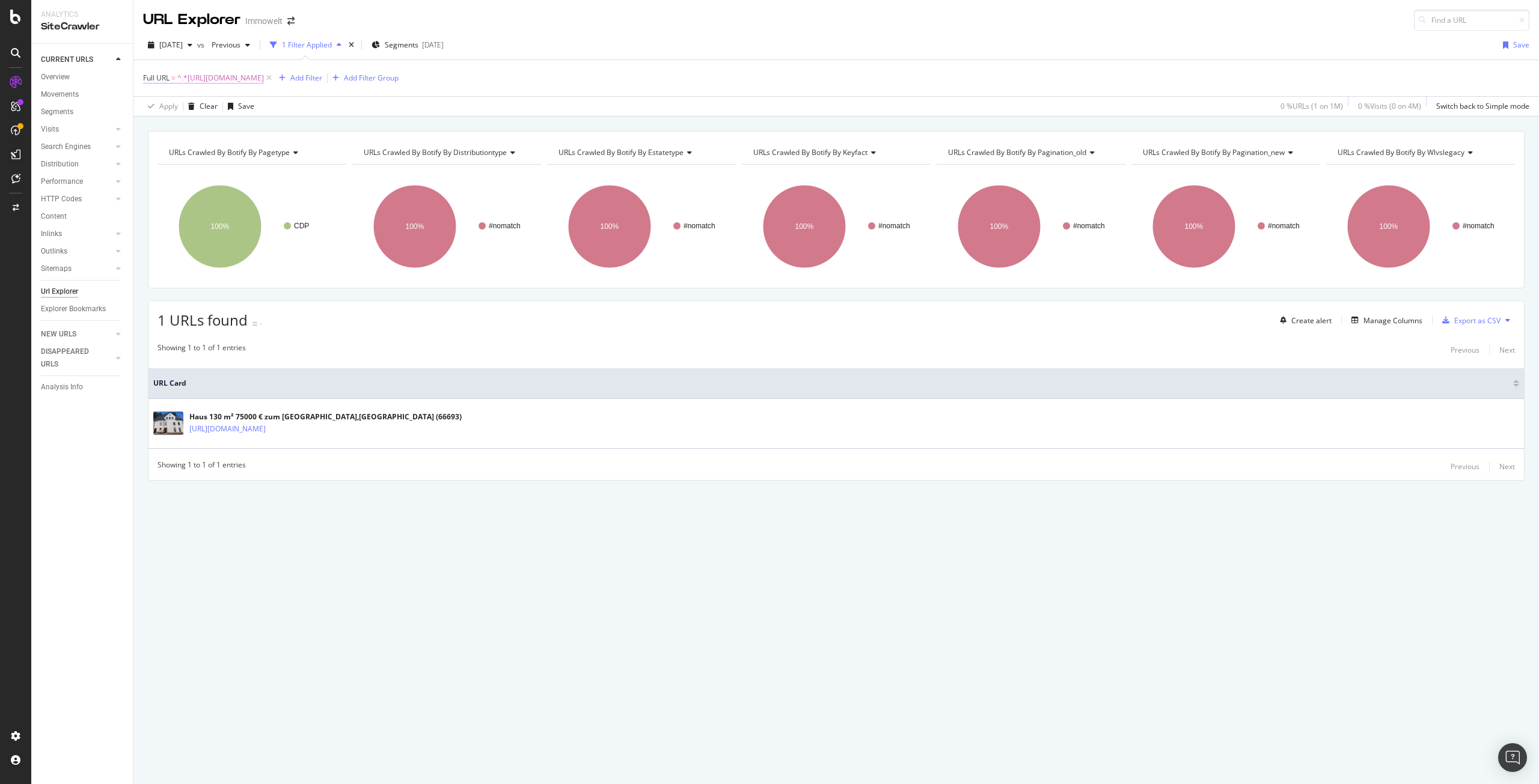
click at [206, 80] on span "^.*https://www.immowelt.de/expose/b133fa24-eebc-44e5-ba48-95e17d44d8de.*$" at bounding box center [221, 77] width 87 height 16
click at [274, 130] on icon at bounding box center [276, 128] width 7 height 9
click at [216, 132] on input "text" at bounding box center [220, 128] width 132 height 19
paste input "https://www.immowelt.de/expose/d6c432d5-e907-418b-92c9-778e15c284a8"
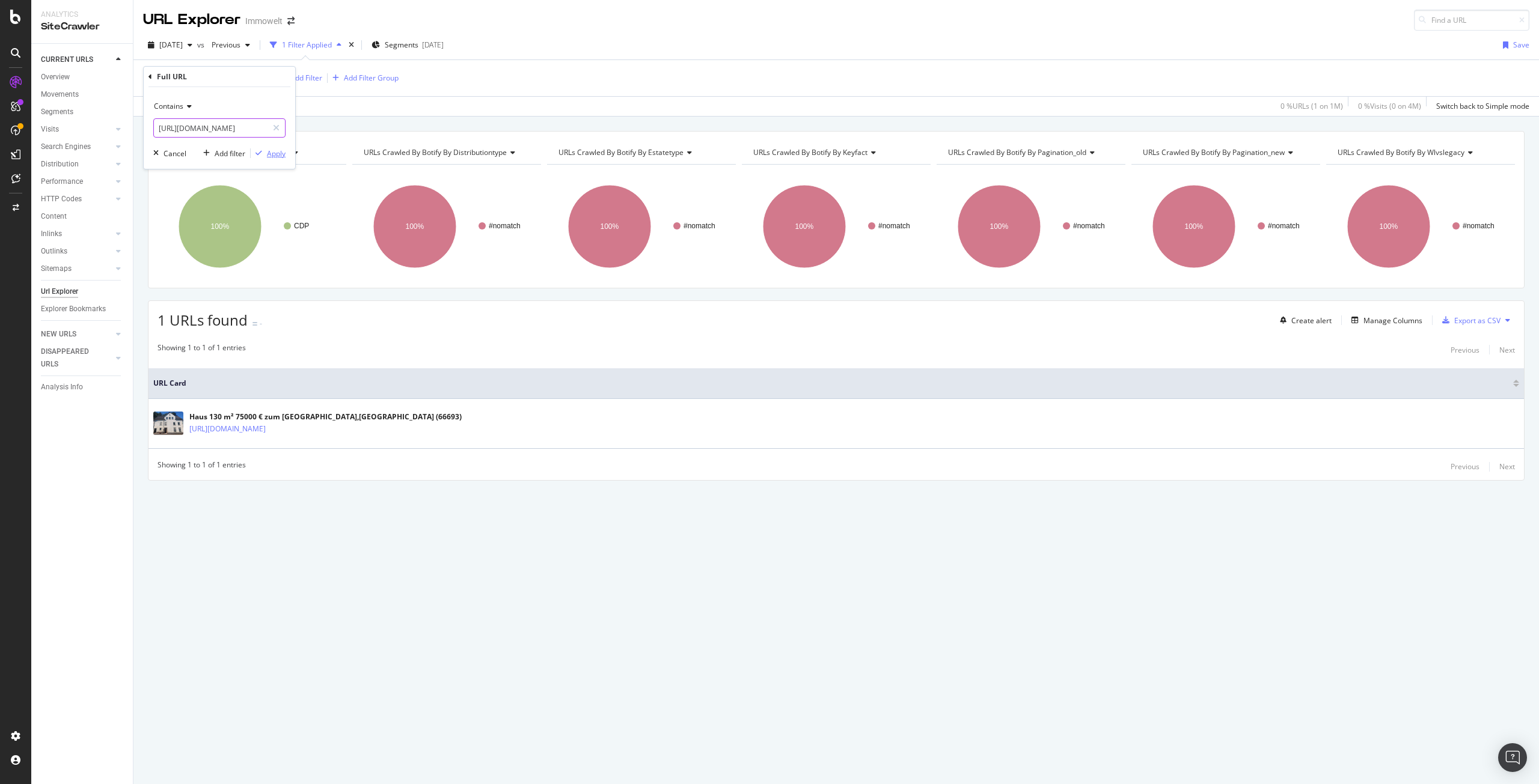
type input "https://www.immowelt.de/expose/d6c432d5-e907-418b-92c9-778e15c284a8"
click at [274, 154] on div "Apply" at bounding box center [276, 154] width 18 height 11
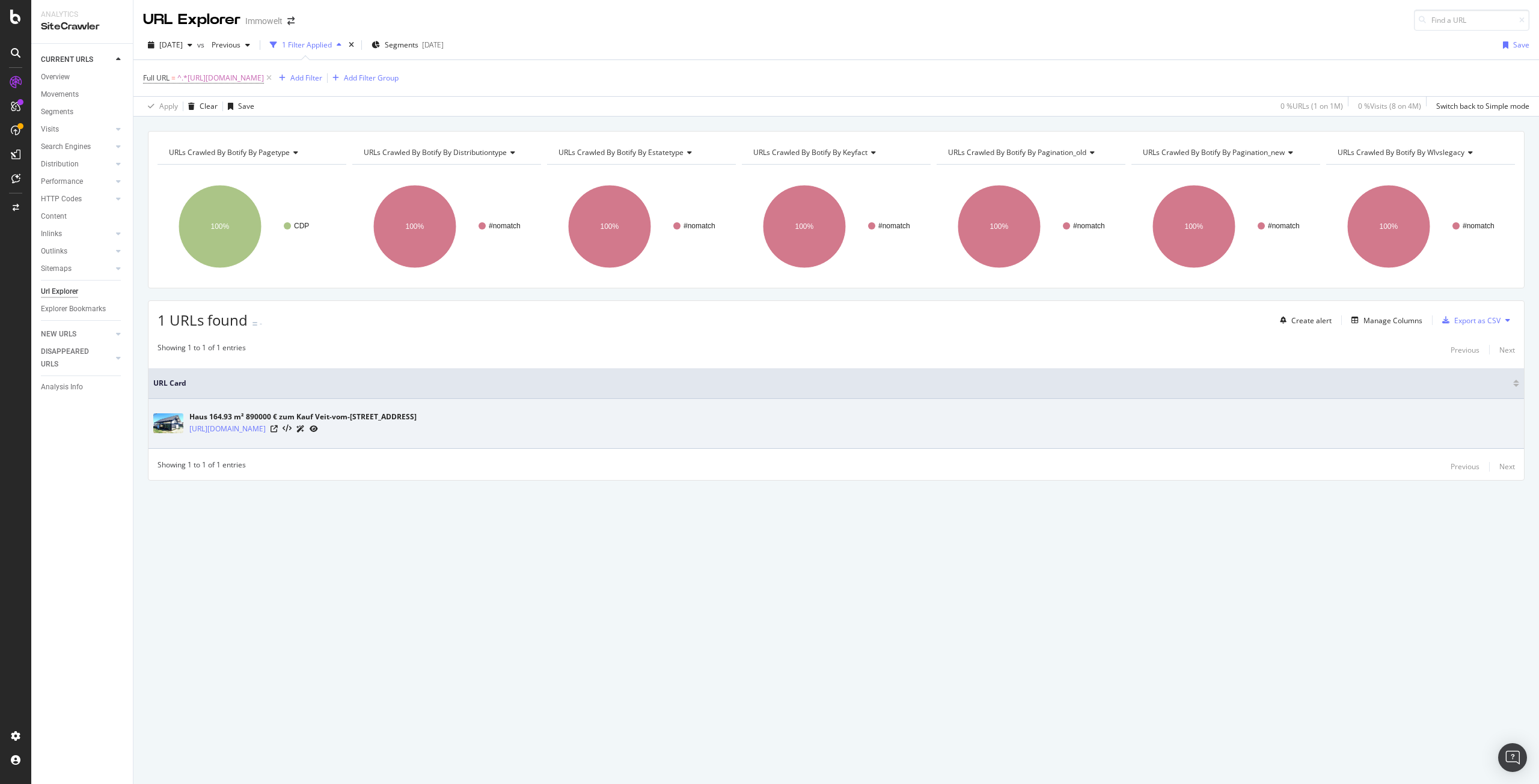
click at [318, 425] on icon at bounding box center [313, 428] width 9 height 7
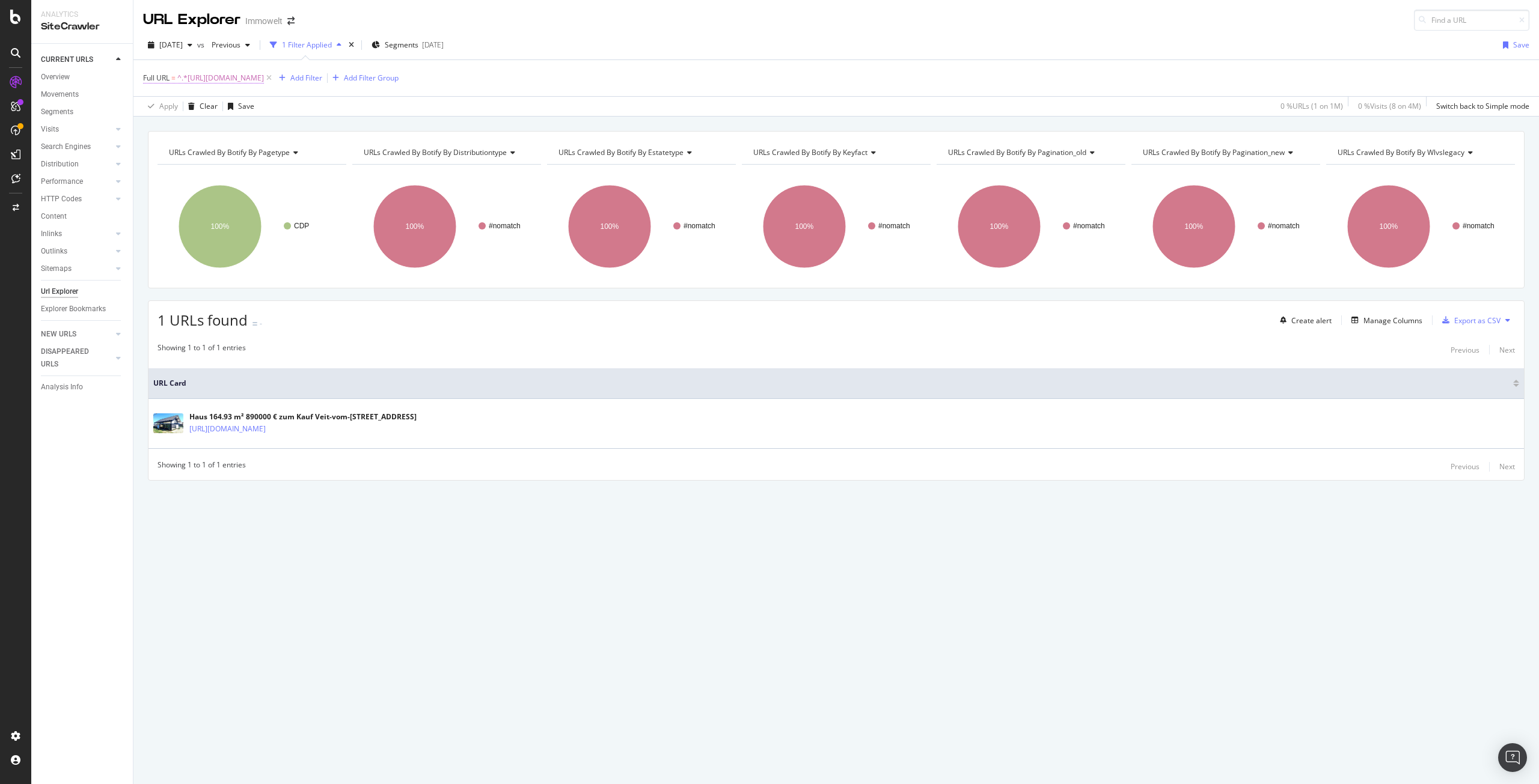
click at [264, 79] on span "^.*https://www.immowelt.de/expose/d6c432d5-e907-418b-92c9-778e15c284a8.*$" at bounding box center [221, 77] width 87 height 16
click at [274, 127] on icon at bounding box center [276, 128] width 7 height 9
click at [204, 129] on input "text" at bounding box center [220, 128] width 132 height 19
paste input "https://www.immowelt.de/suche/kaufen/haus/einfamilienhaus/bayern/oberreichenbac…"
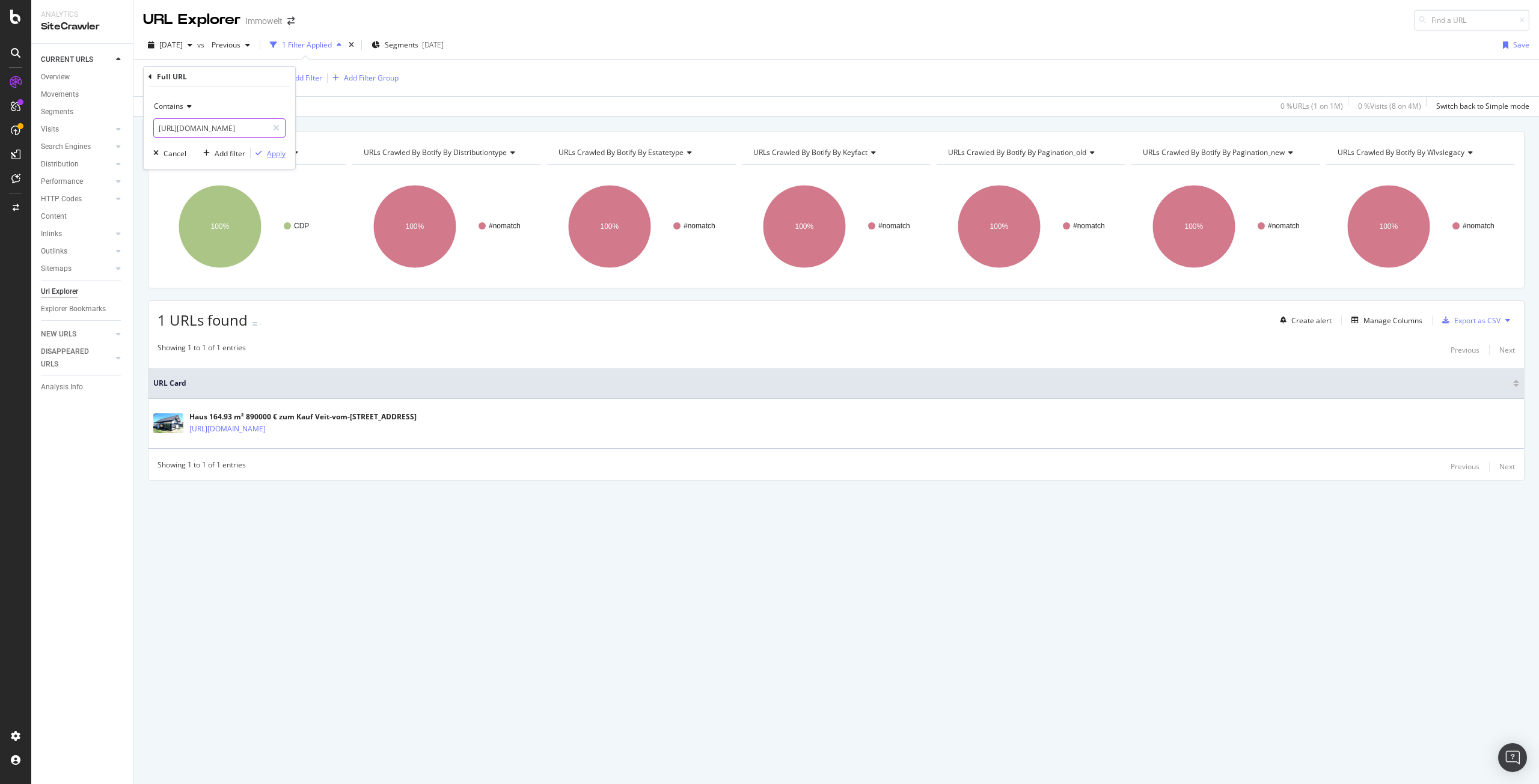
type input "https://www.immowelt.de/suche/kaufen/haus/einfamilienhaus/bayern/oberreichenbac…"
click at [277, 150] on div "Apply" at bounding box center [276, 154] width 18 height 11
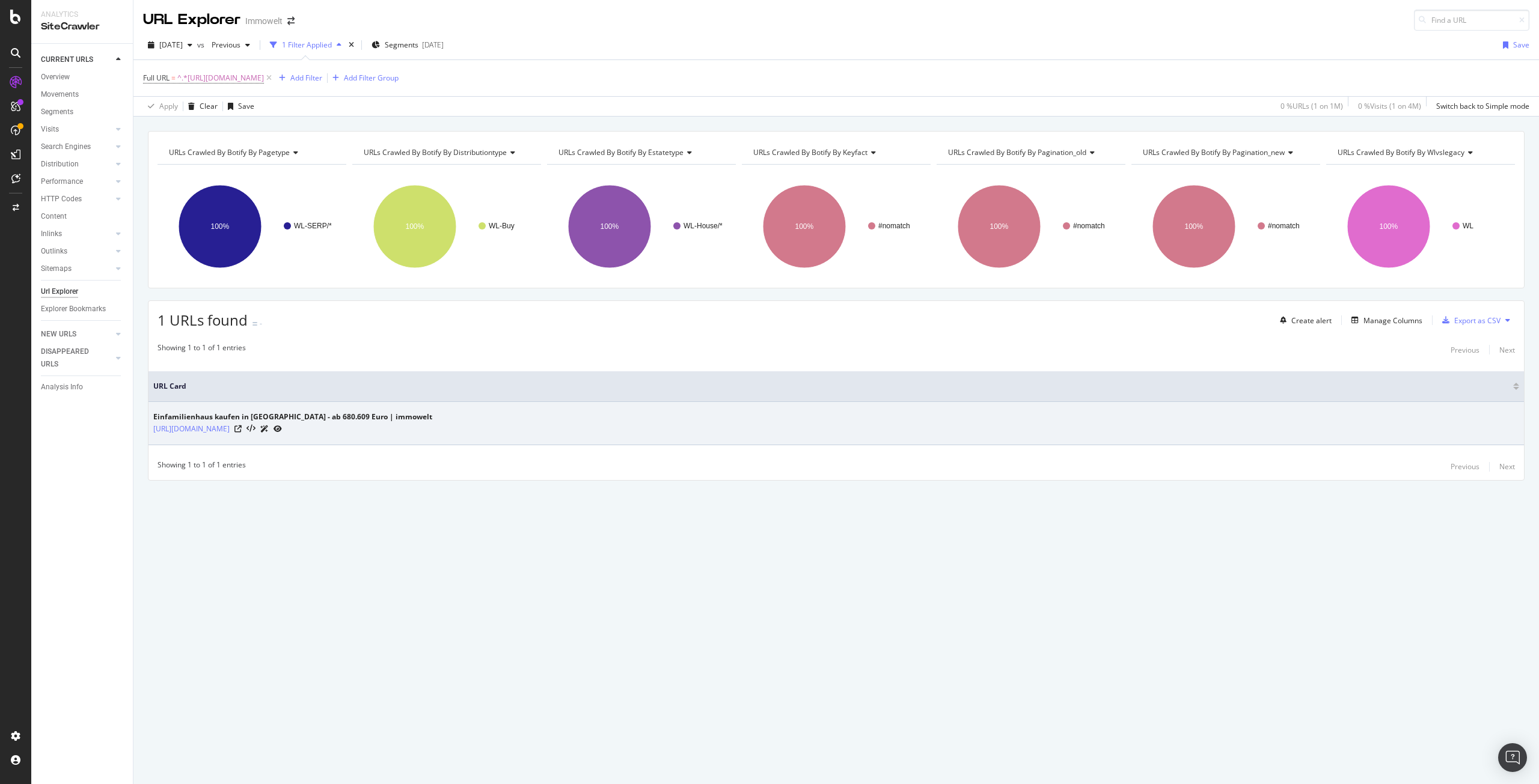
click at [282, 429] on icon at bounding box center [278, 428] width 9 height 7
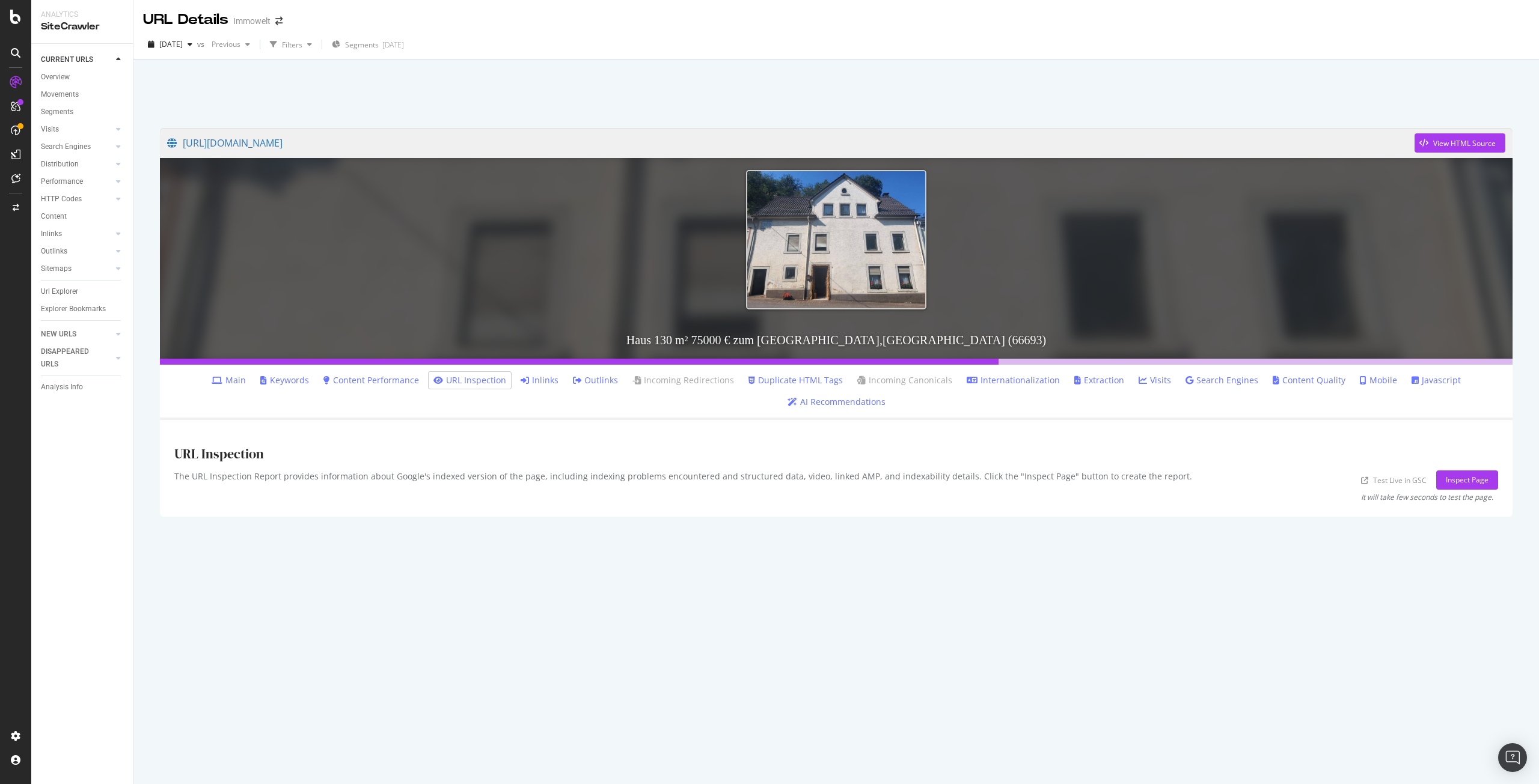
click at [520, 380] on link "Inlinks" at bounding box center [539, 380] width 38 height 12
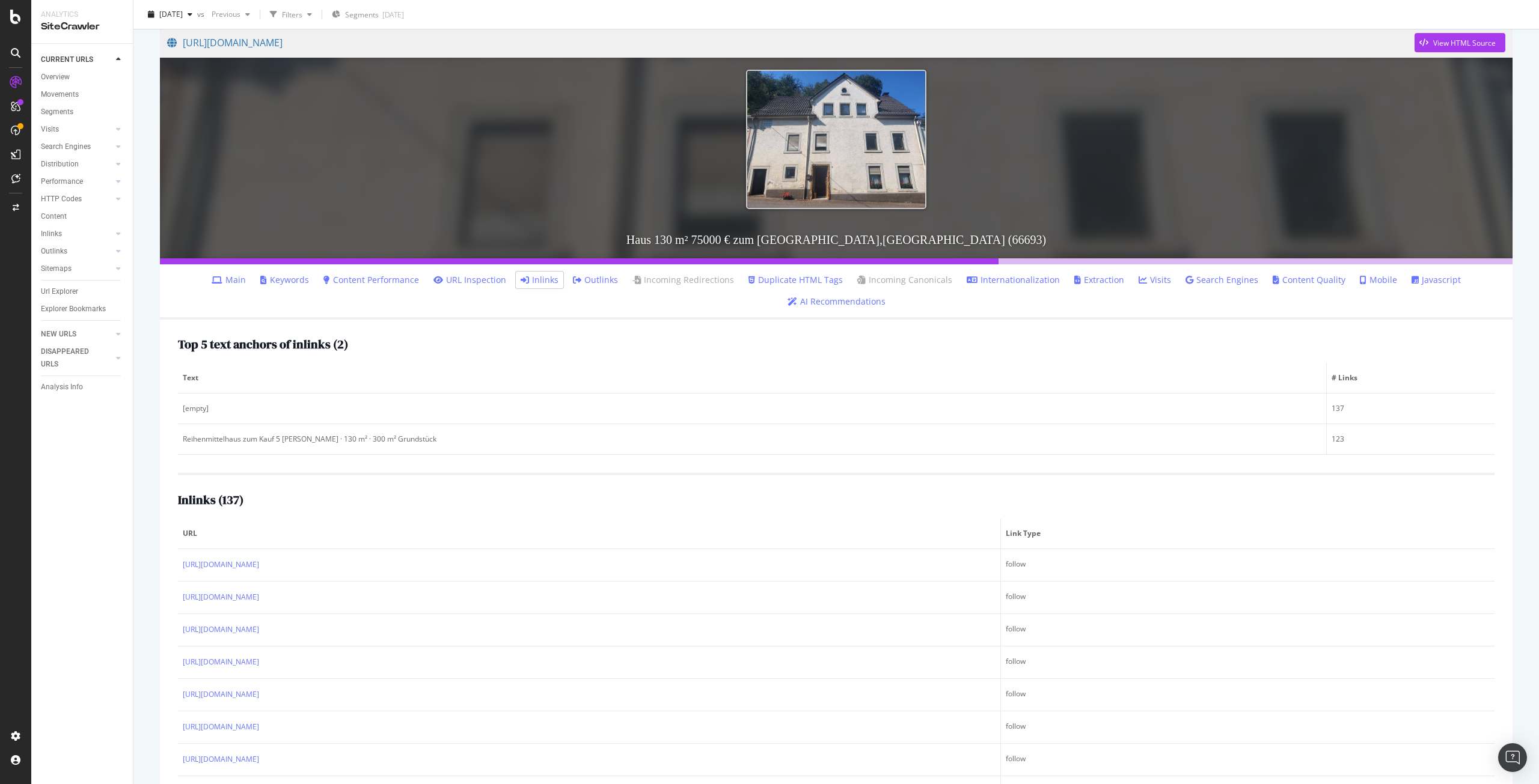
scroll to position [120, 0]
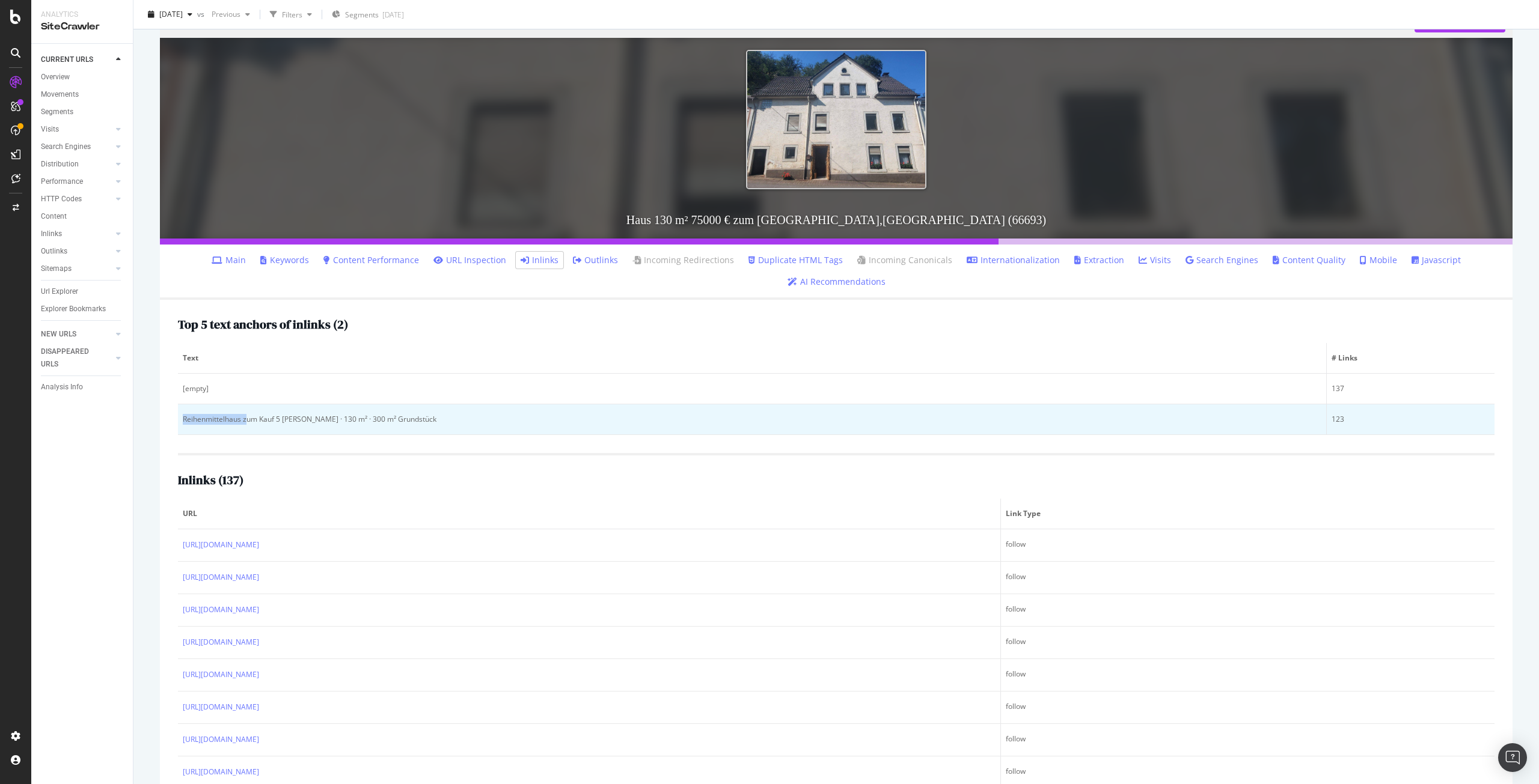
drag, startPoint x: 184, startPoint y: 421, endPoint x: 249, endPoint y: 418, distance: 65.1
click at [249, 418] on div "Reihenmittelhaus zum Kauf 5 Zimmer · 130 m² · 300 m² Grundstück" at bounding box center [752, 419] width 1139 height 11
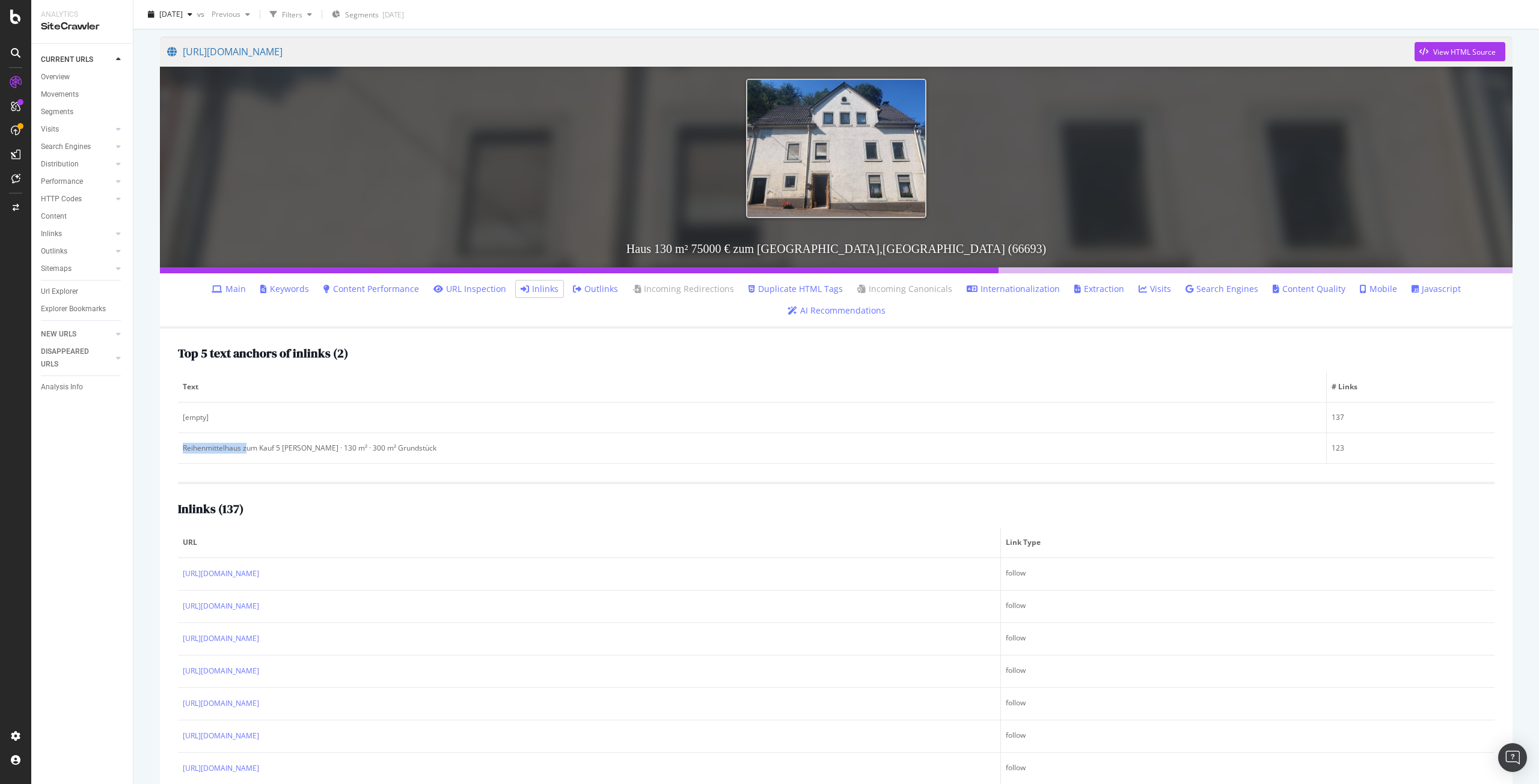
scroll to position [0, 0]
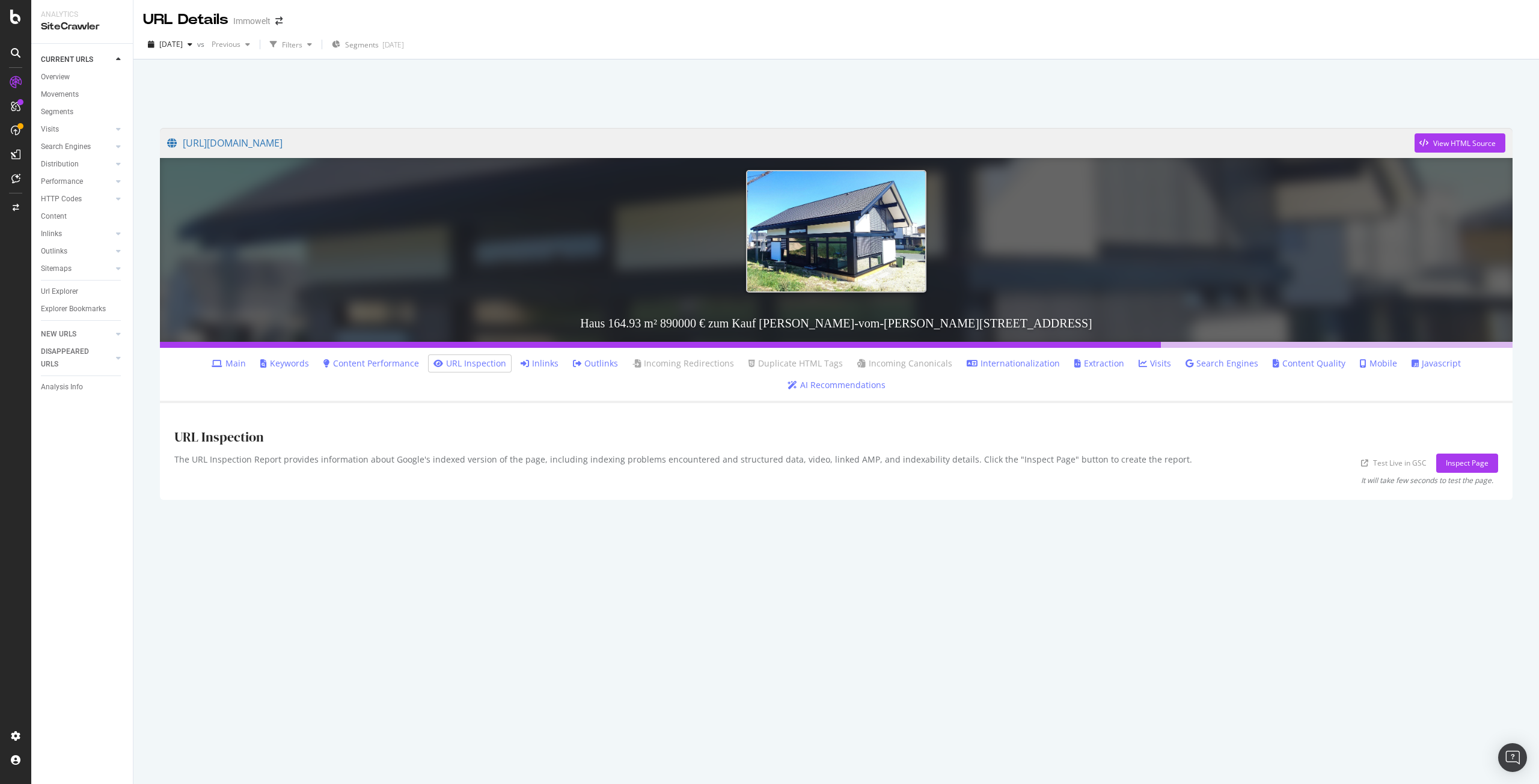
click at [520, 362] on link "Inlinks" at bounding box center [539, 363] width 38 height 12
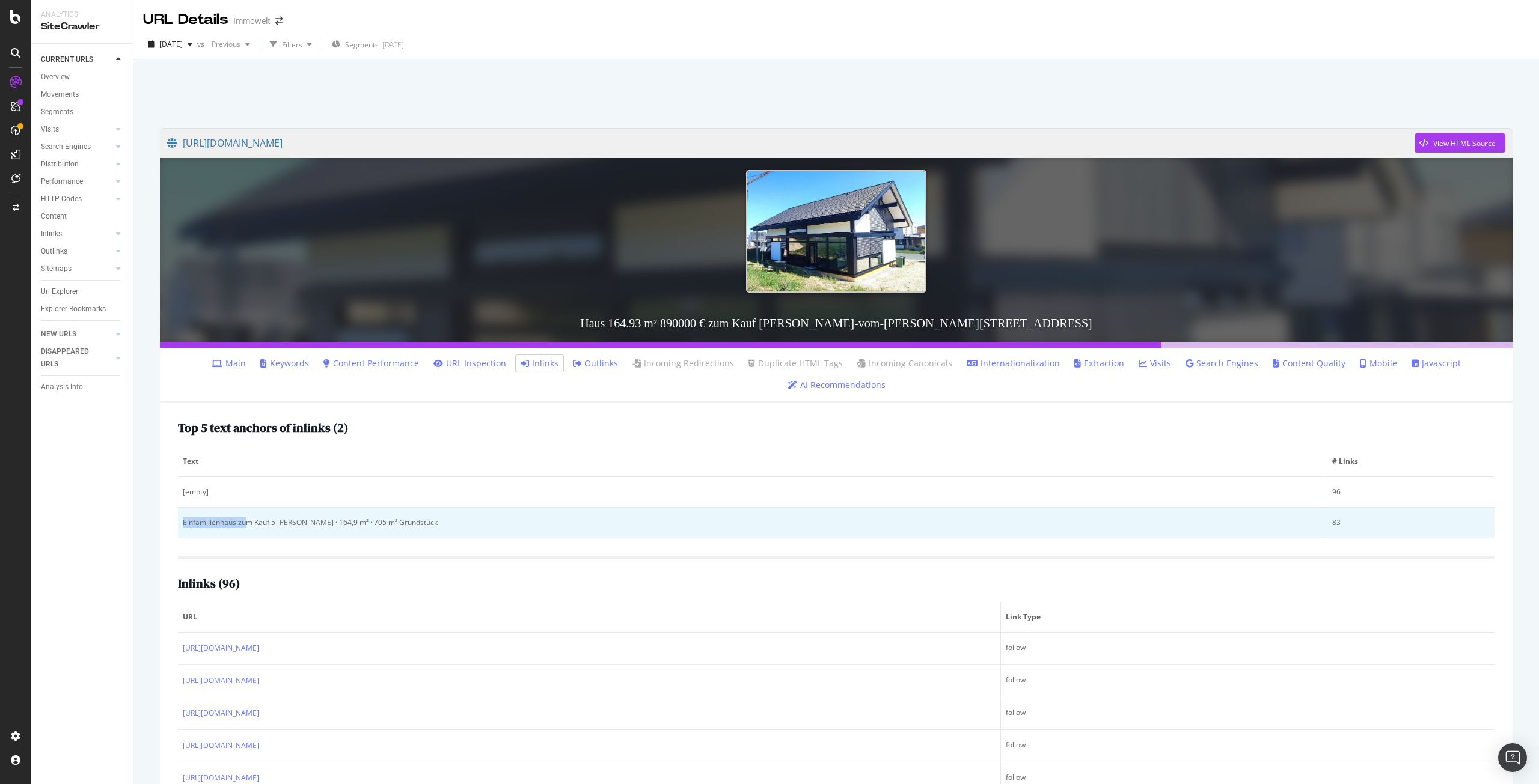
drag, startPoint x: 182, startPoint y: 522, endPoint x: 247, endPoint y: 521, distance: 65.0
click at [247, 521] on td "Einfamilienhaus zum Kauf 5 [PERSON_NAME] · 164,9 m² · 705 m² Grundstück" at bounding box center [753, 523] width 1149 height 31
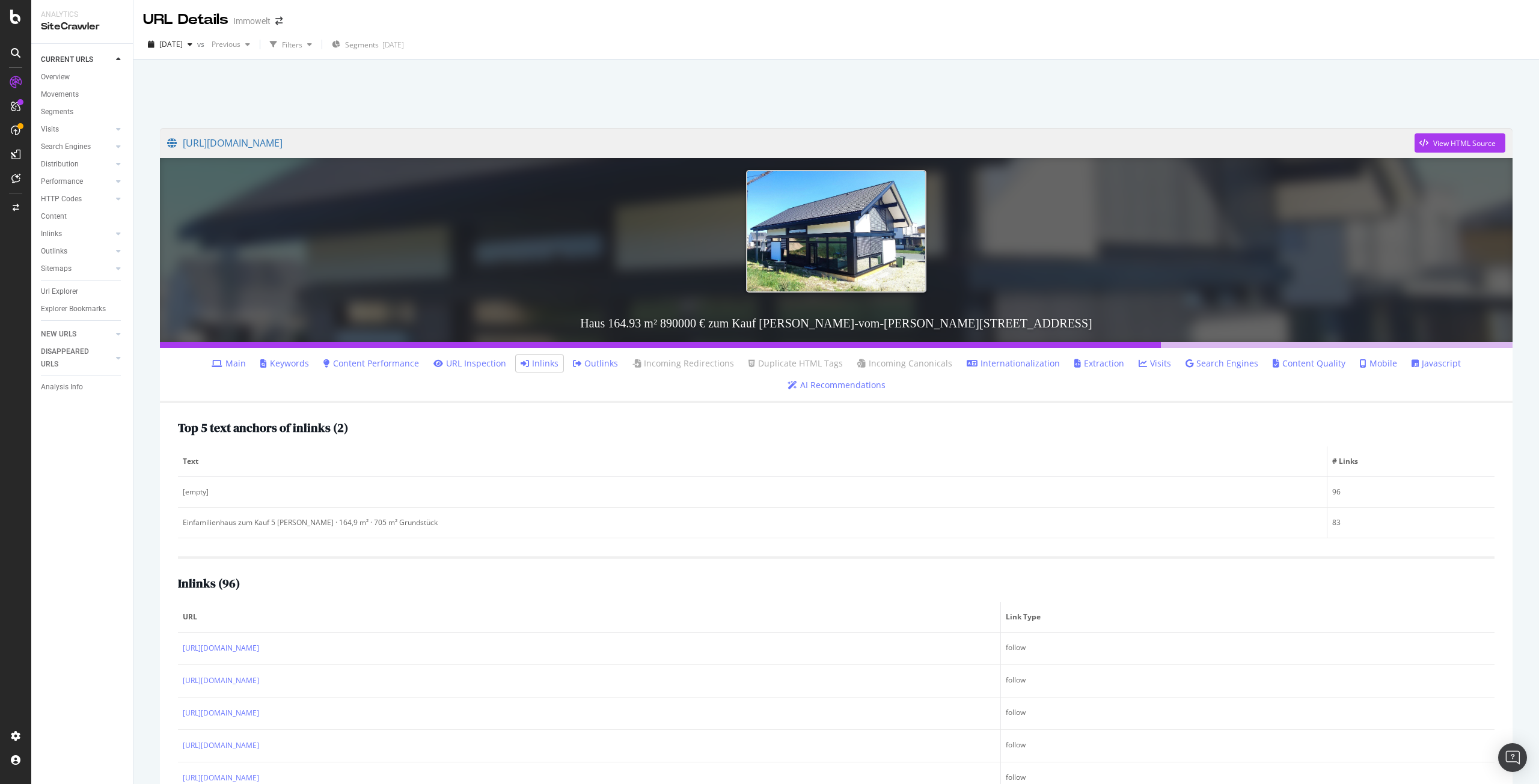
click at [152, 589] on div "[URL][DOMAIN_NAME] View HTML Source Haus 164.93 m² 890000 € zum Kauf [PERSON_NA…" at bounding box center [836, 524] width 1376 height 816
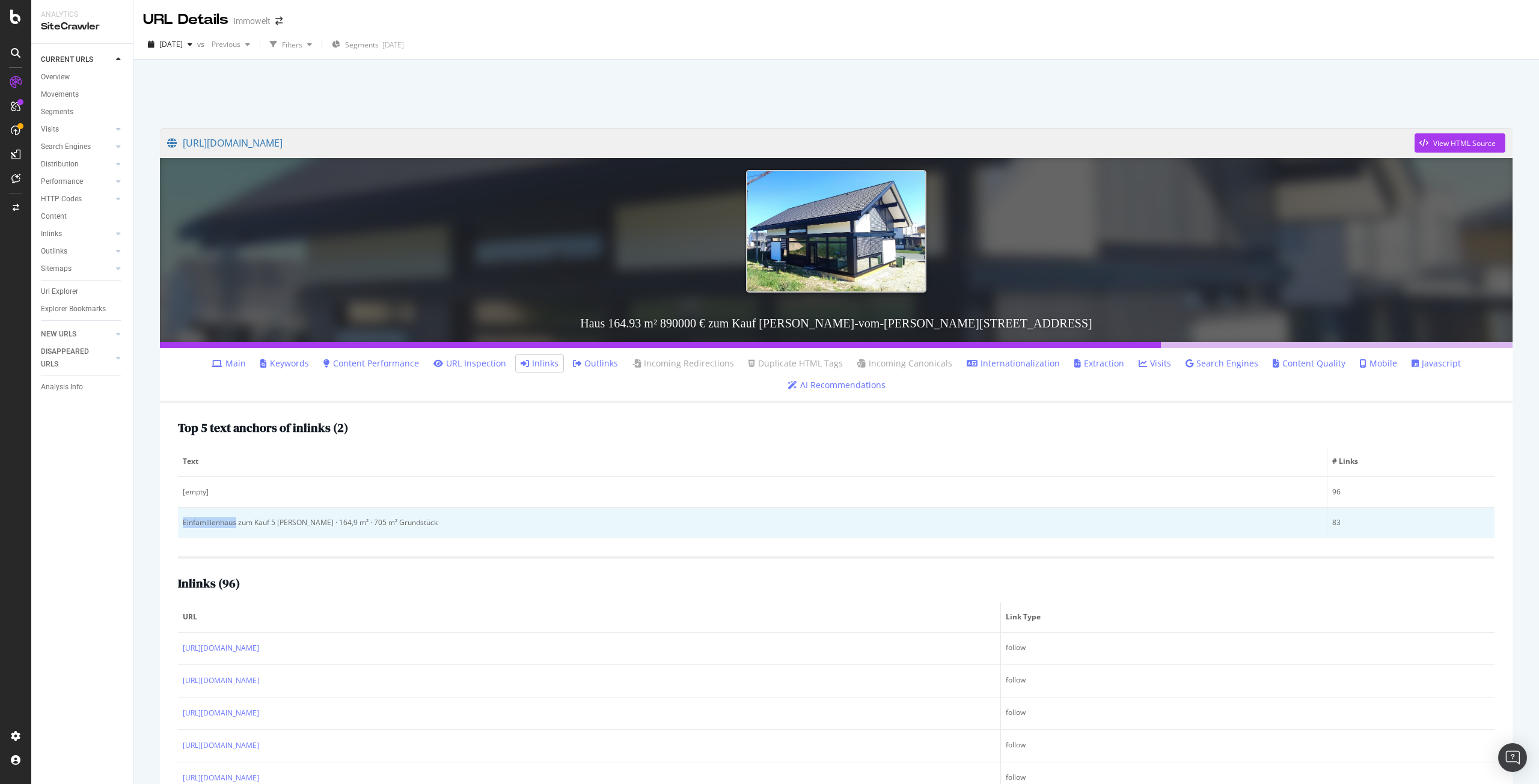
drag, startPoint x: 183, startPoint y: 522, endPoint x: 236, endPoint y: 524, distance: 53.0
click at [236, 524] on div "Einfamilienhaus zum Kauf 5 [PERSON_NAME] · 164,9 m² · 705 m² Grundstück" at bounding box center [753, 522] width 1139 height 11
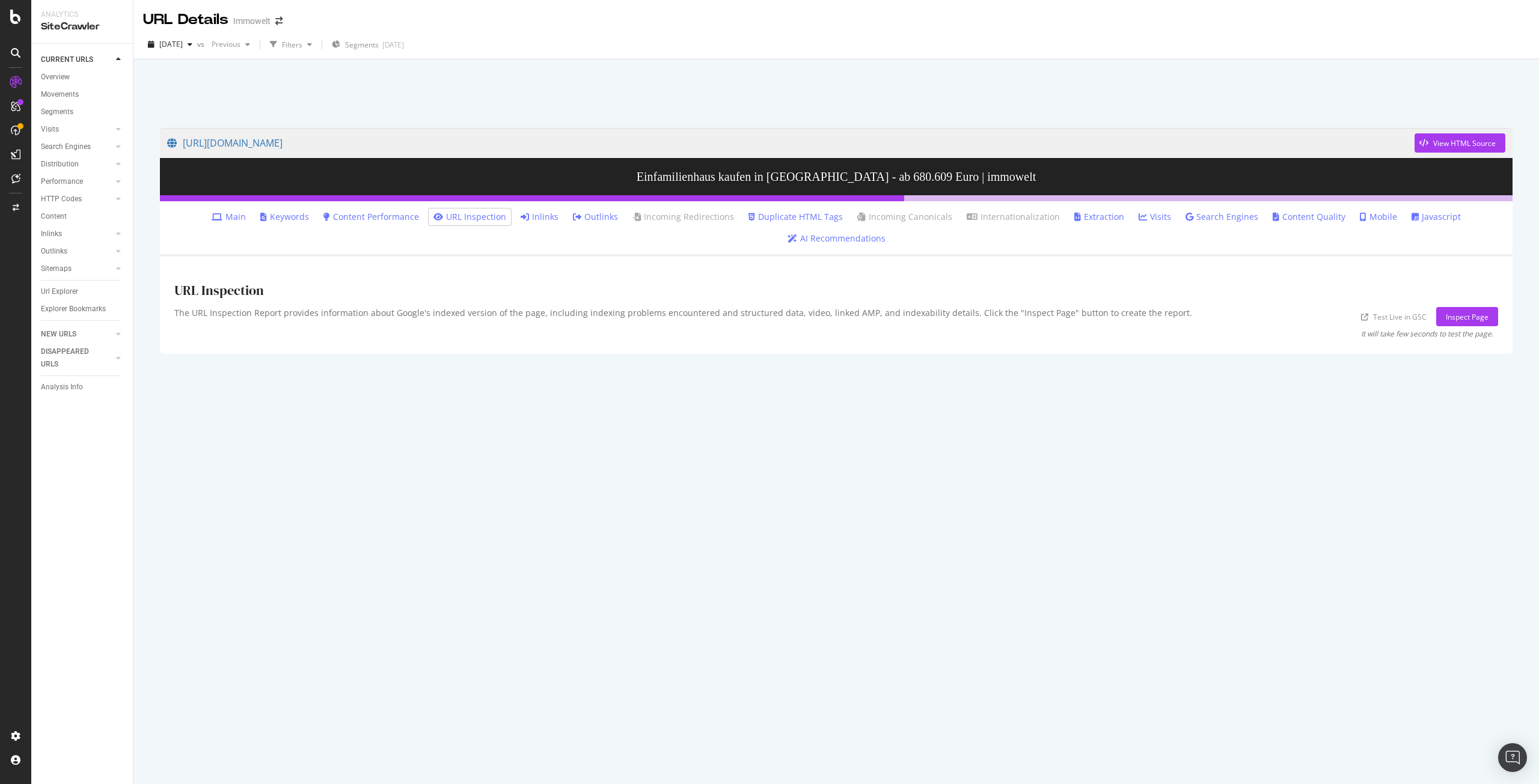
click at [520, 218] on link "Inlinks" at bounding box center [539, 217] width 38 height 12
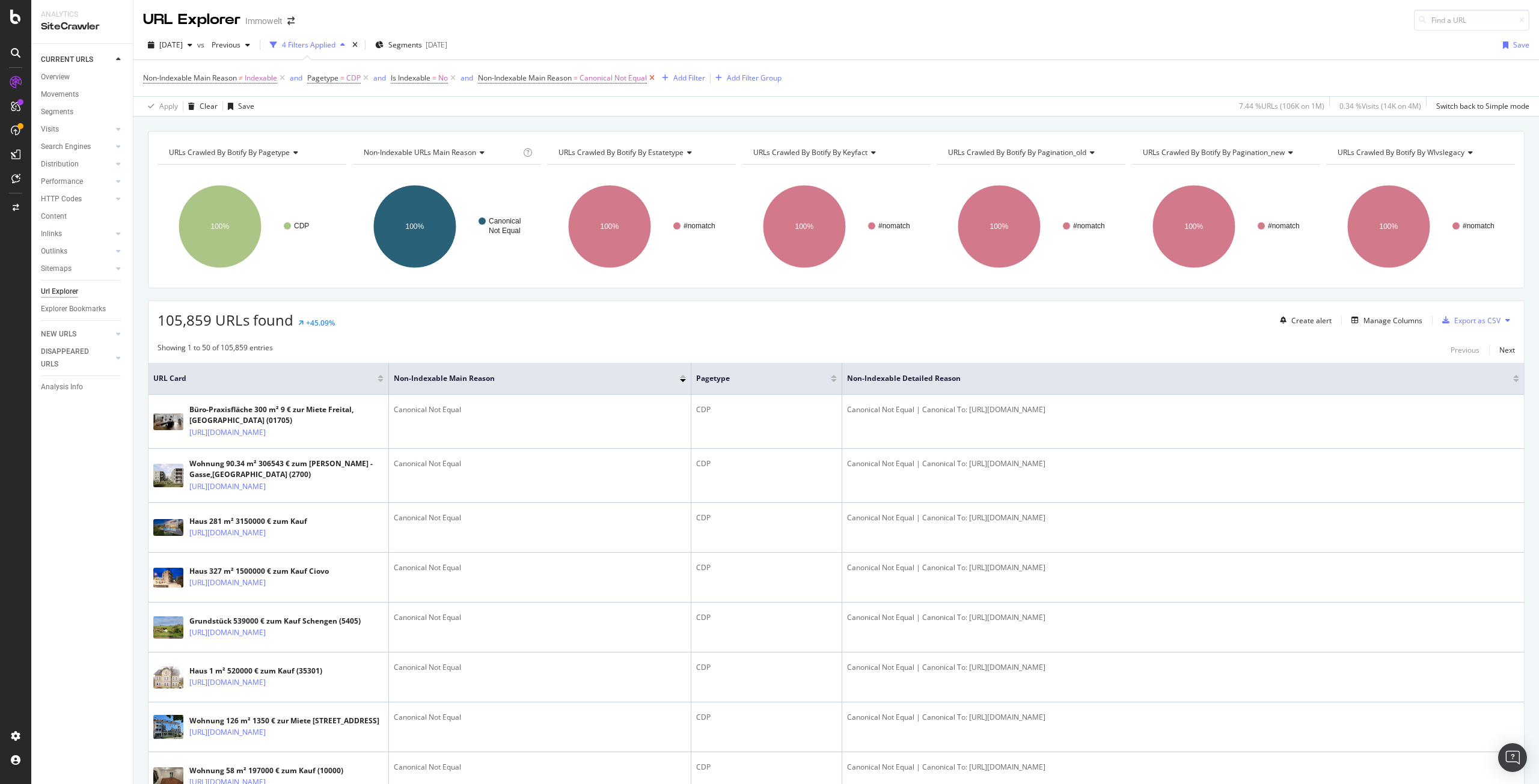
click at [656, 75] on icon at bounding box center [652, 78] width 11 height 12
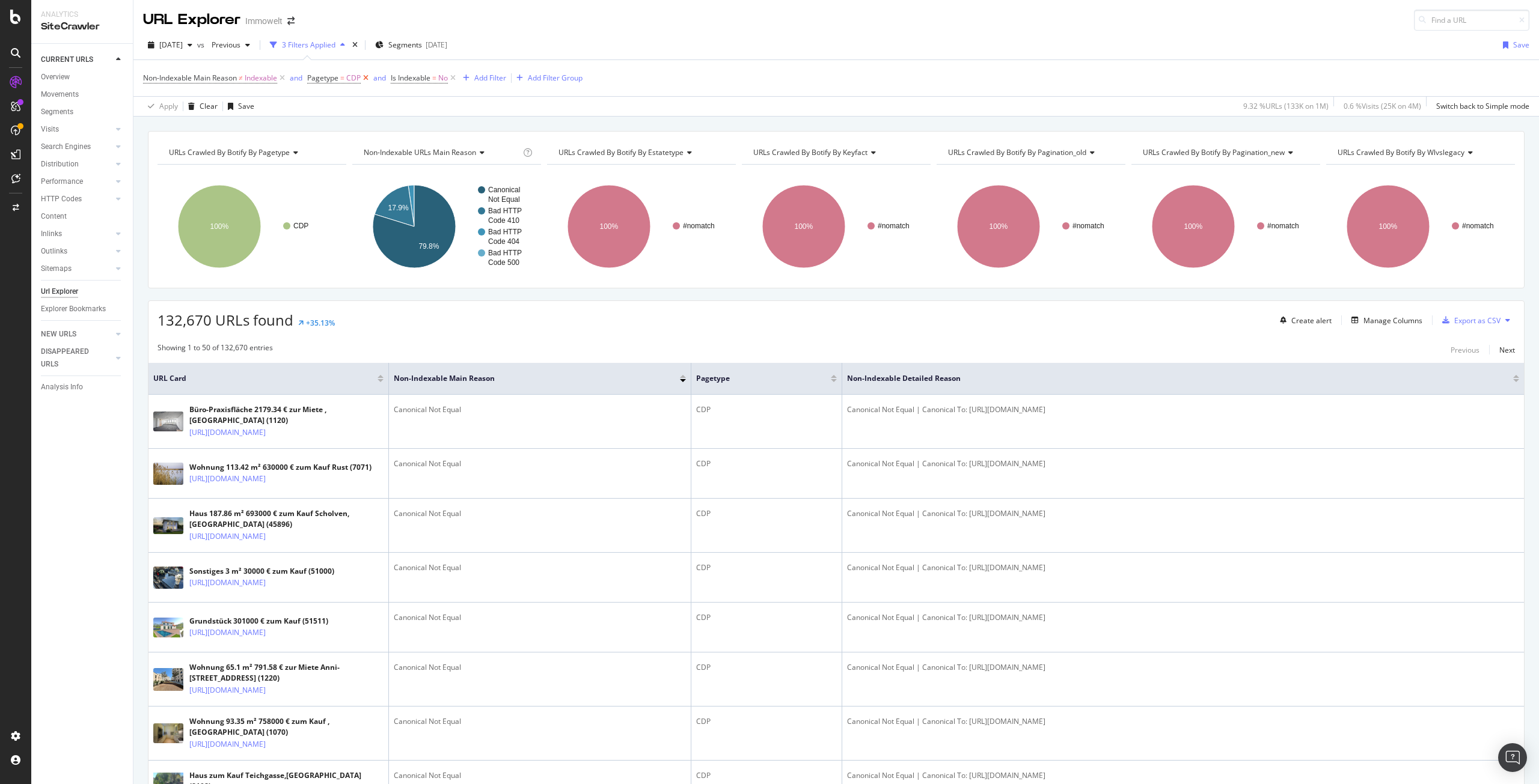
click at [364, 76] on icon at bounding box center [366, 78] width 11 height 12
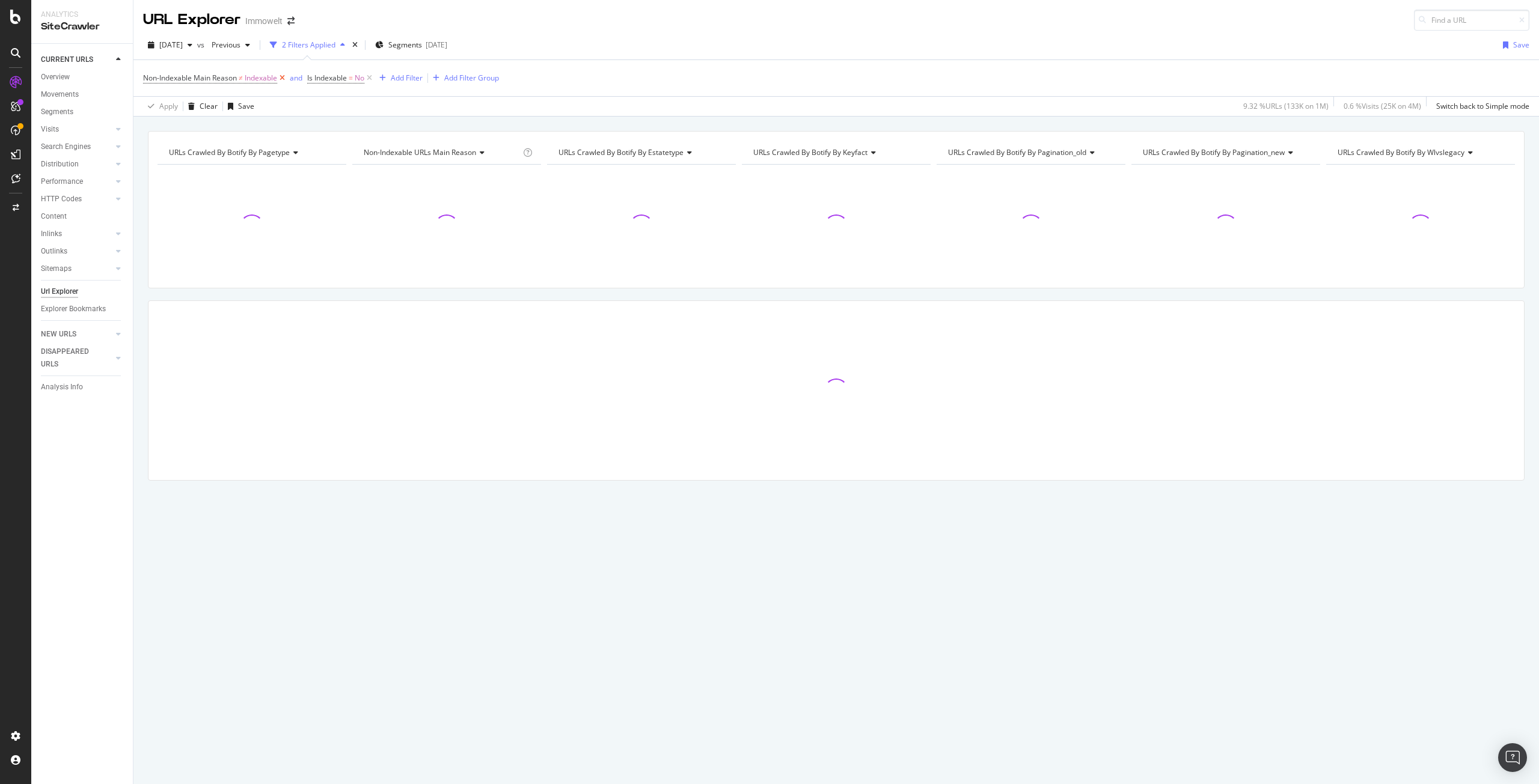
click at [281, 75] on icon at bounding box center [282, 78] width 11 height 12
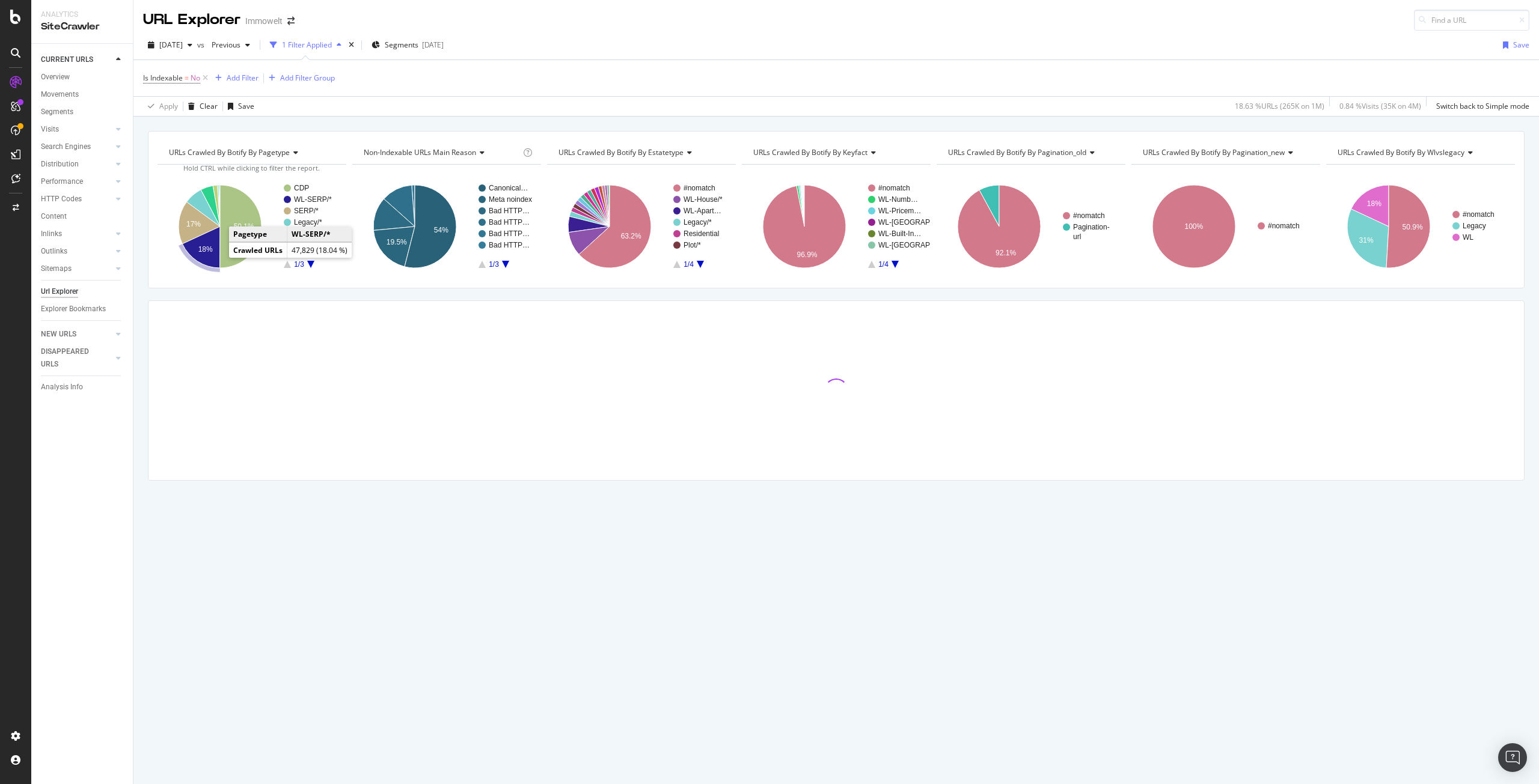
click at [208, 250] on text "18%" at bounding box center [205, 249] width 15 height 9
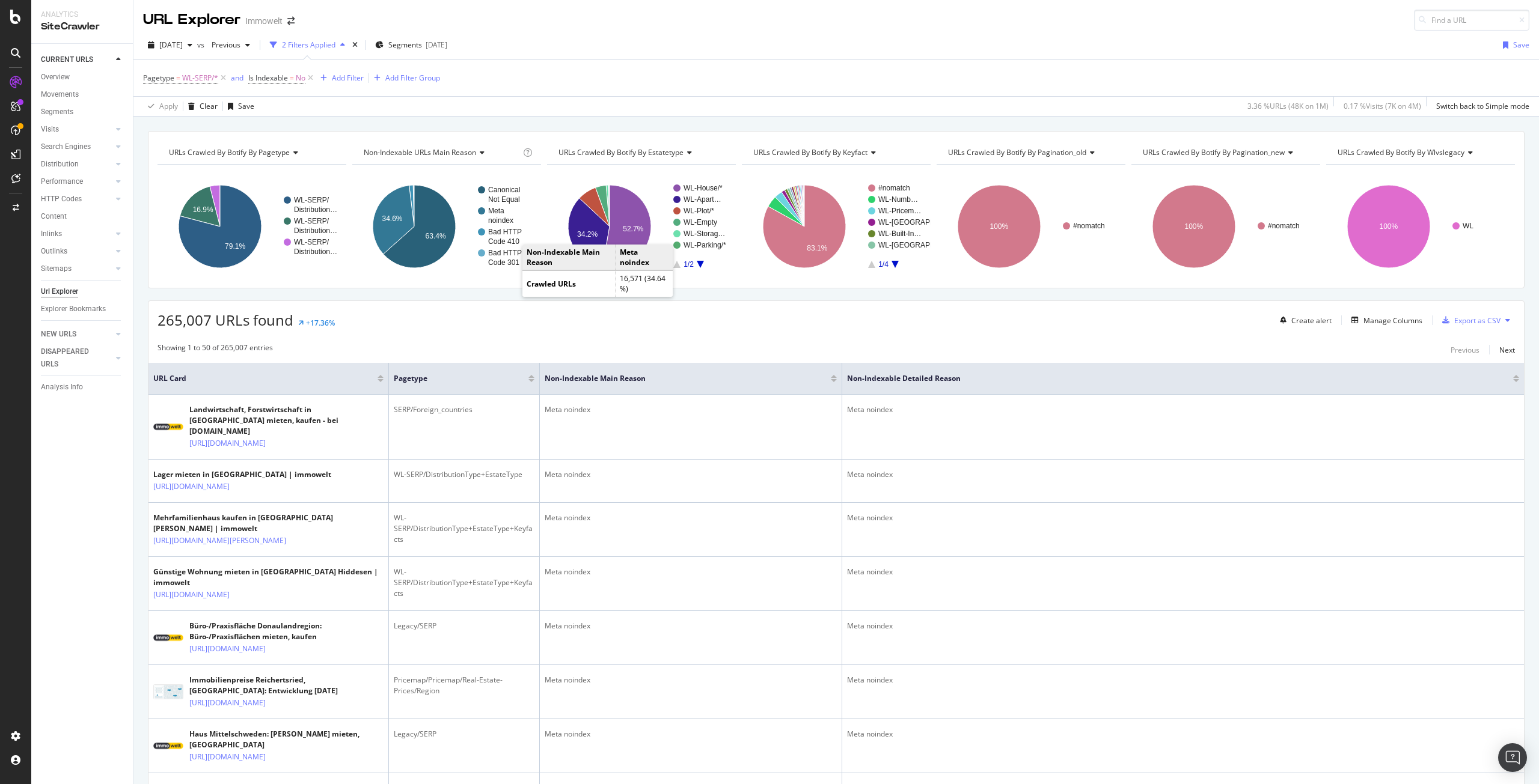
click at [1044, 151] on span "URLs Crawled By Botify By pagination_old" at bounding box center [1017, 152] width 138 height 11
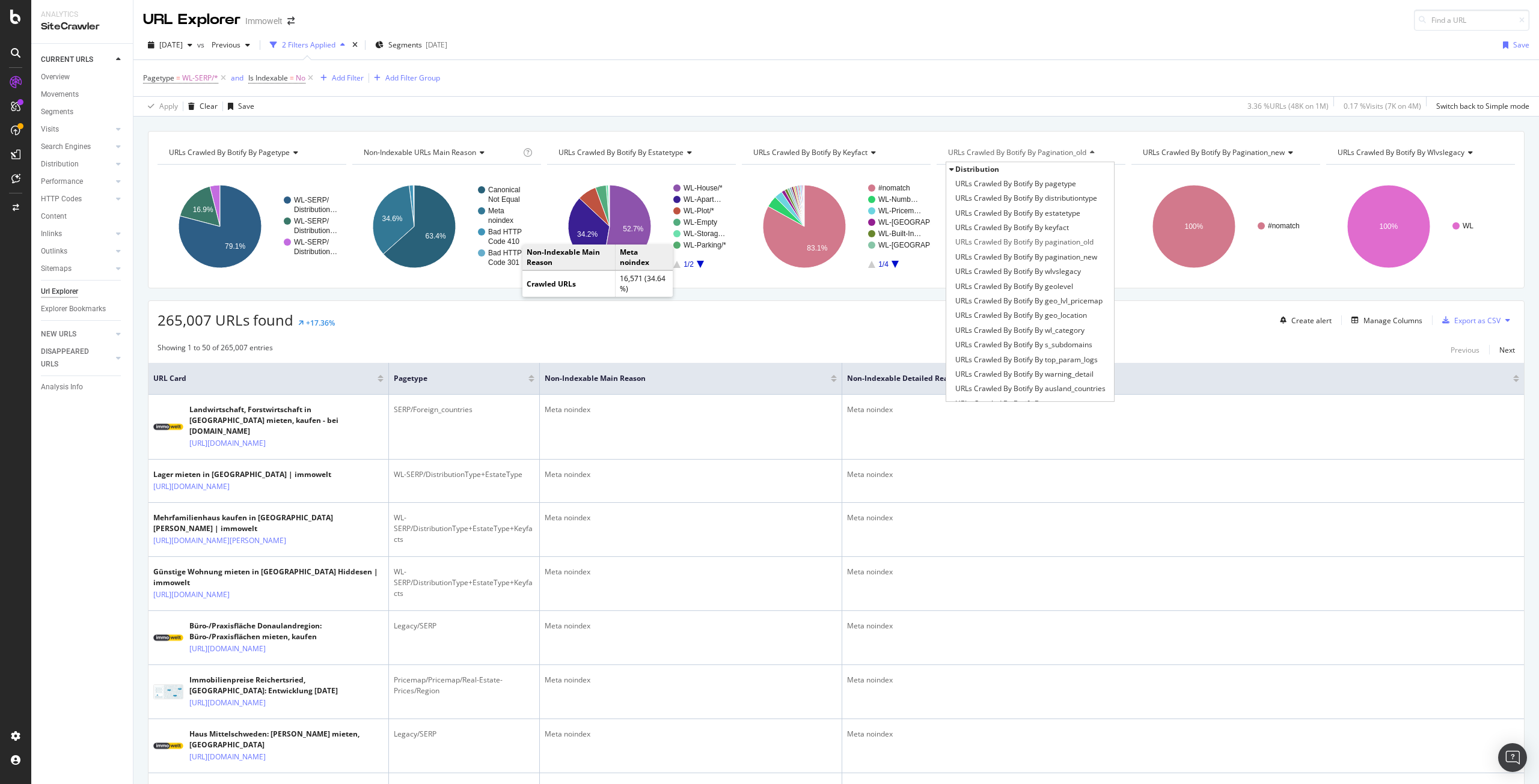
click at [1013, 152] on span "URLs Crawled By Botify By pagination_old" at bounding box center [1017, 152] width 138 height 11
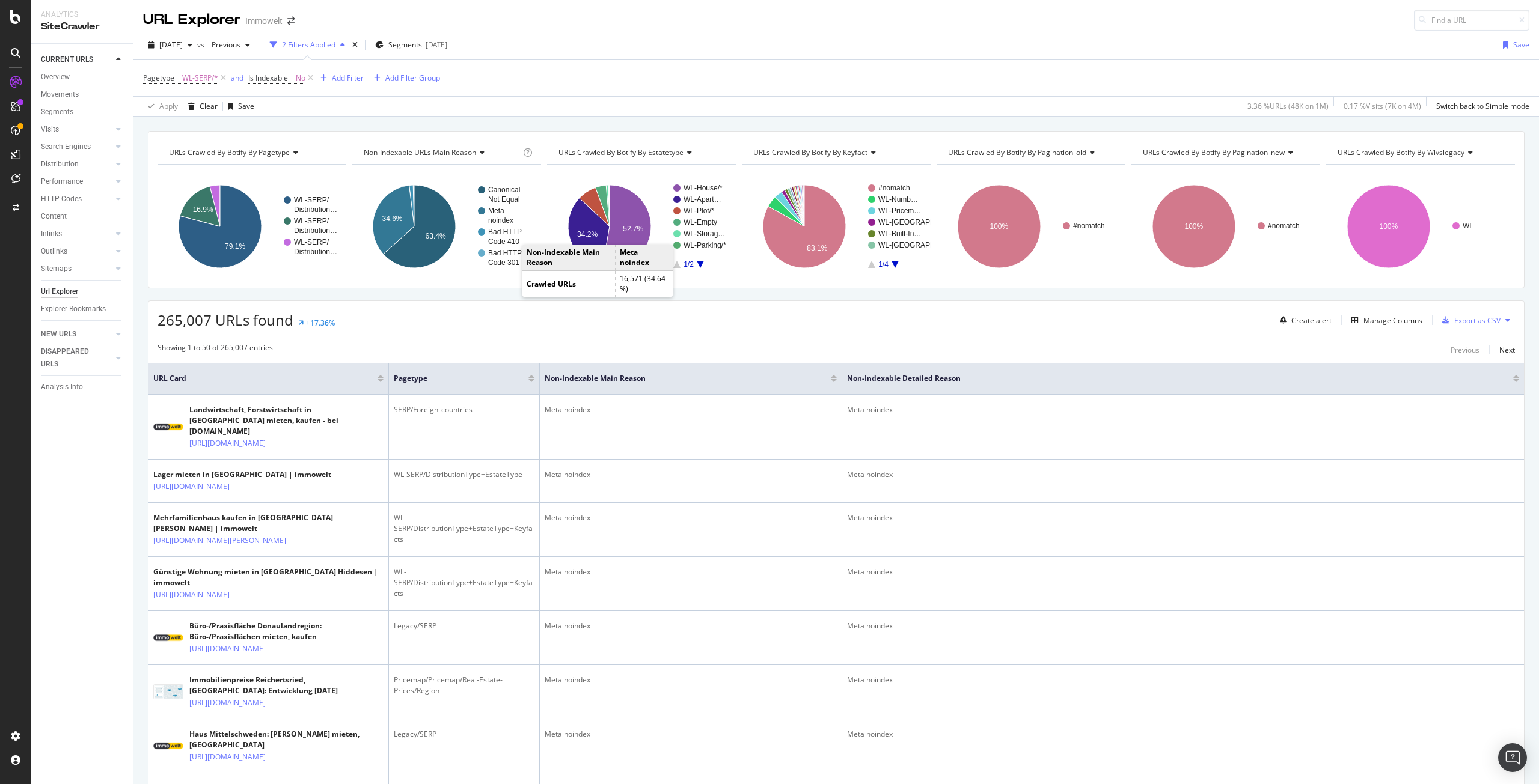
click at [1013, 152] on span "URLs Crawled By Botify By pagination_old" at bounding box center [1017, 152] width 138 height 11
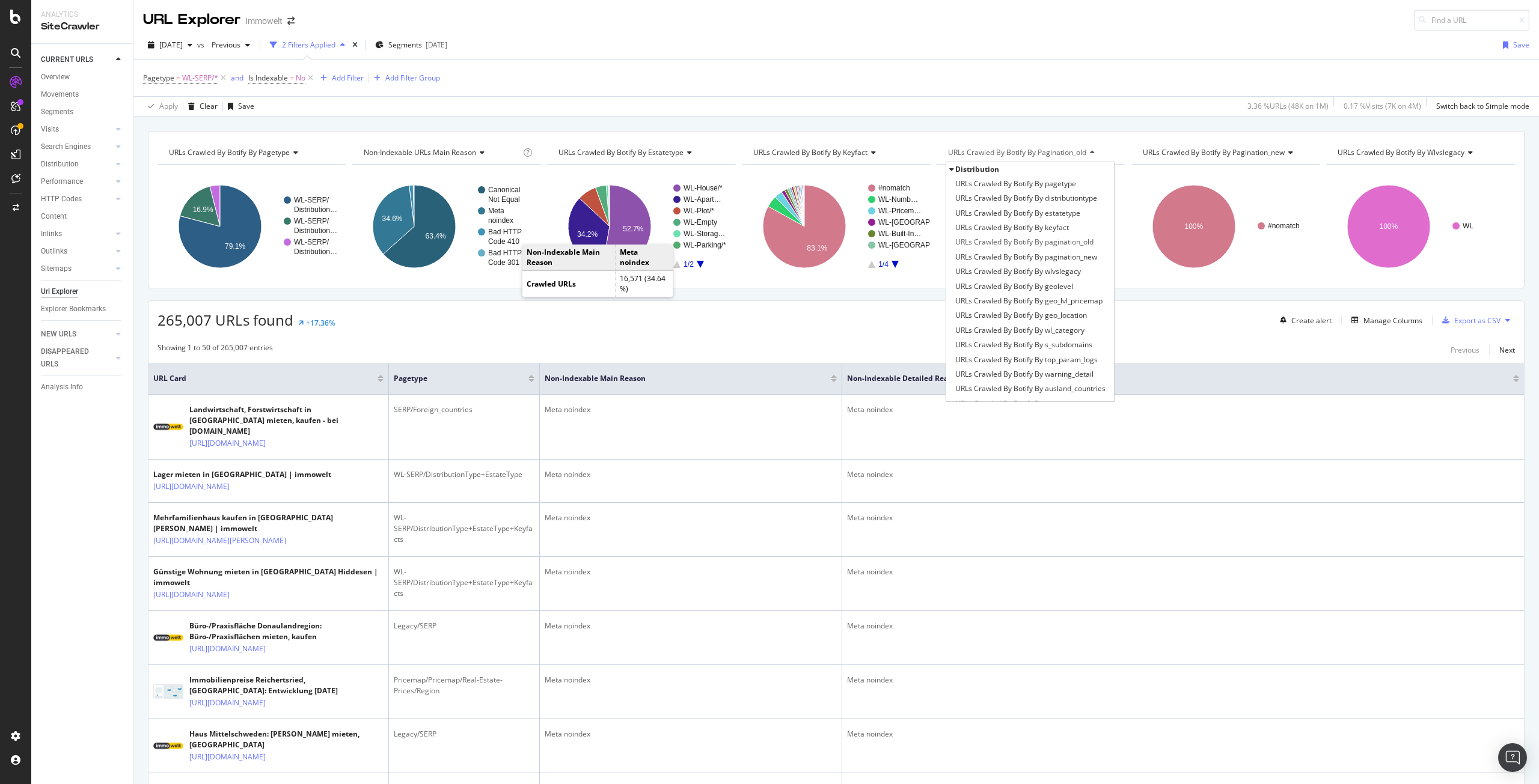
click at [1013, 152] on span "URLs Crawled By Botify By pagination_old" at bounding box center [1017, 152] width 138 height 11
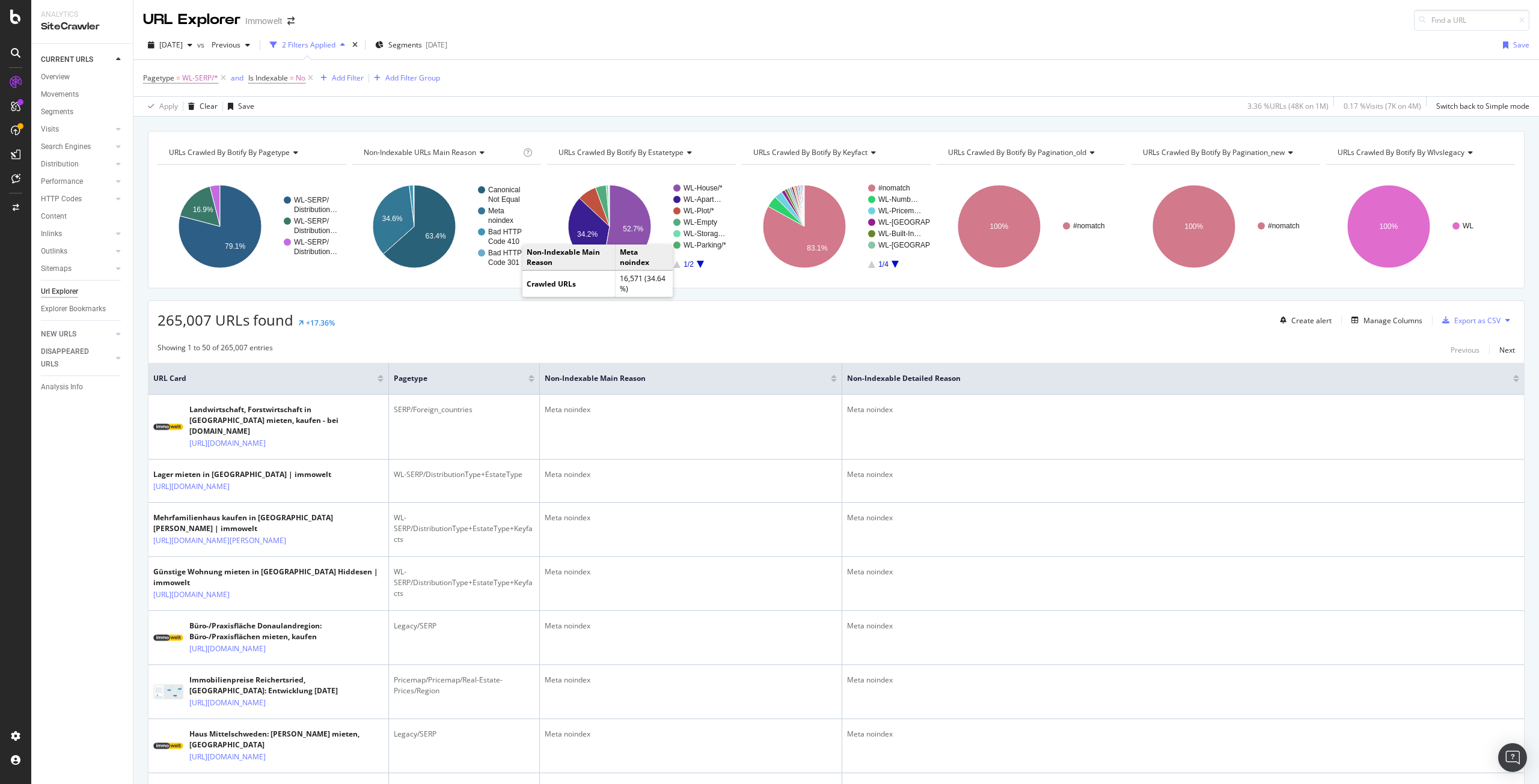
click at [1010, 152] on span "URLs Crawled By Botify By pagination_old" at bounding box center [1017, 152] width 138 height 11
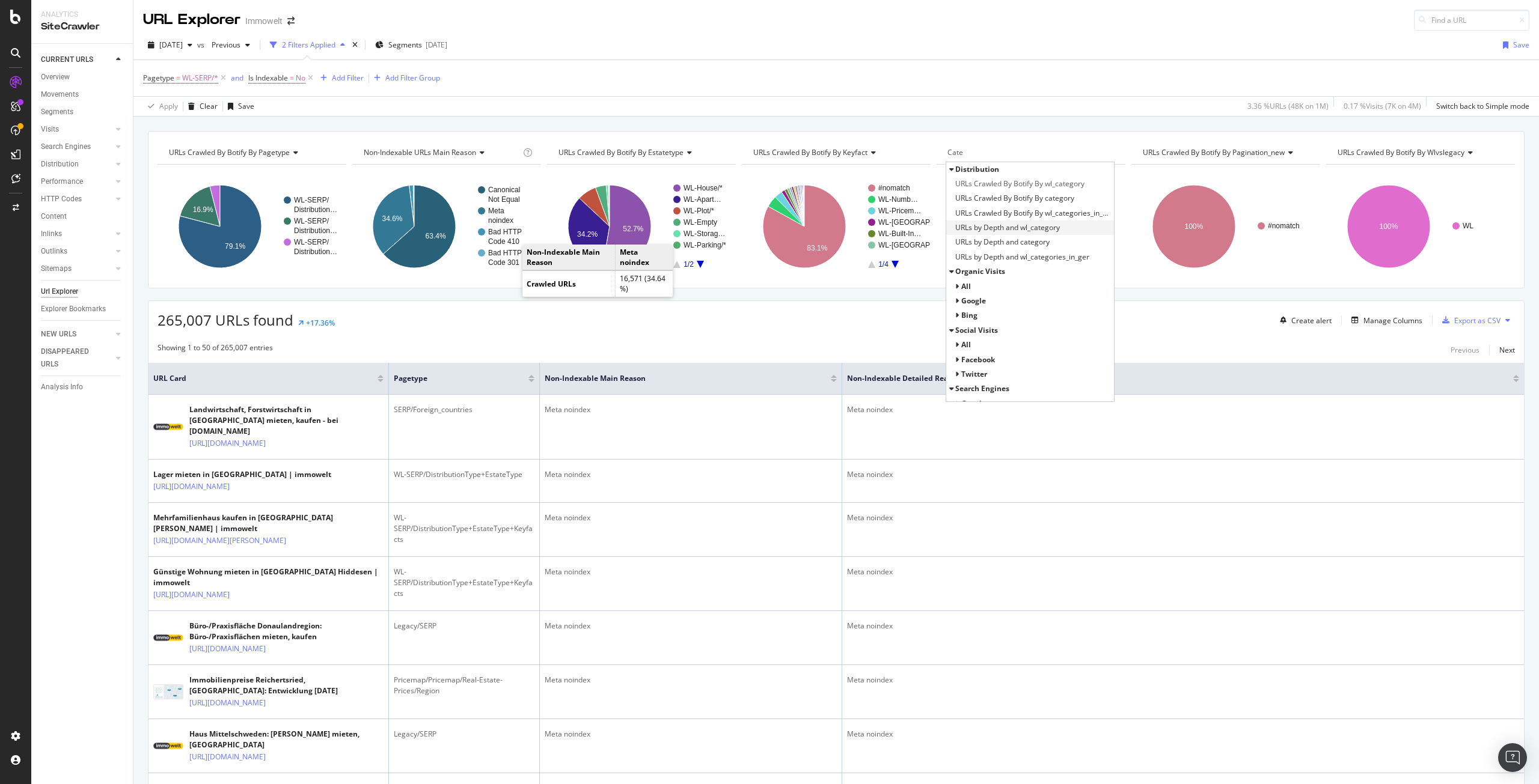
type input "Cate"
click at [1048, 228] on span "URLs by Depth and wl_category" at bounding box center [1008, 227] width 104 height 12
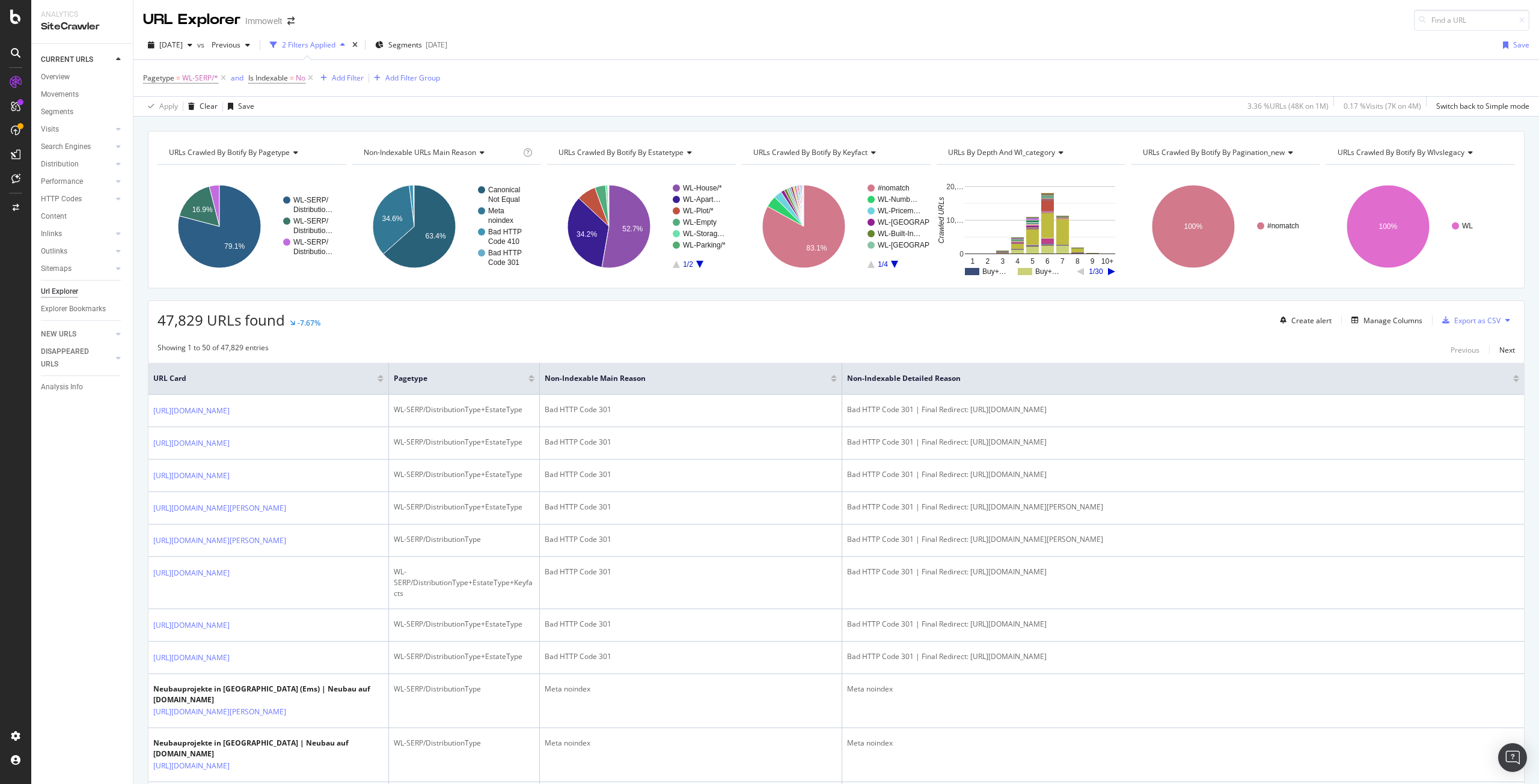
click at [1029, 152] on span "URLs by Depth and wl_category" at bounding box center [1001, 152] width 107 height 11
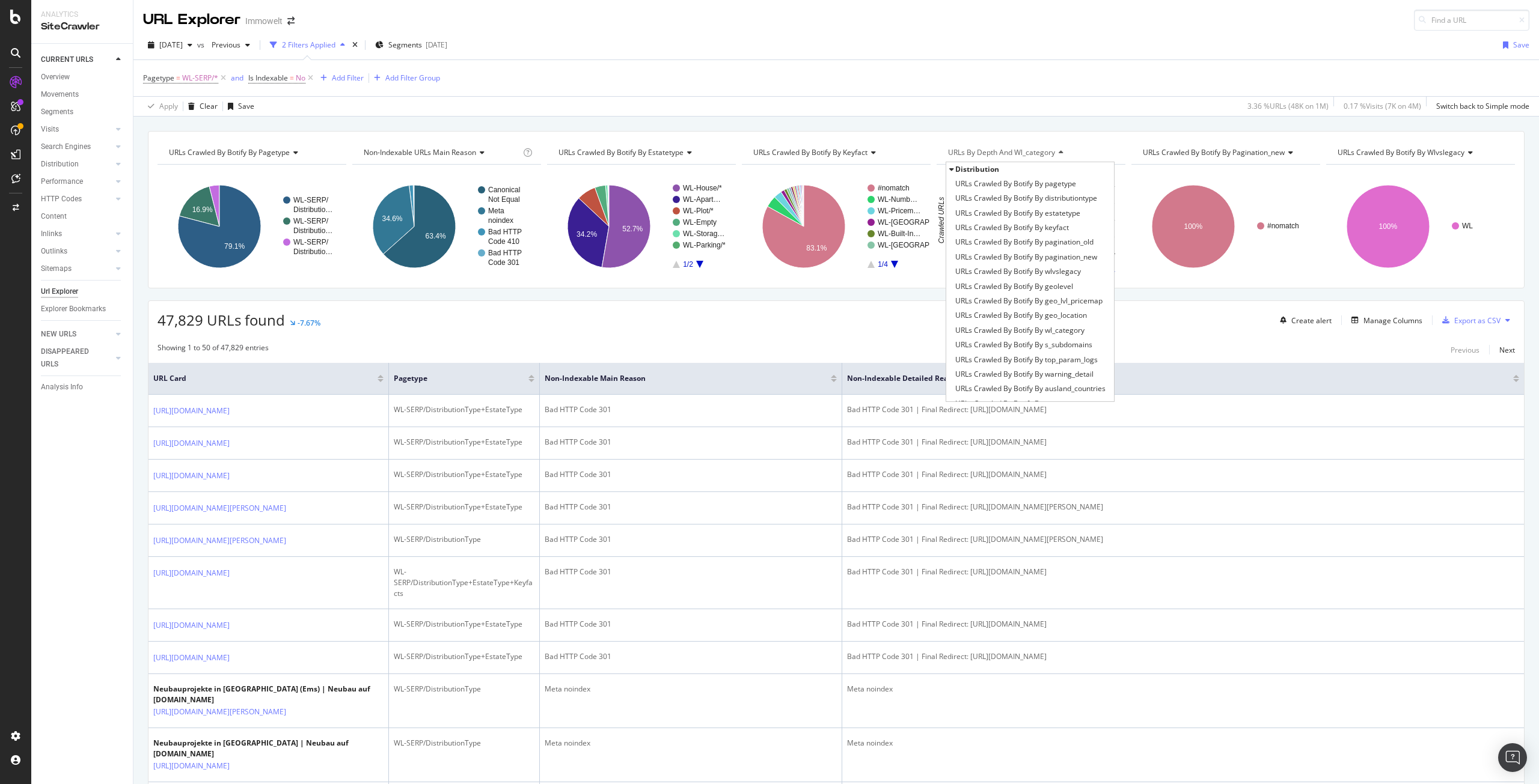
click at [1018, 150] on span "URLs by Depth and wl_category" at bounding box center [1001, 152] width 107 height 11
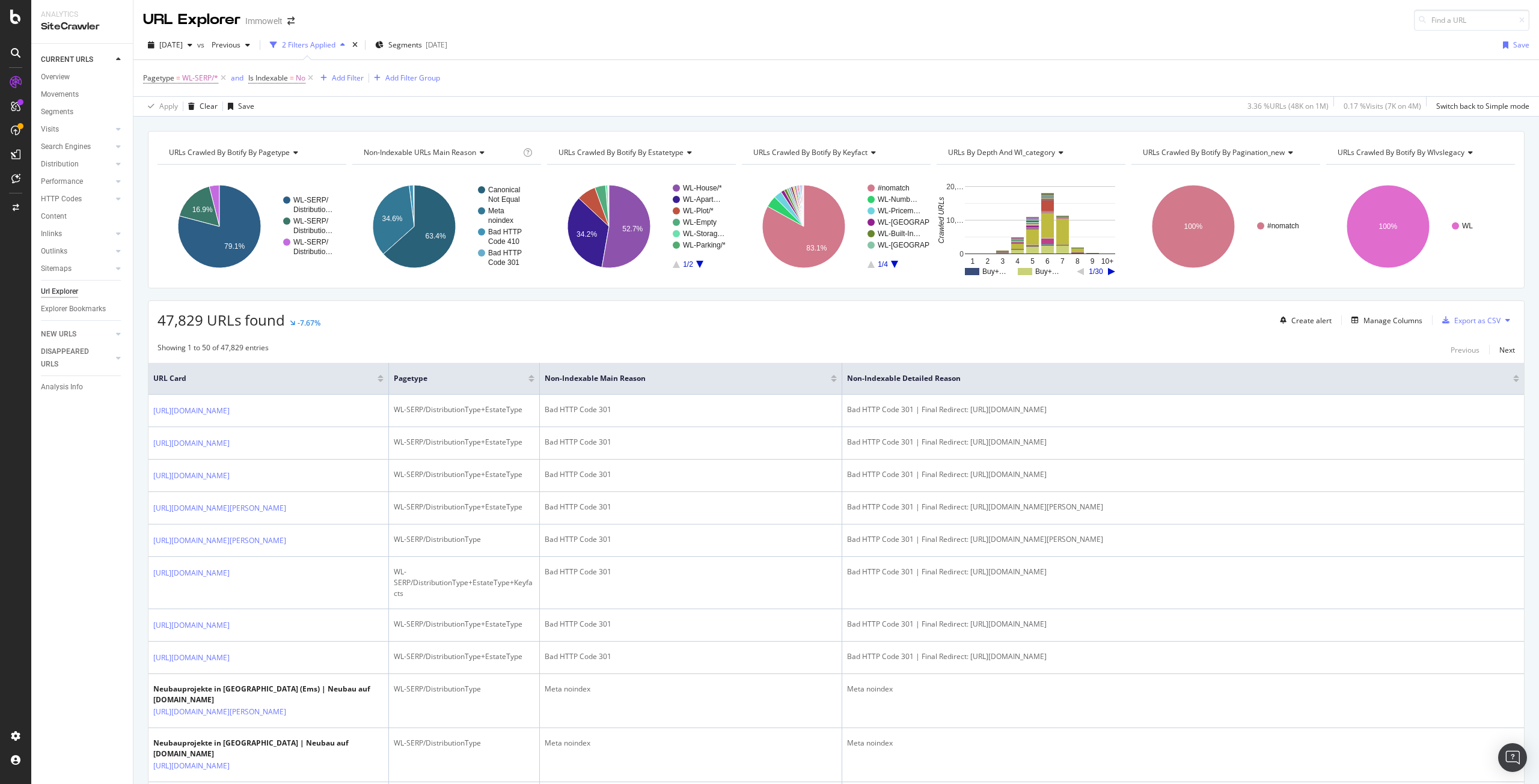
click at [1015, 154] on span "URLs by Depth and wl_category" at bounding box center [1001, 152] width 107 height 11
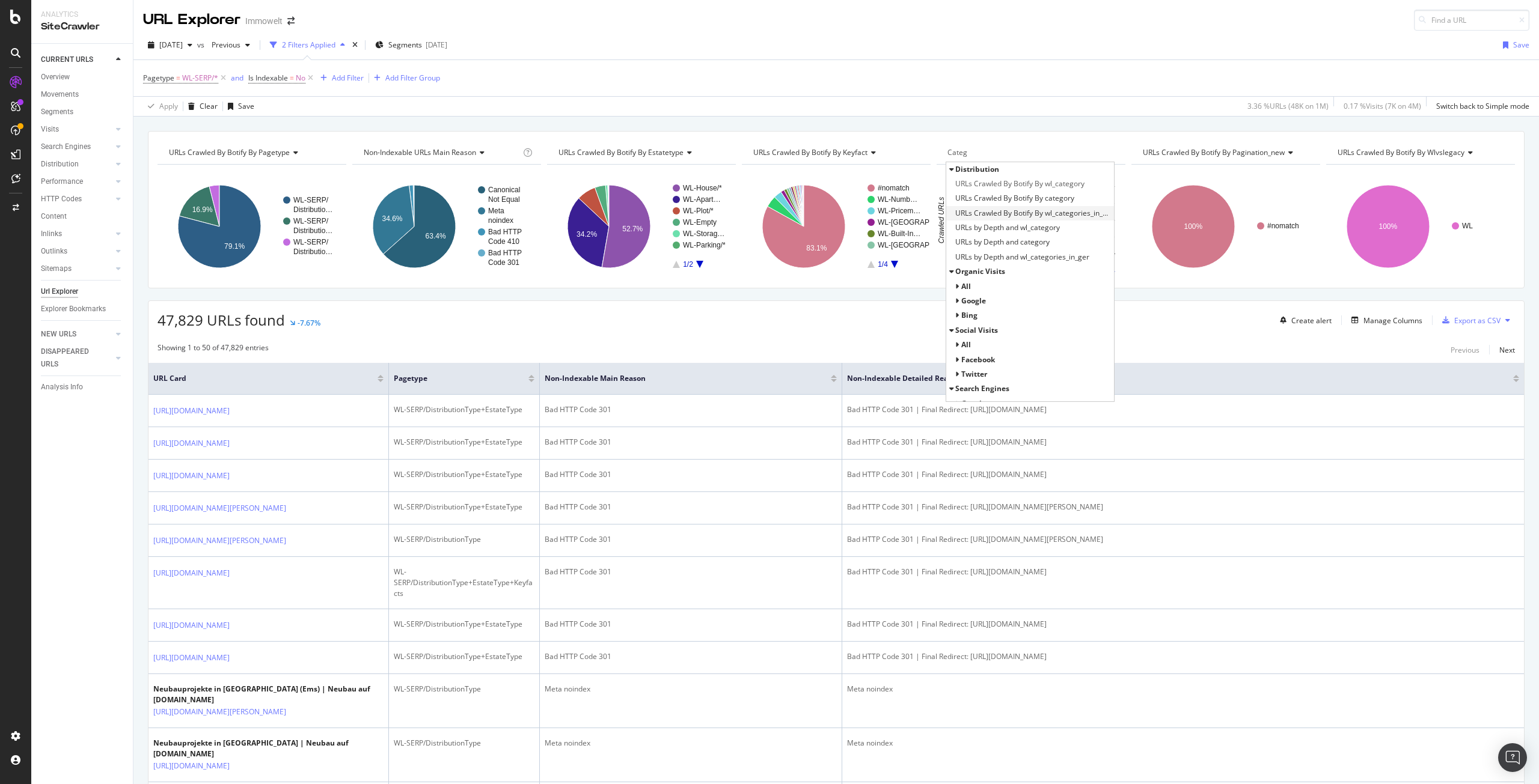
type input "Categ"
click at [1067, 213] on span "URLs Crawled By Botify By wl_categories_in_ger" at bounding box center [1033, 213] width 156 height 12
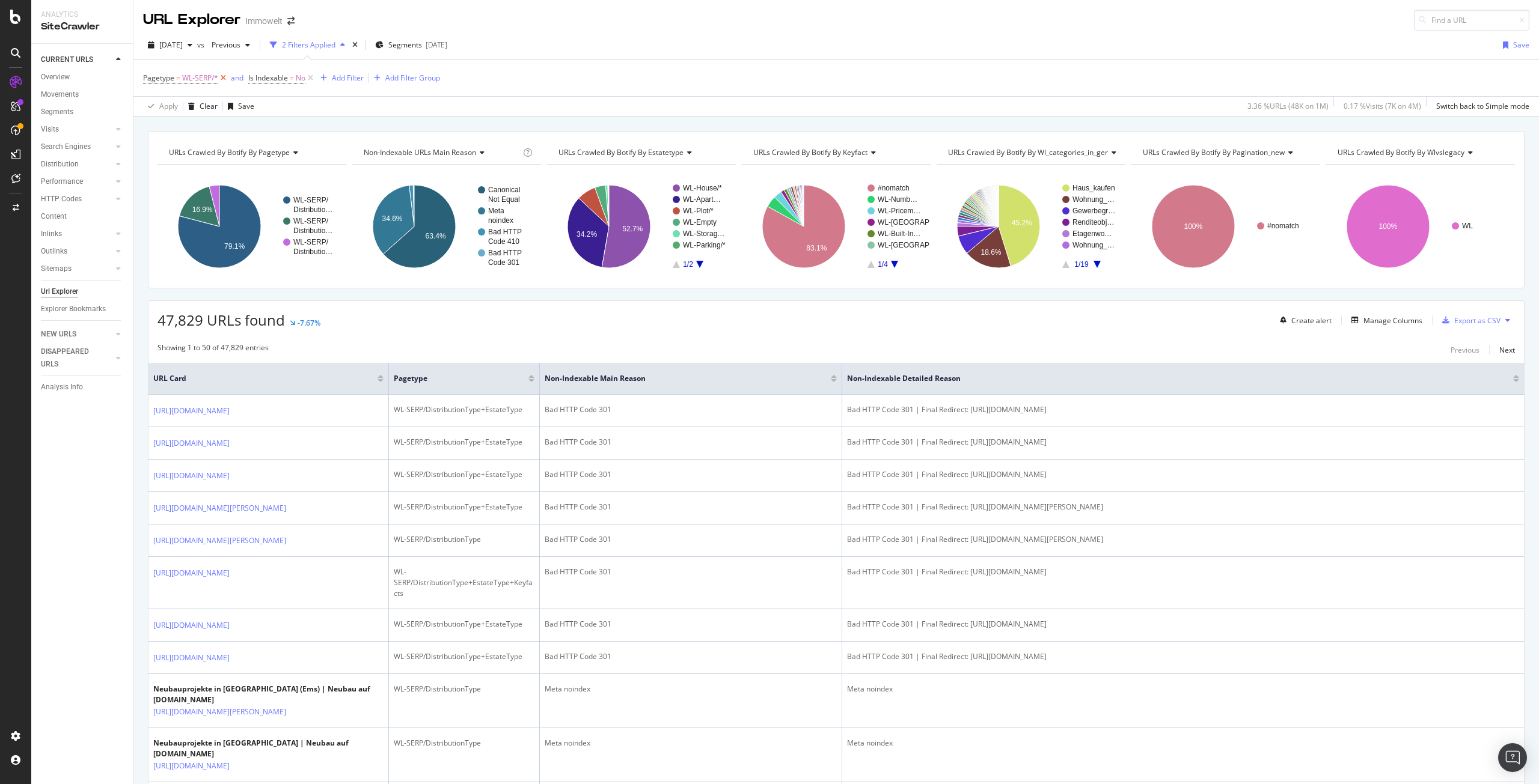
click at [224, 77] on icon at bounding box center [223, 78] width 11 height 12
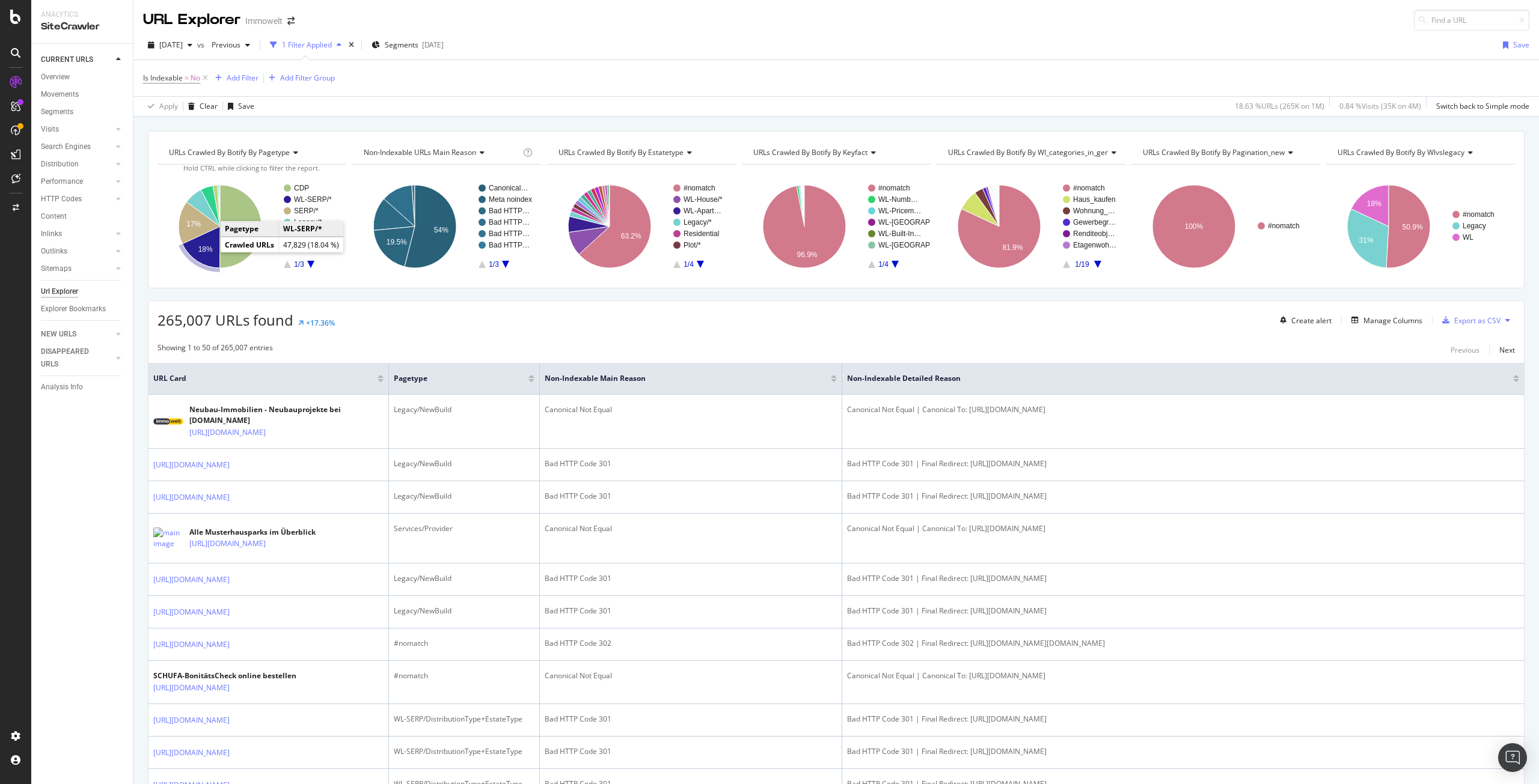
click at [200, 249] on text "18%" at bounding box center [205, 249] width 15 height 9
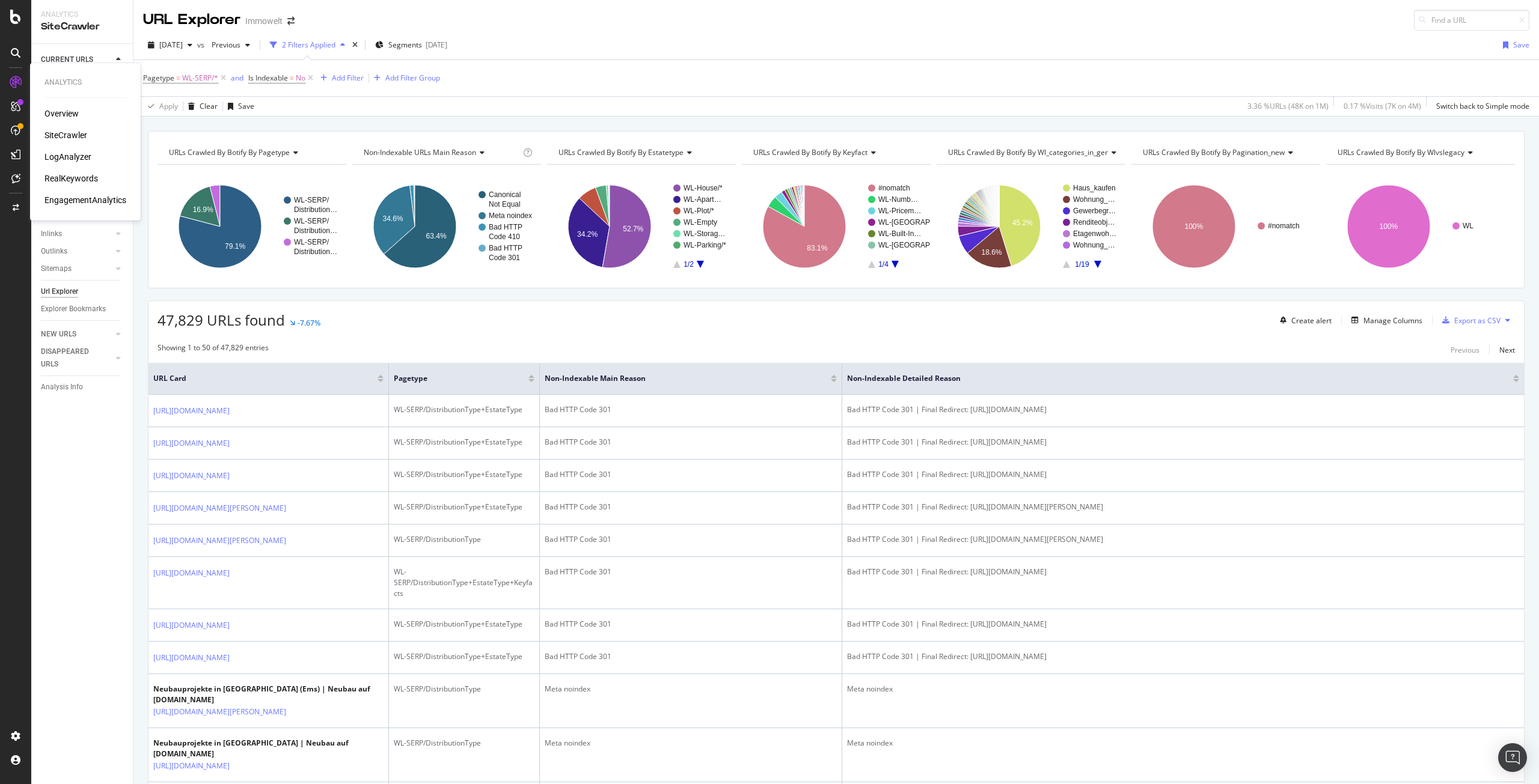
click at [67, 155] on div "LogAnalyzer" at bounding box center [68, 157] width 46 height 12
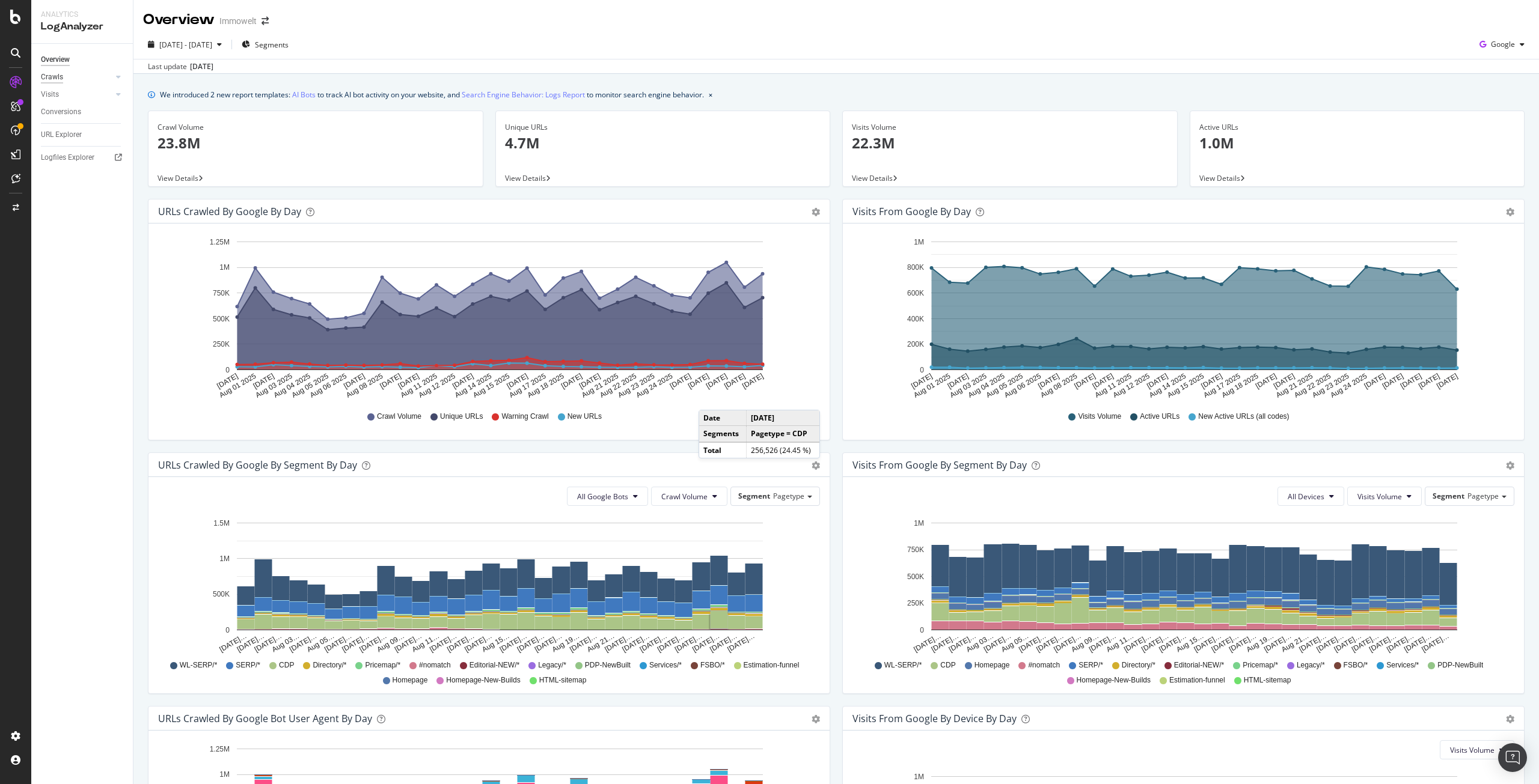
click at [55, 76] on div "Crawls" at bounding box center [51, 76] width 22 height 13
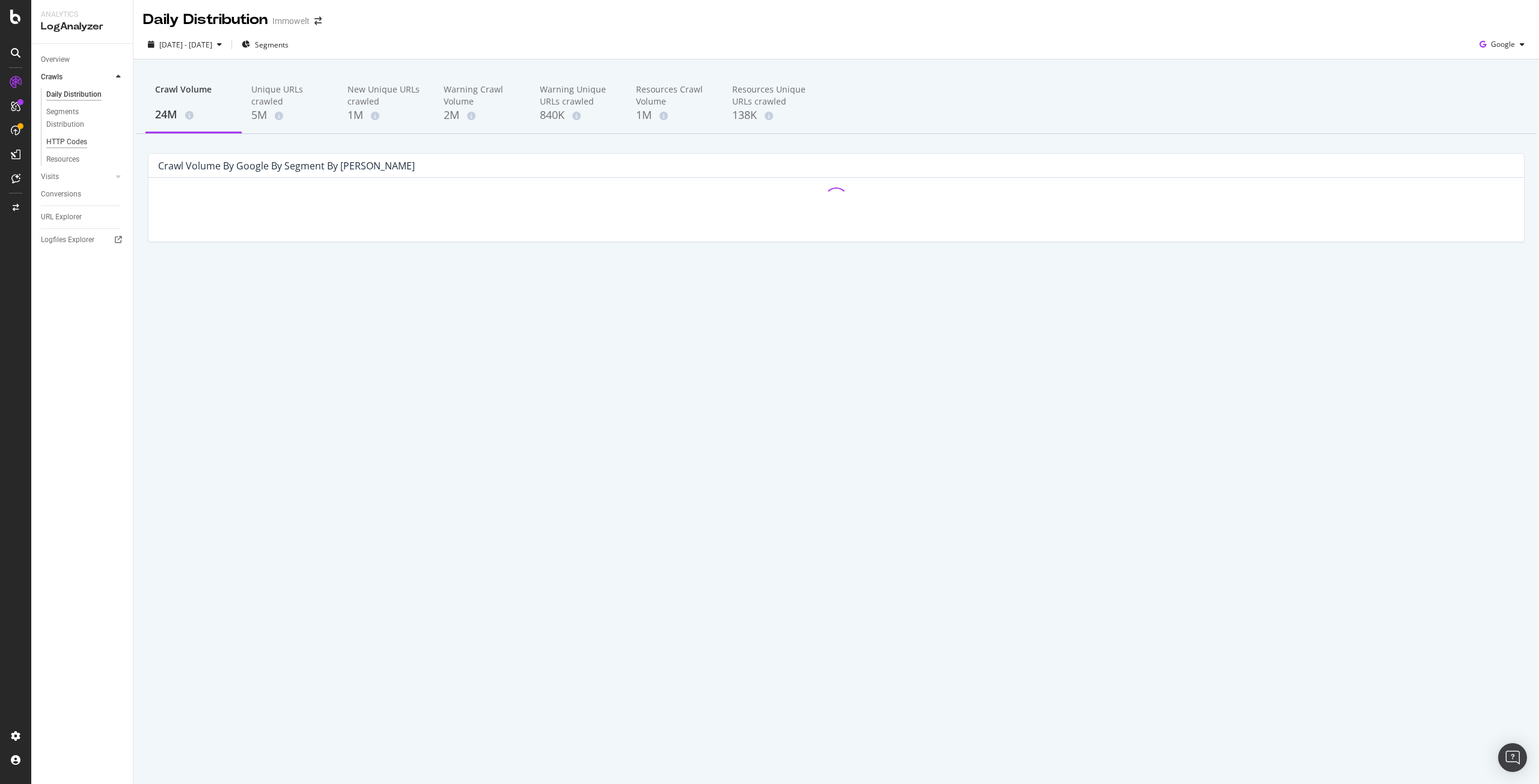
click at [67, 142] on div "HTTP Codes" at bounding box center [67, 141] width 41 height 13
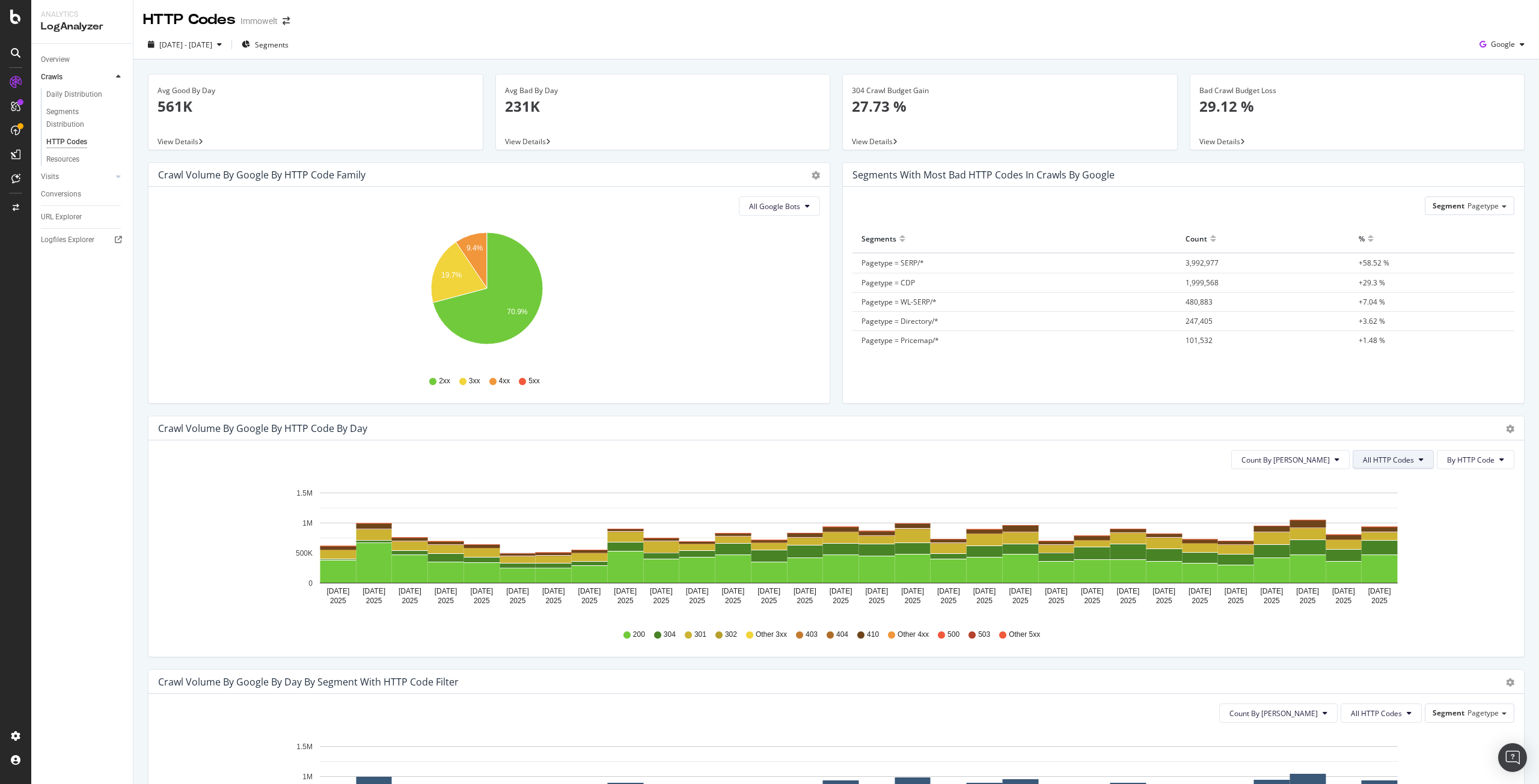
click at [1366, 463] on span "All HTTP Codes" at bounding box center [1388, 460] width 51 height 11
click at [1379, 550] on span "3xx family" at bounding box center [1386, 550] width 61 height 11
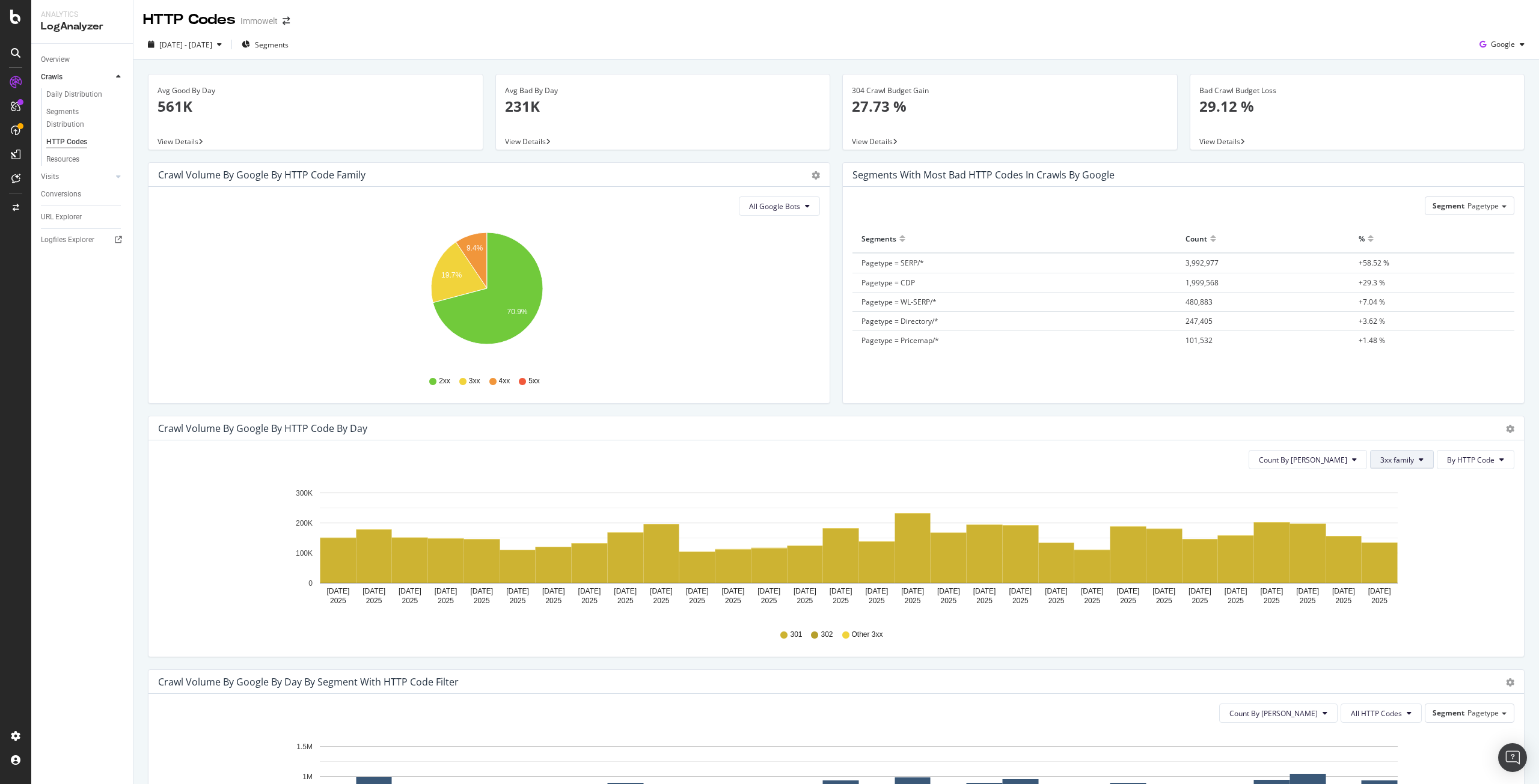
click at [1394, 464] on span "3xx family" at bounding box center [1397, 460] width 34 height 11
click at [1391, 577] on span "4xx family" at bounding box center [1402, 572] width 61 height 11
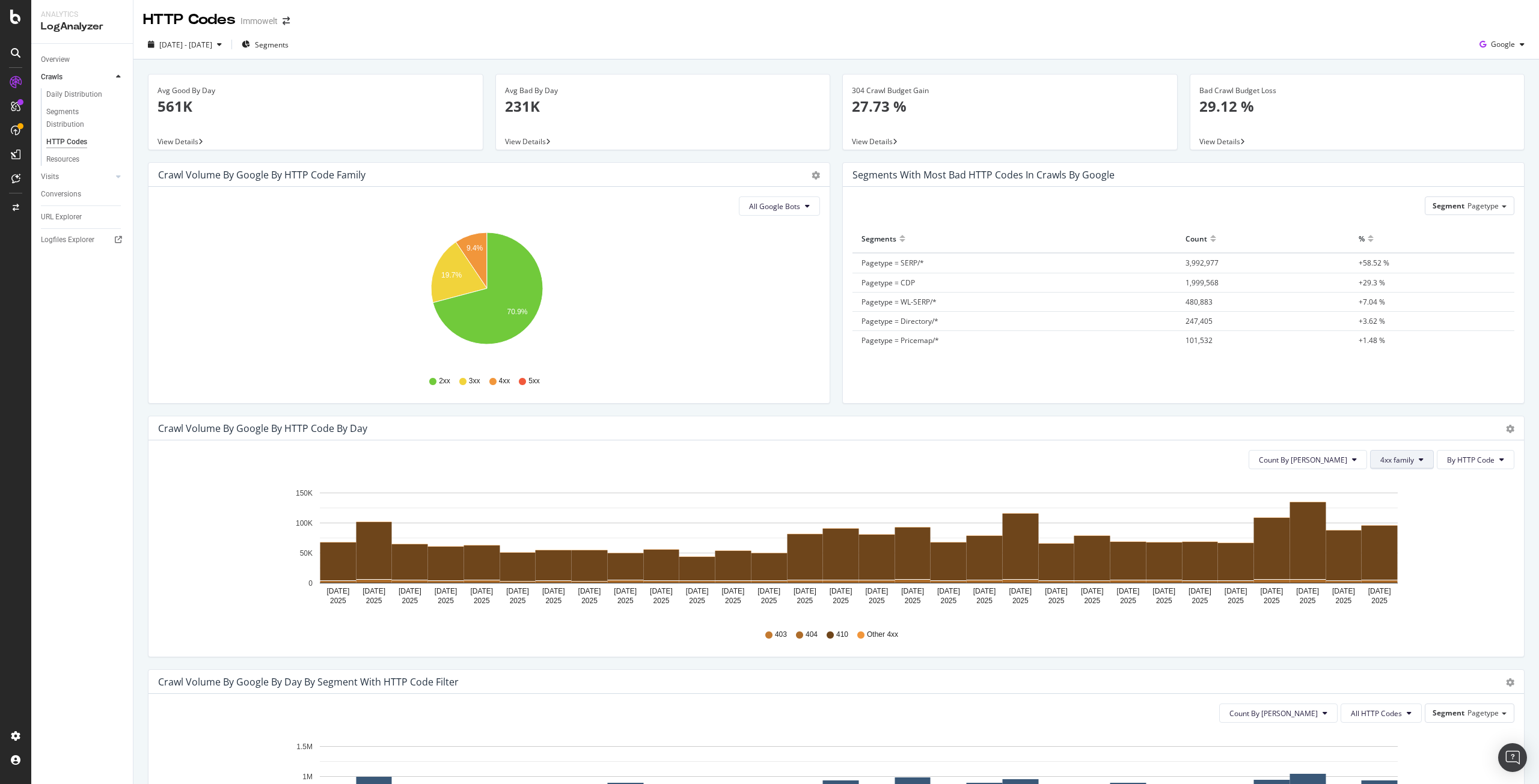
click at [1393, 460] on span "4xx family" at bounding box center [1397, 460] width 34 height 11
click at [1376, 595] on span "5xx family" at bounding box center [1402, 595] width 61 height 11
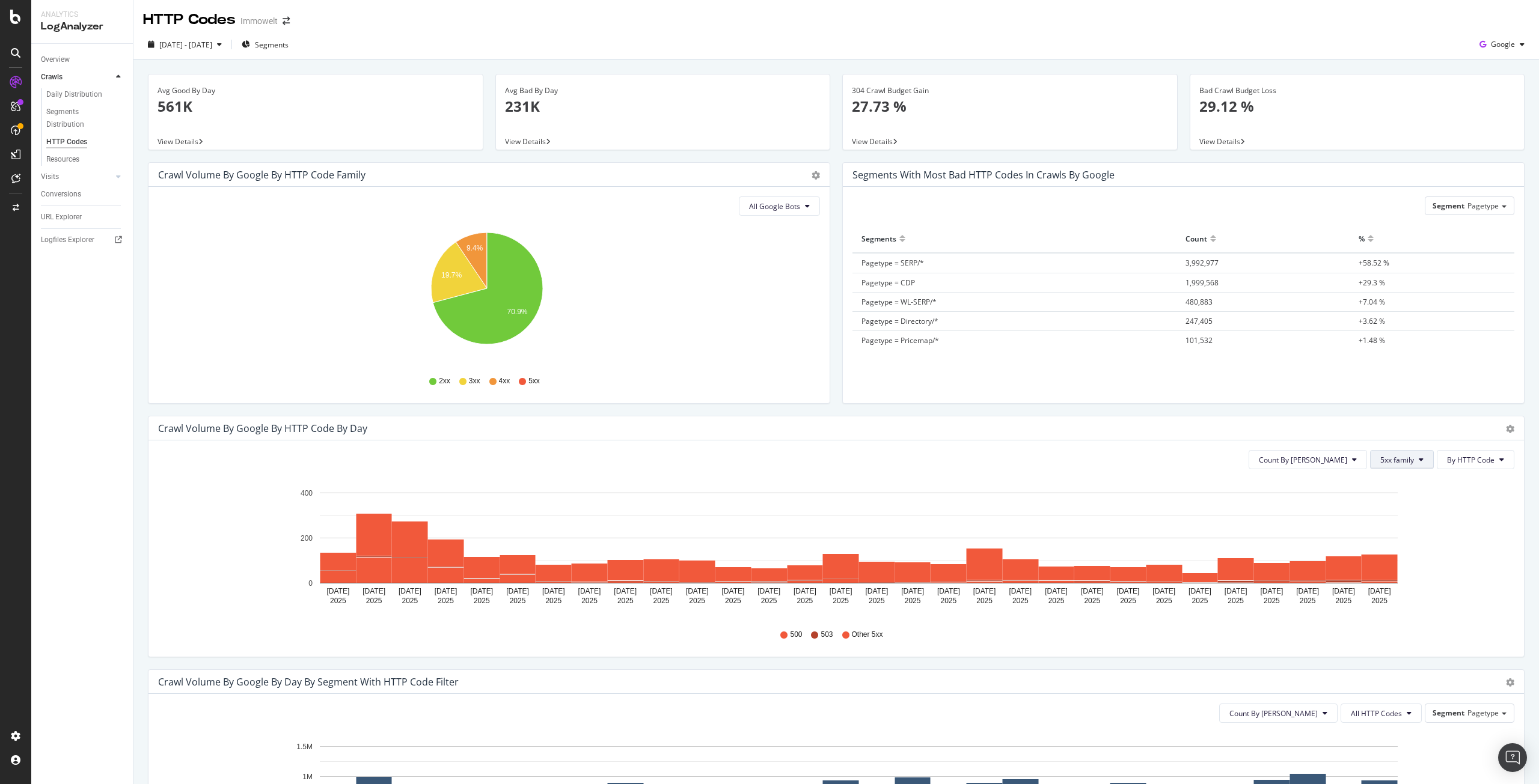
click at [1382, 461] on span "5xx family" at bounding box center [1397, 460] width 34 height 11
click at [1395, 550] on span "3xx family" at bounding box center [1402, 550] width 61 height 11
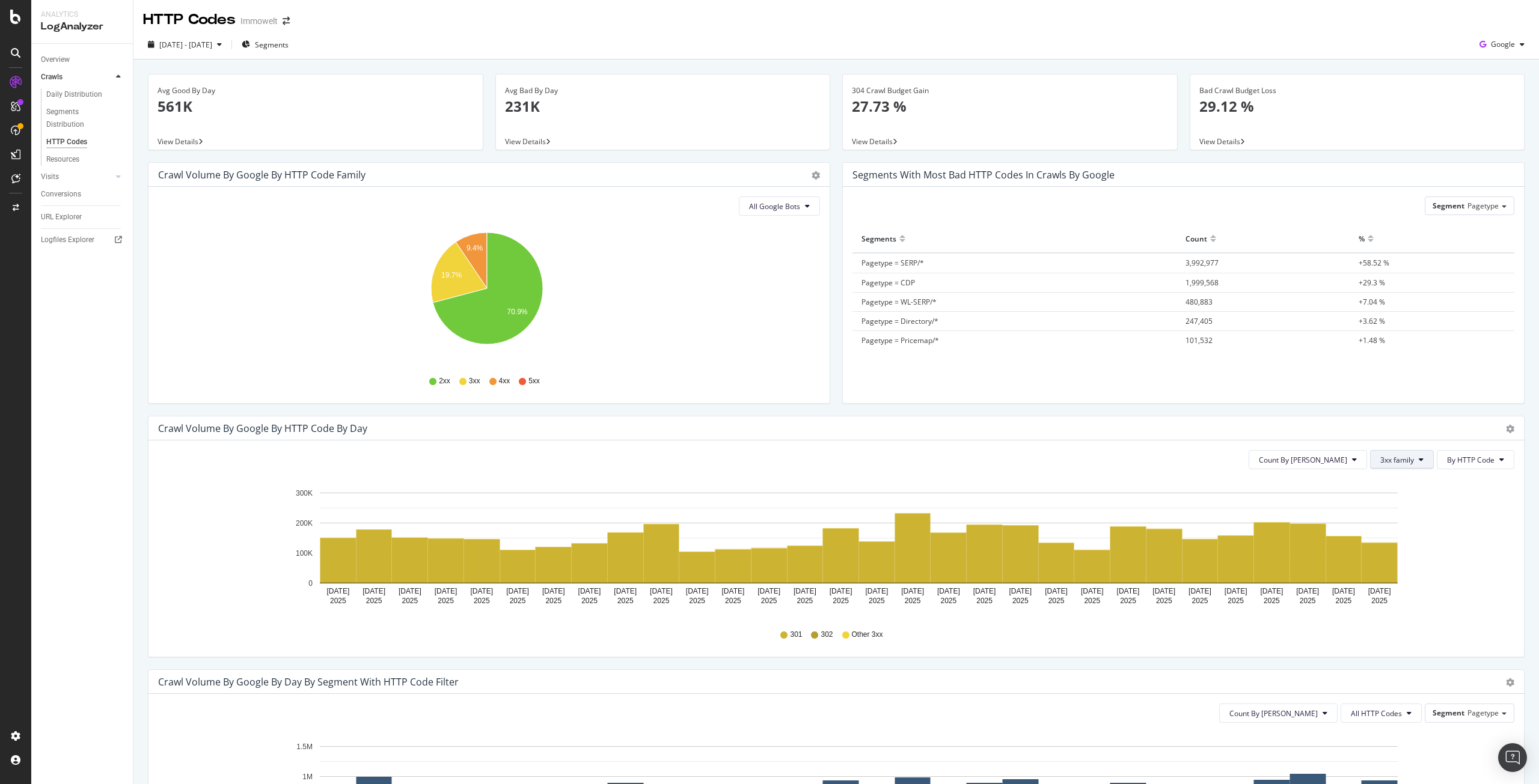
click at [1383, 463] on span "3xx family" at bounding box center [1397, 460] width 34 height 11
click at [1405, 572] on span "4xx family" at bounding box center [1402, 572] width 61 height 11
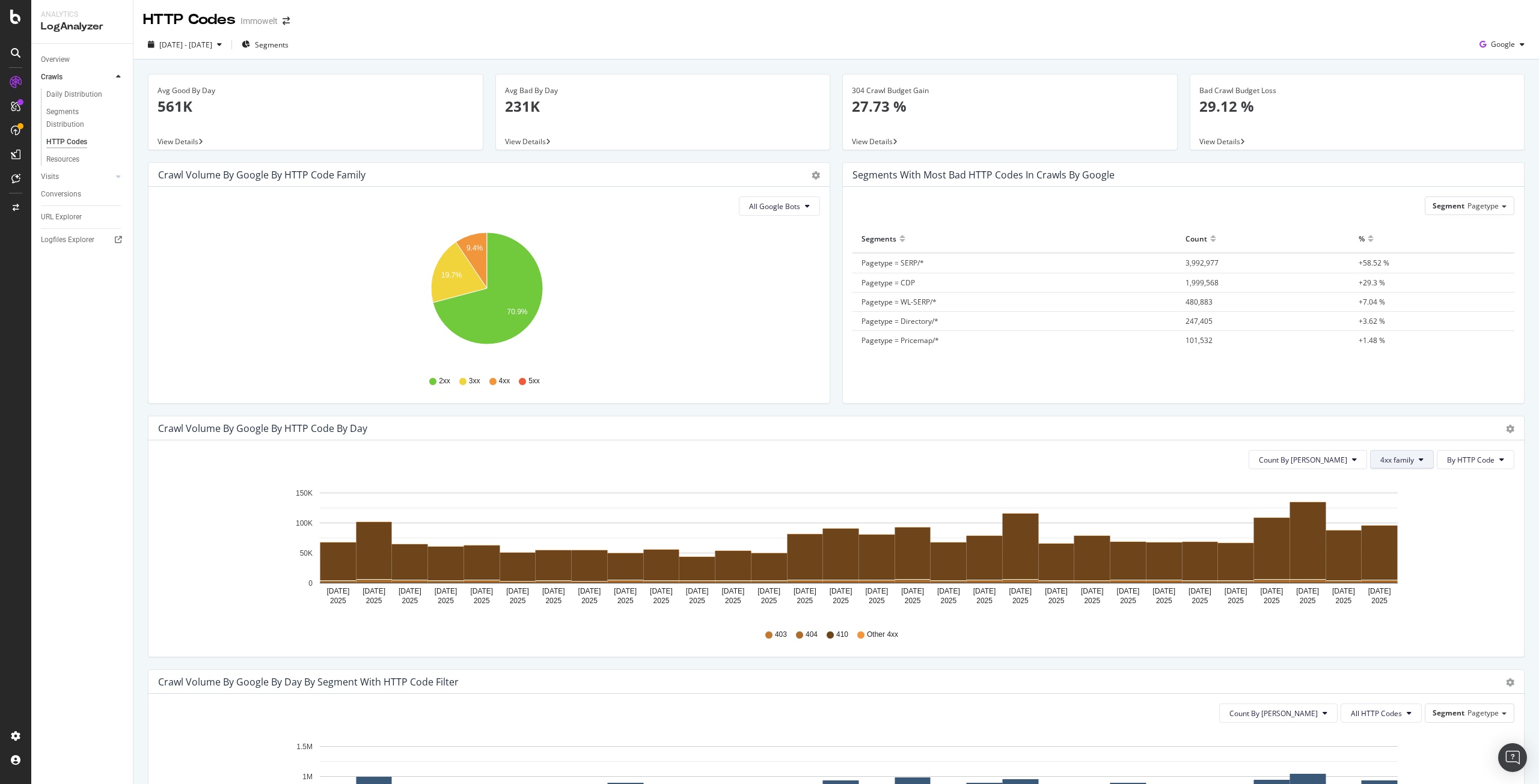
click at [1393, 459] on span "4xx family" at bounding box center [1397, 460] width 34 height 11
click at [1405, 593] on span "5xx family" at bounding box center [1402, 595] width 61 height 11
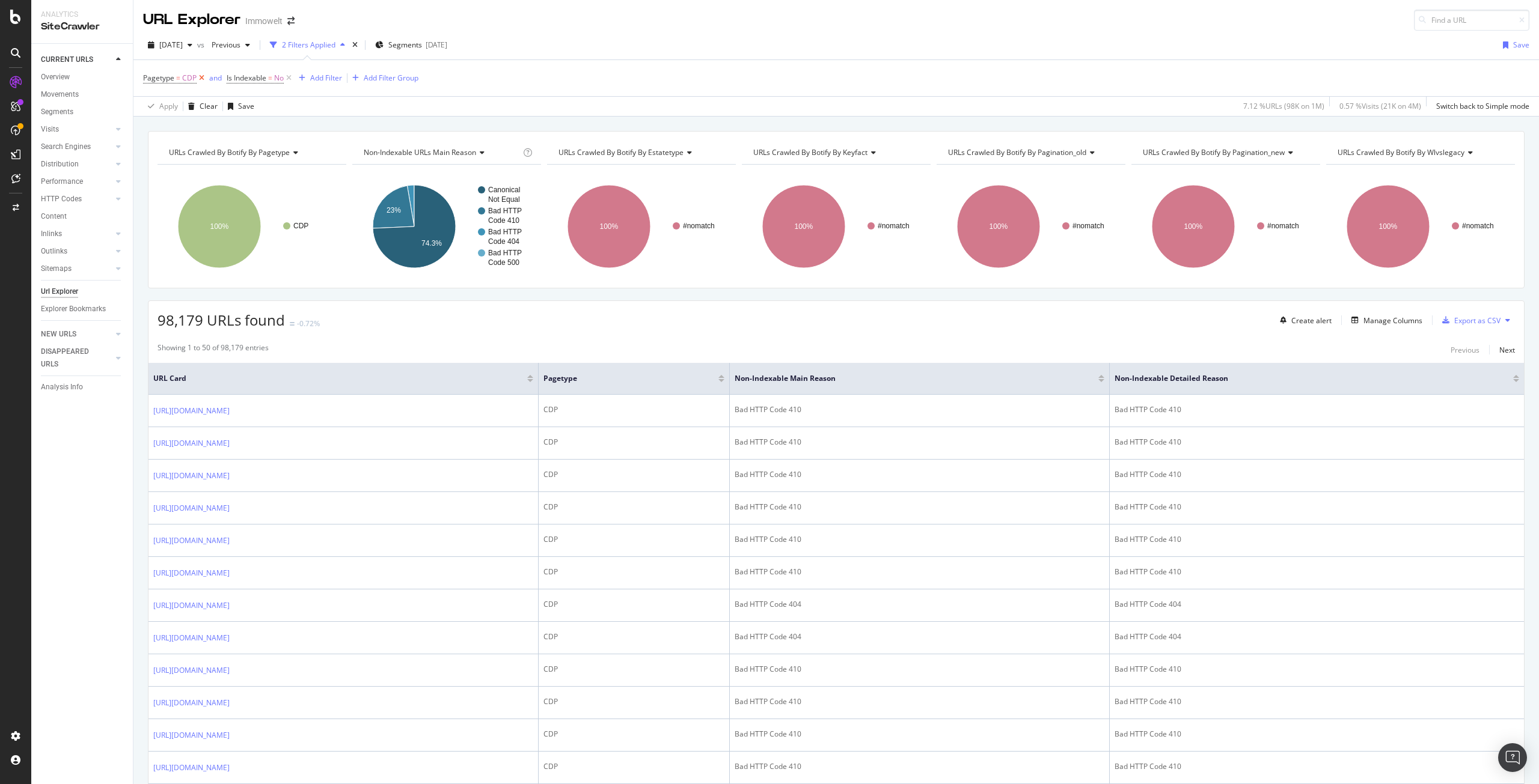
click at [199, 76] on icon at bounding box center [201, 78] width 11 height 12
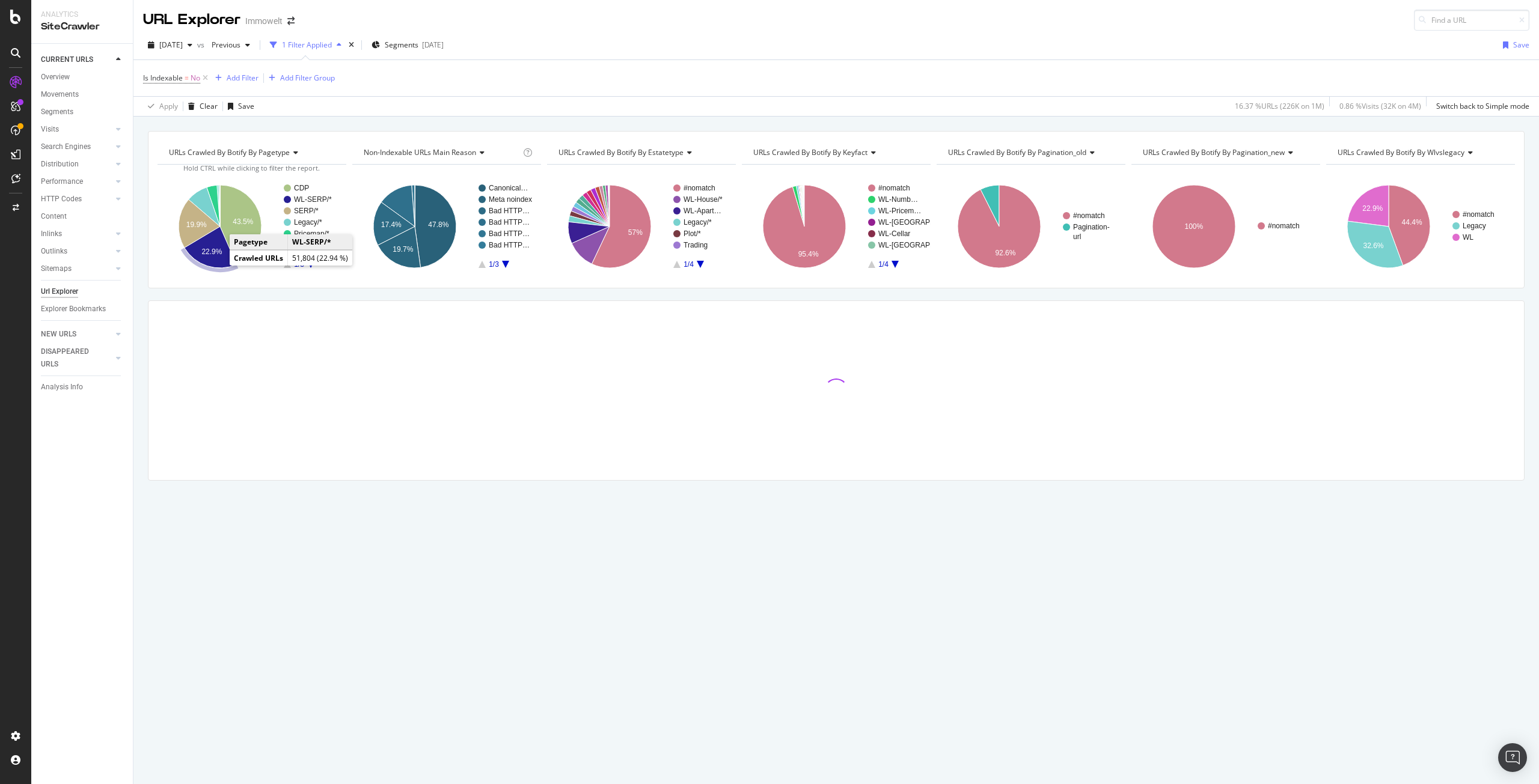
click at [217, 255] on text "22.9%" at bounding box center [211, 251] width 20 height 9
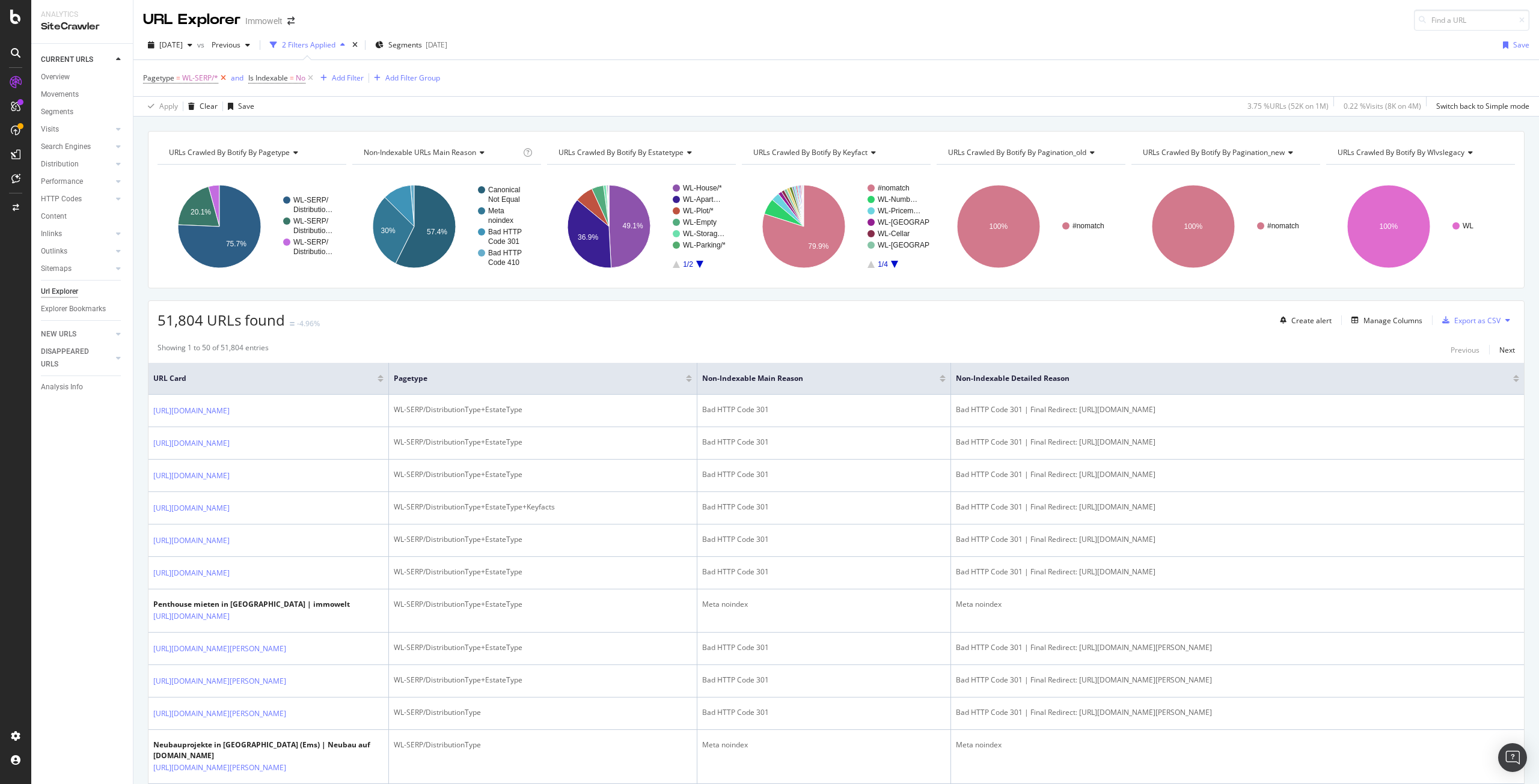
click at [223, 80] on icon at bounding box center [223, 78] width 11 height 12
